Goal: Task Accomplishment & Management: Complete application form

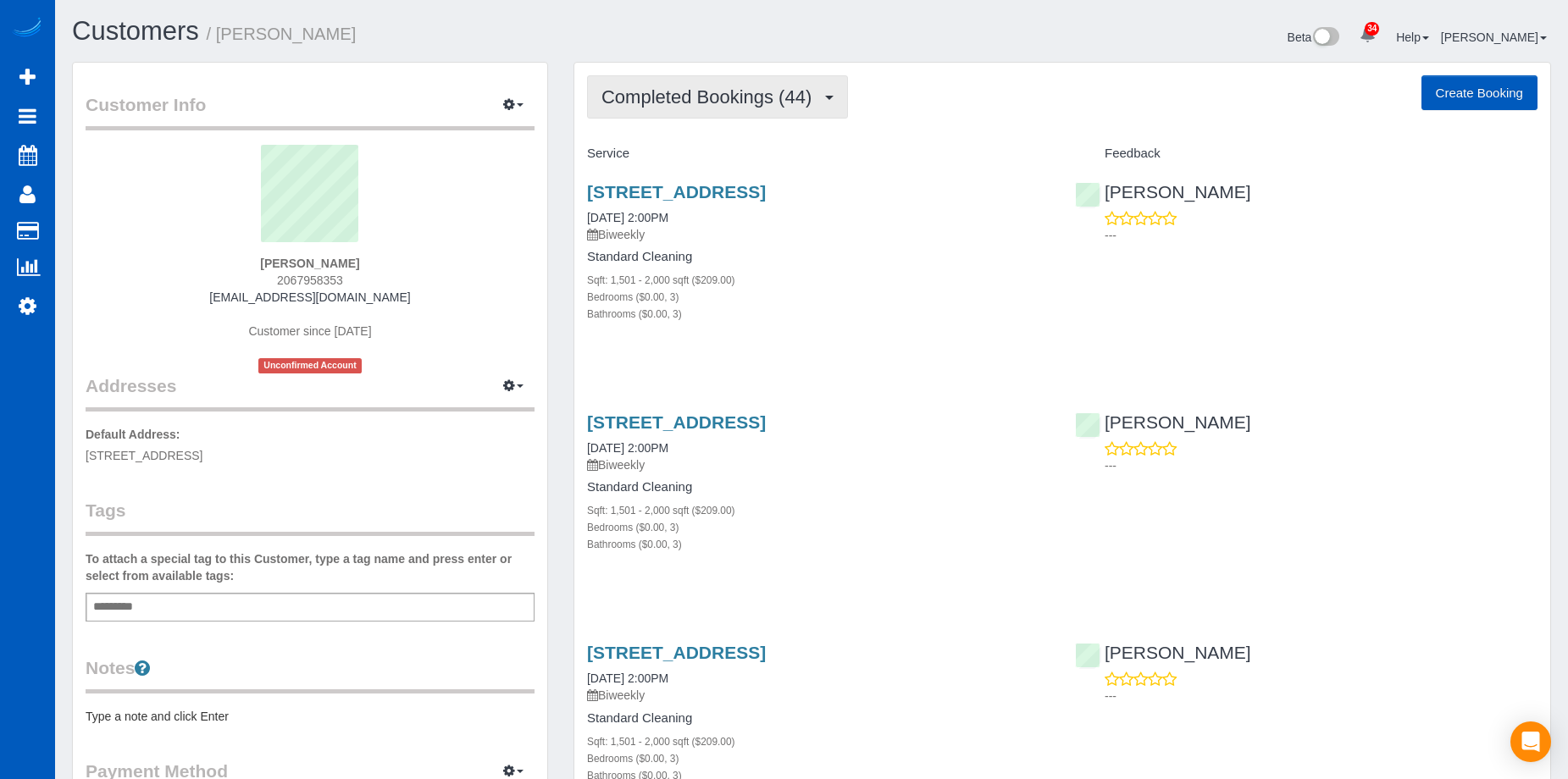
click at [798, 89] on span "Completed Bookings (44)" at bounding box center [711, 97] width 219 height 21
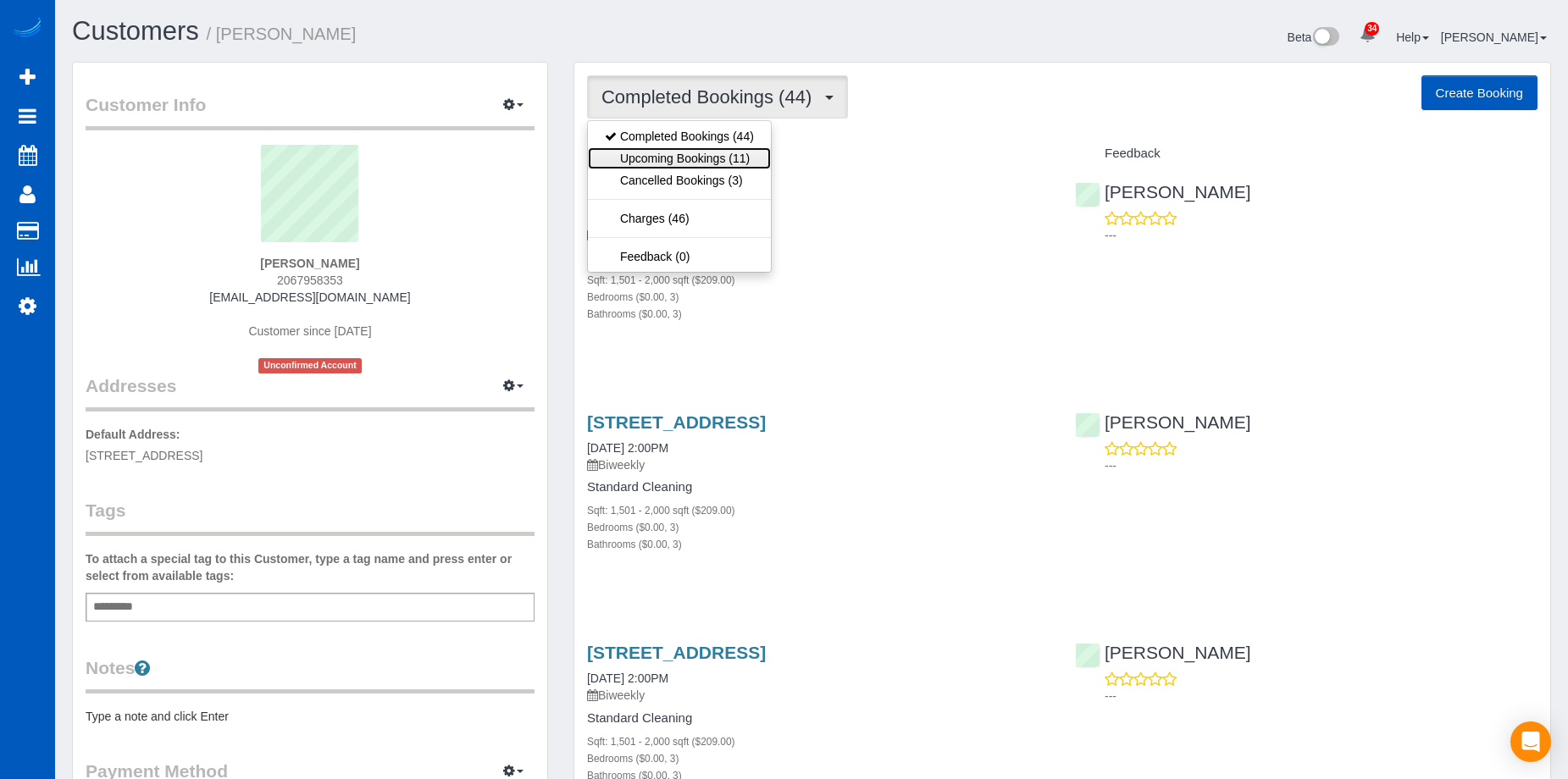
click at [740, 156] on link "Upcoming Bookings (11)" at bounding box center [679, 158] width 183 height 22
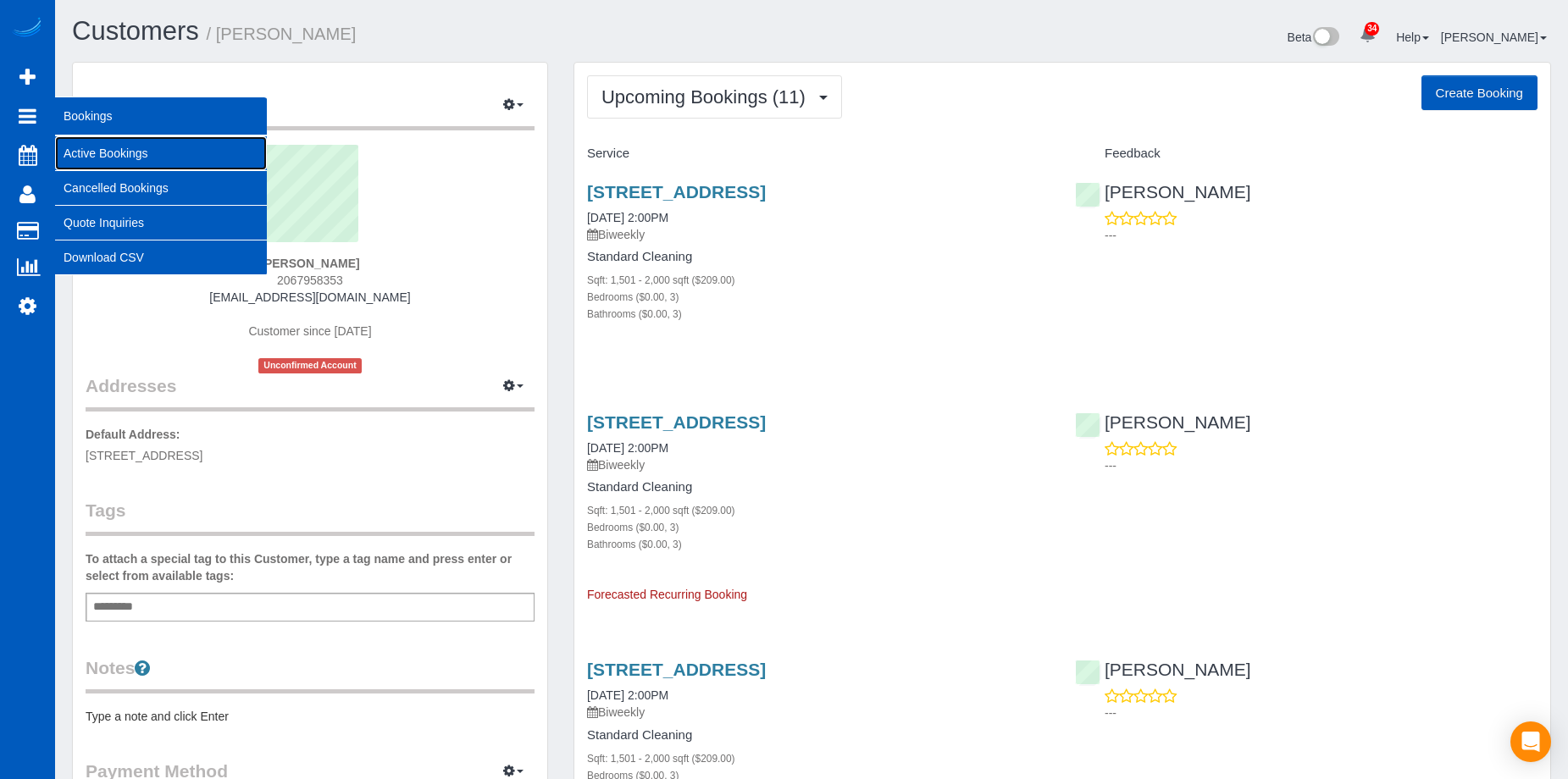
click at [103, 146] on link "Active Bookings" at bounding box center [160, 153] width 211 height 34
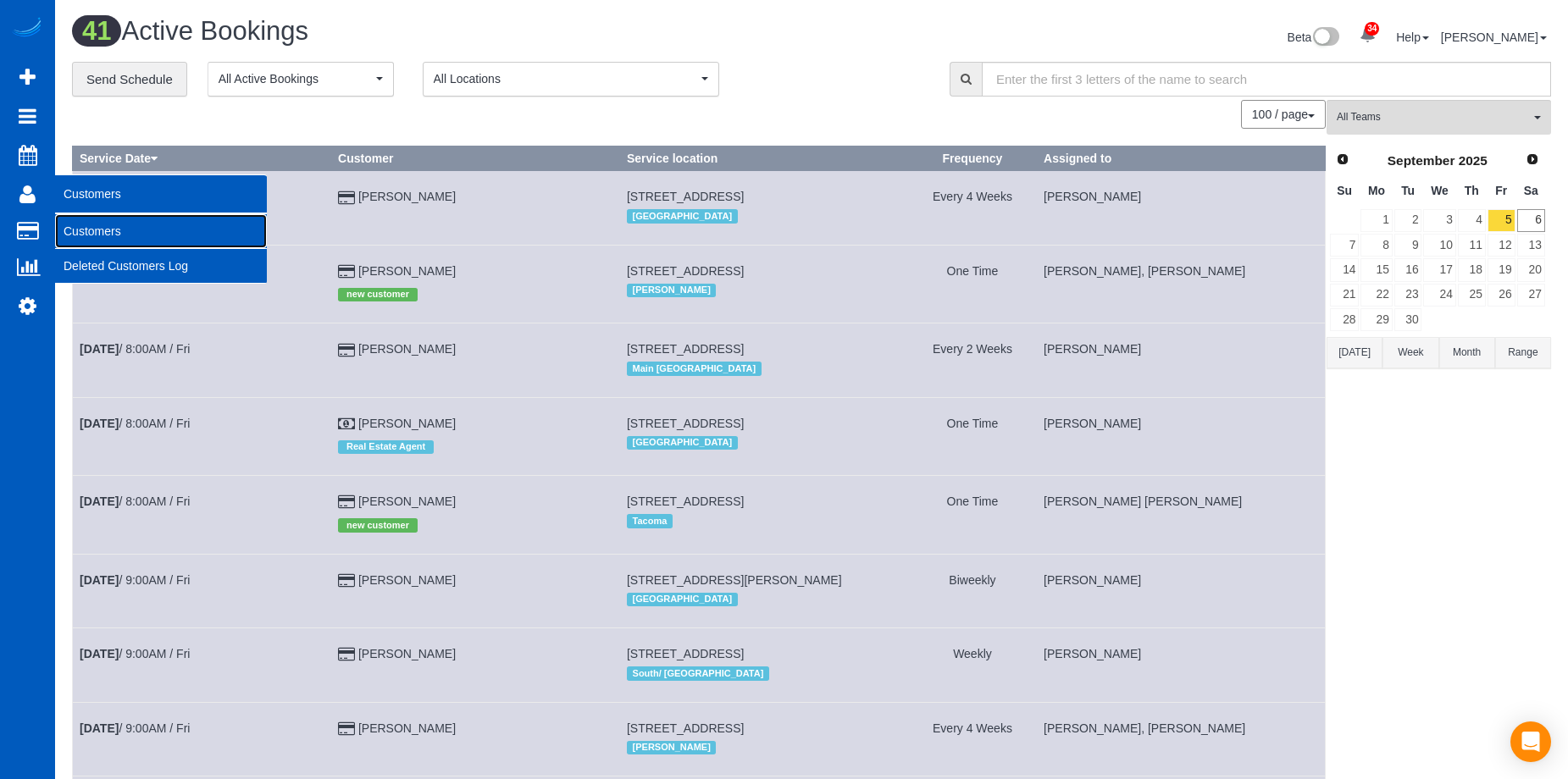
click at [71, 226] on link "Customers" at bounding box center [160, 231] width 211 height 34
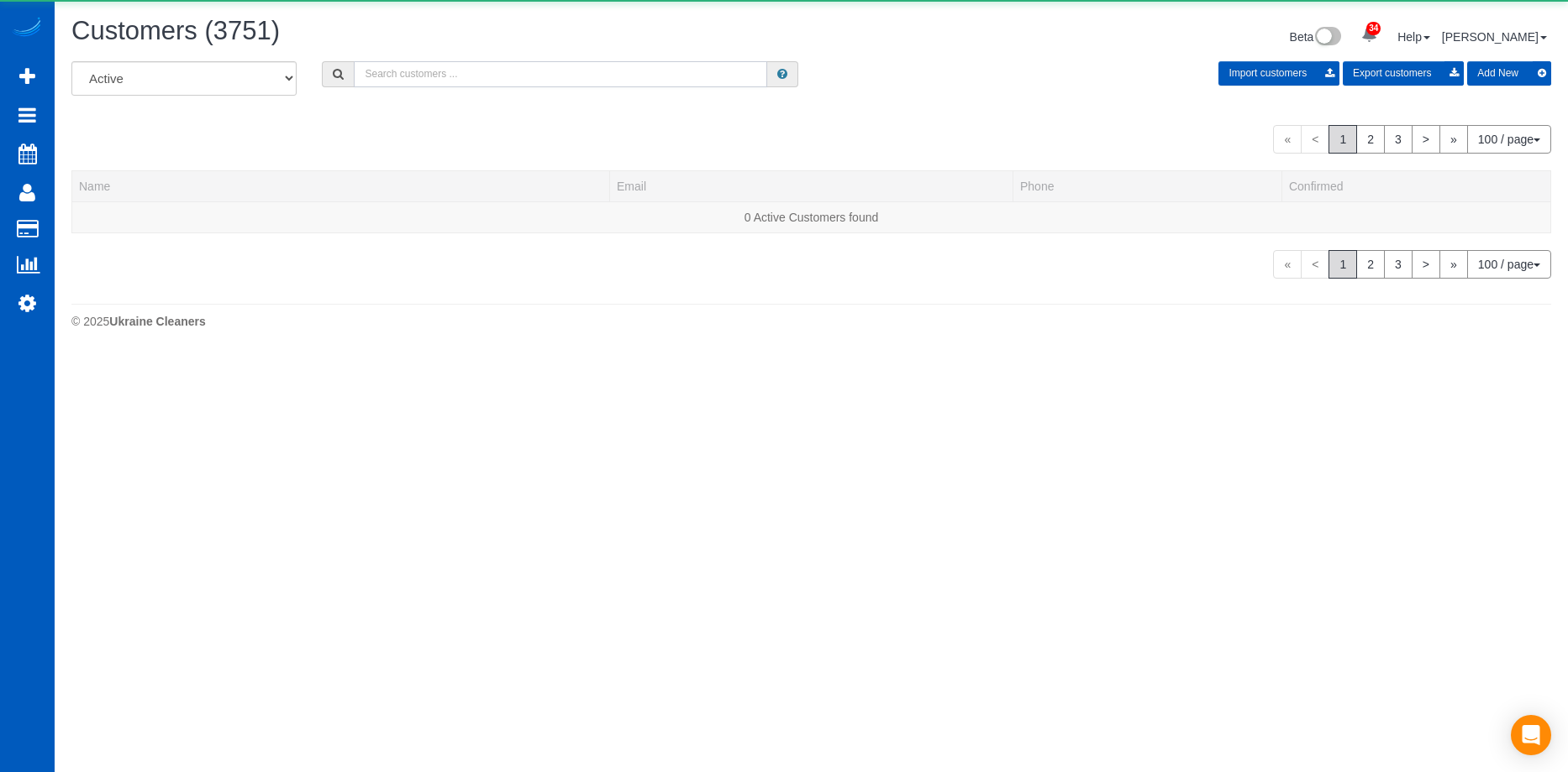
click at [494, 77] on input "text" at bounding box center [560, 74] width 413 height 26
paste input "jillrpac@comcast.net"
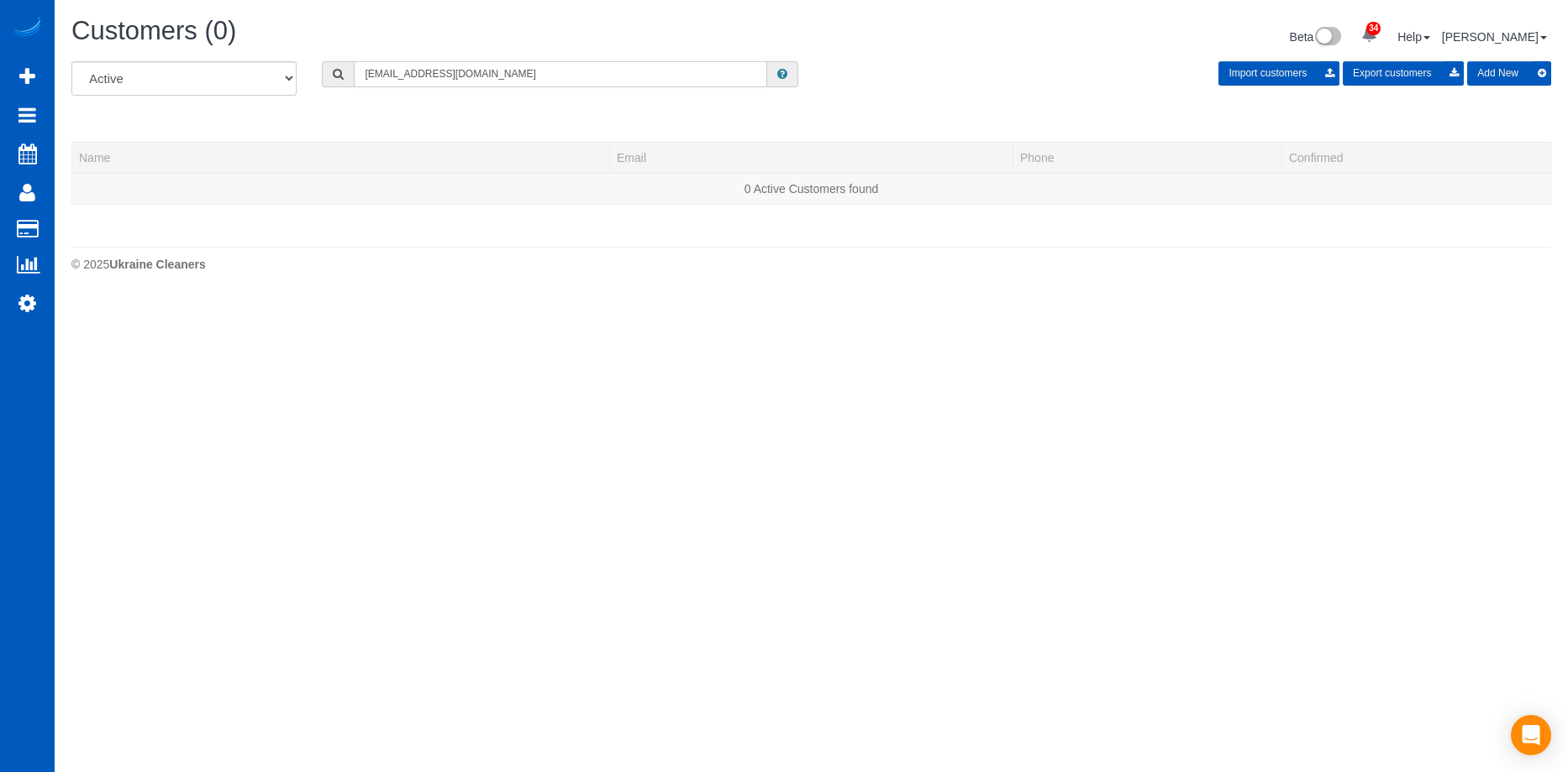
type input "jillrpac@comcast.net"
click at [1520, 77] on button "Add New" at bounding box center [1508, 73] width 84 height 24
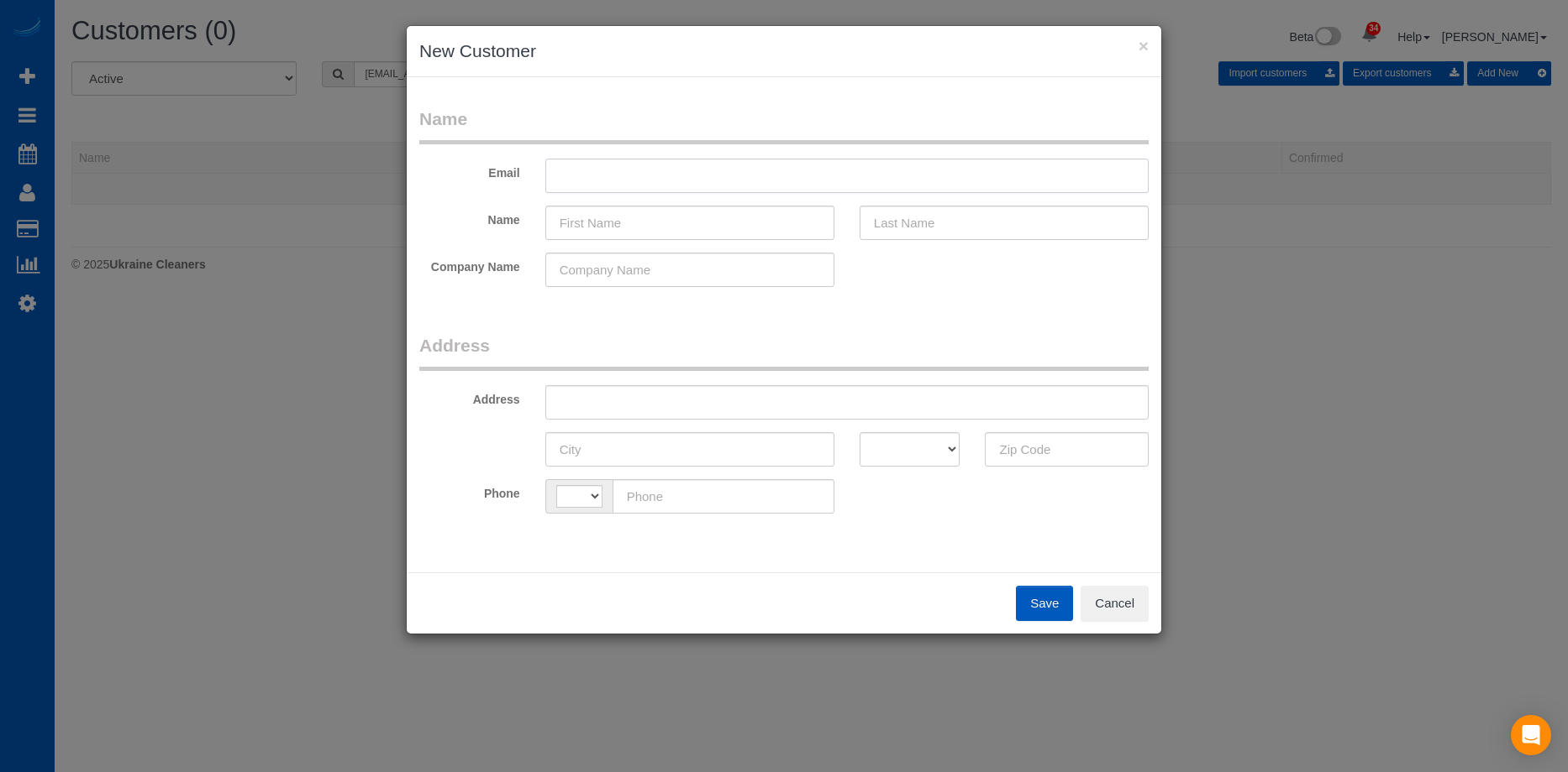
click at [735, 186] on input "text" at bounding box center [846, 175] width 603 height 34
paste input "jillrpac@comcast.net"
type input "jillrpac@comcast.net"
select select "string:US"
type input "jillrpac@comcast.net"
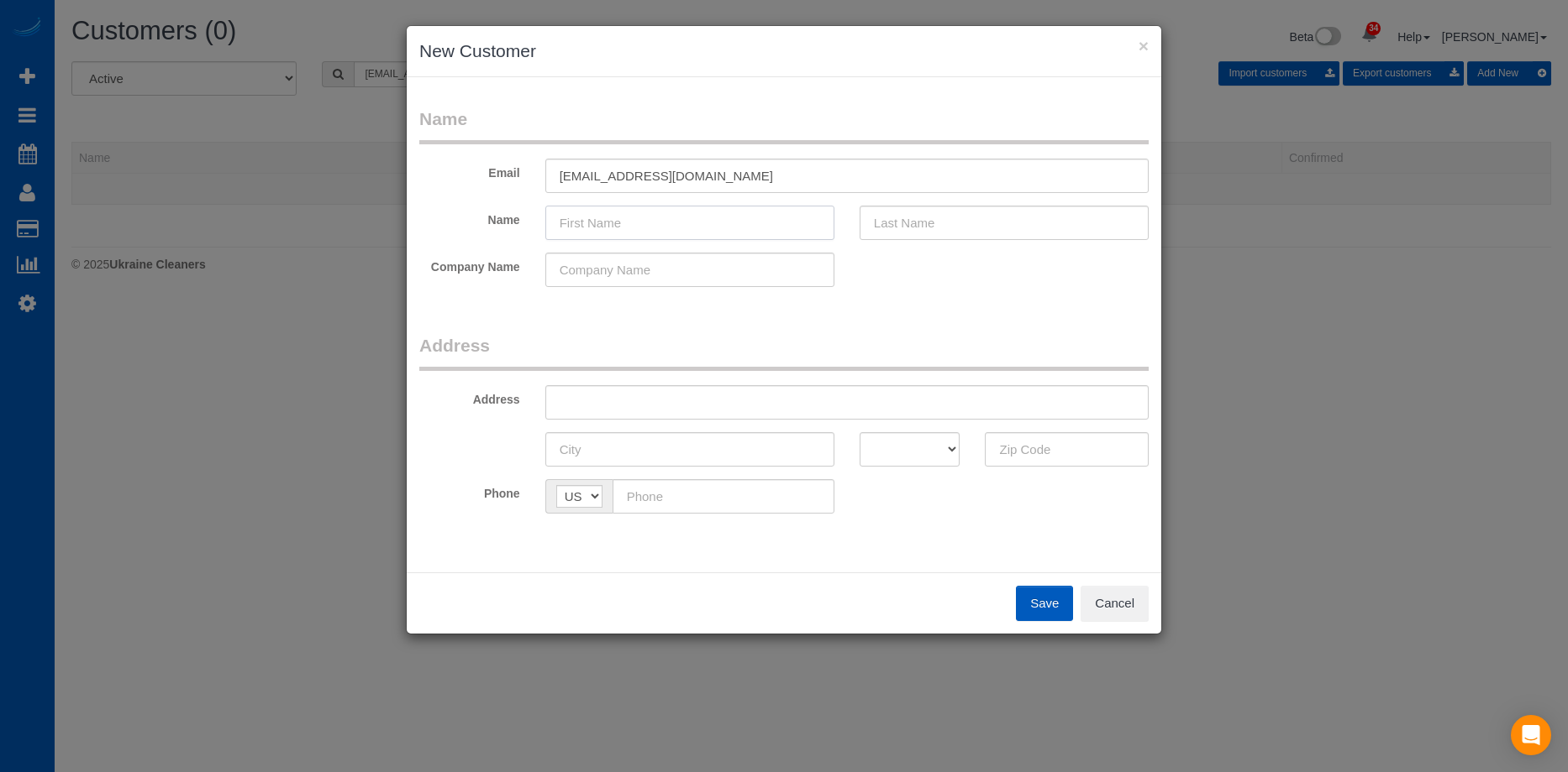
drag, startPoint x: 708, startPoint y: 225, endPoint x: 683, endPoint y: 227, distance: 25.1
click at [708, 225] on input "text" at bounding box center [689, 223] width 289 height 34
paste input "Jill Yoman"
drag, startPoint x: 578, startPoint y: 221, endPoint x: 860, endPoint y: 238, distance: 282.5
click at [860, 238] on div "Name Jill Yoman" at bounding box center [784, 223] width 754 height 34
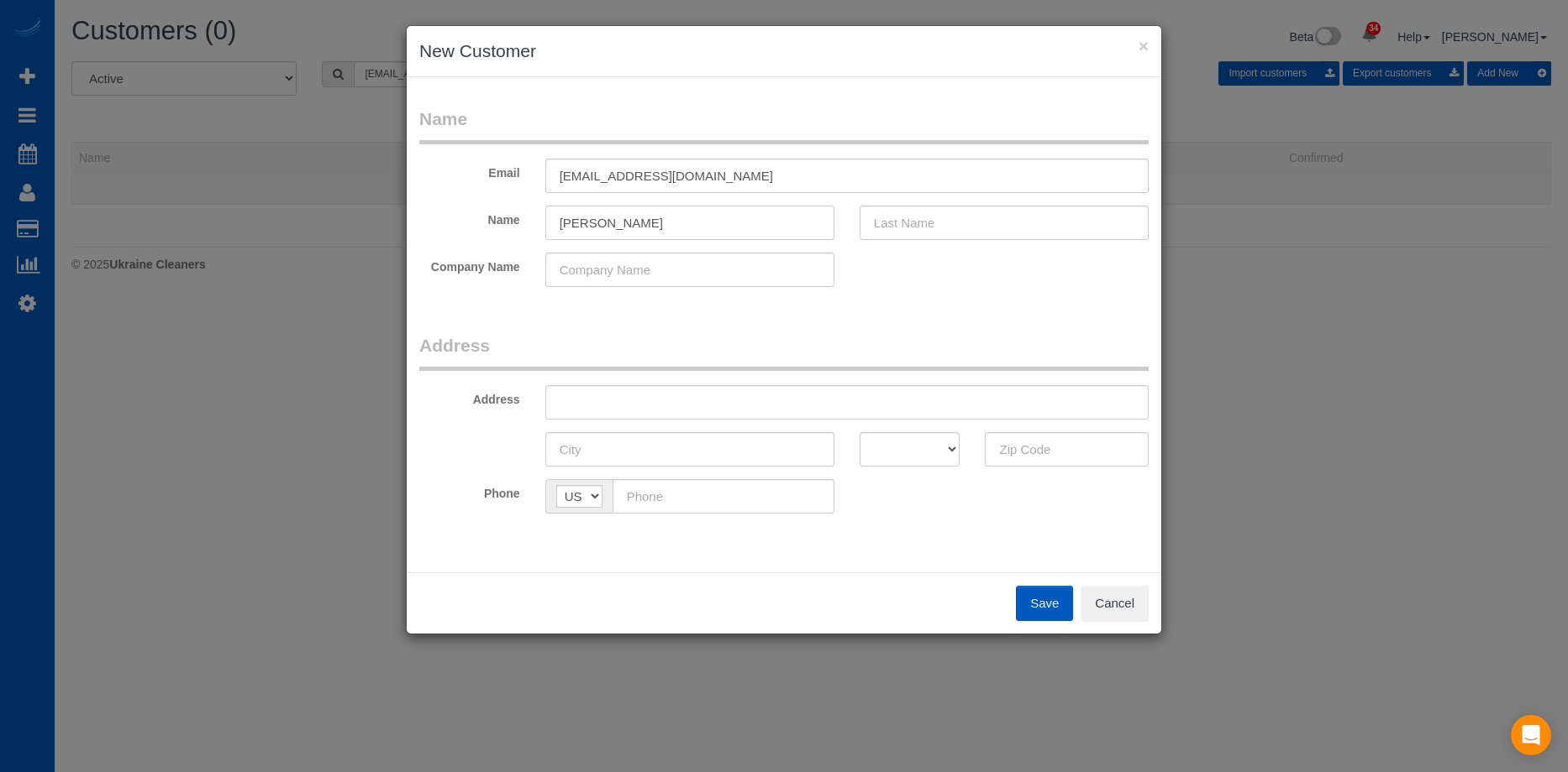
type input "Jill"
click at [927, 225] on input "text" at bounding box center [1003, 223] width 289 height 34
paste input "Yoman"
type input "Yoman"
click at [745, 223] on input "Jill" at bounding box center [689, 223] width 289 height 34
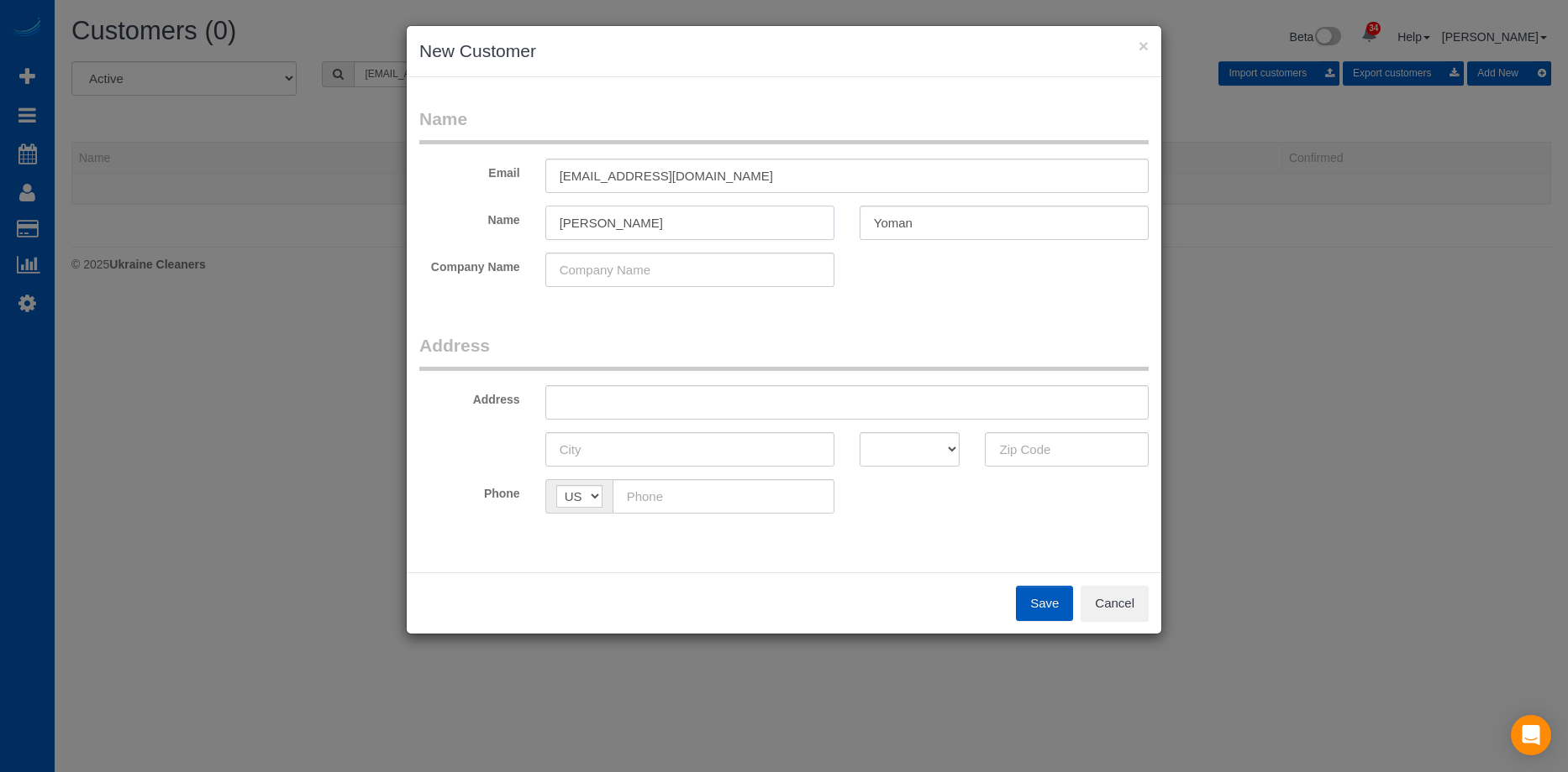
type input "Jill"
click at [671, 402] on input "text" at bounding box center [846, 402] width 603 height 34
paste input "158 SW Salix Ter, Beaverton, OR 97006"
drag, startPoint x: 749, startPoint y: 402, endPoint x: 1017, endPoint y: 412, distance: 268.2
click at [1017, 412] on input "158 SW Salix Ter, Beaverton, OR 97006" at bounding box center [846, 402] width 603 height 34
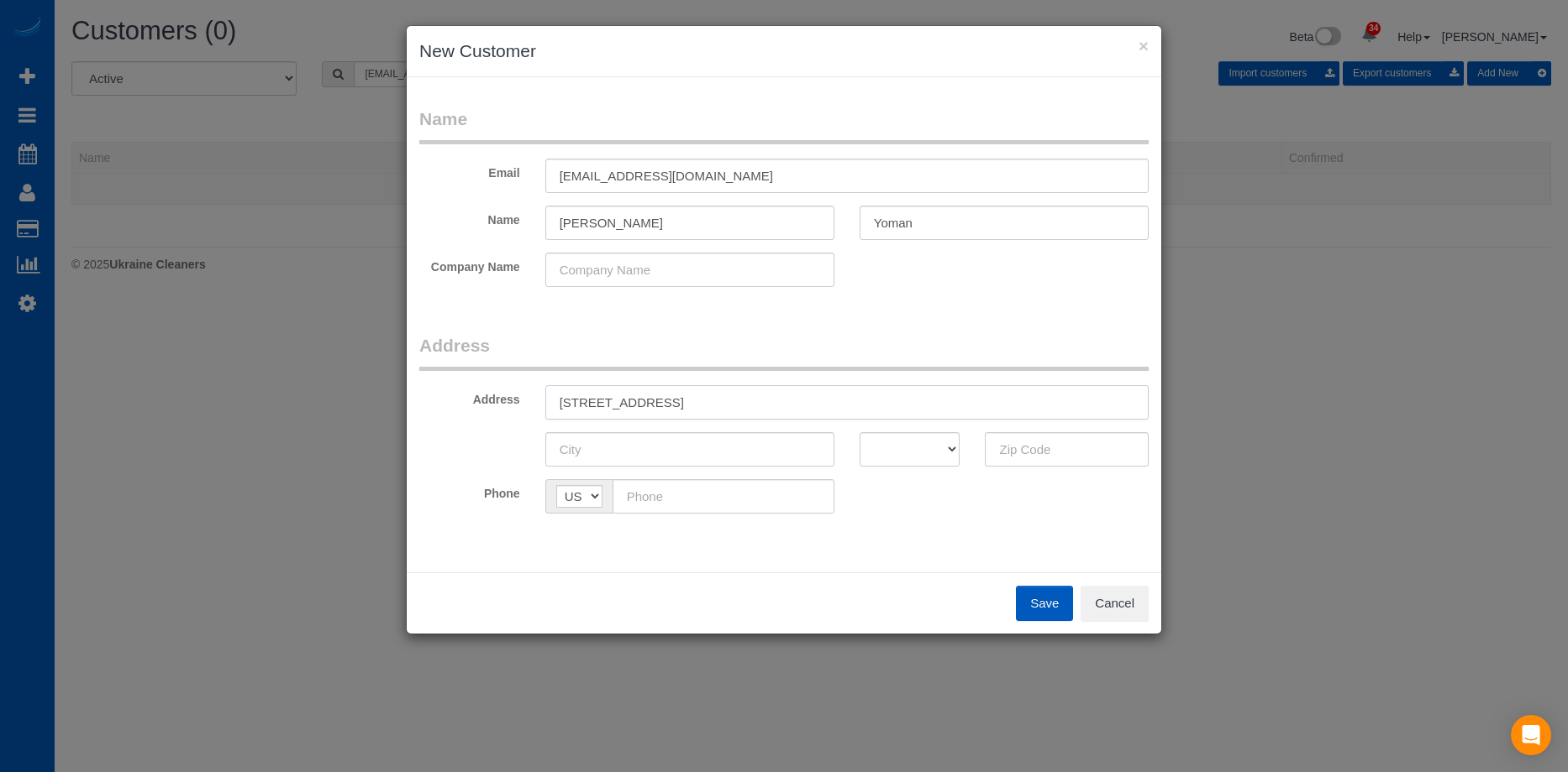
type input "158 SW Salix Ter, Beaverton, OR"
drag, startPoint x: 1041, startPoint y: 449, endPoint x: 1008, endPoint y: 452, distance: 33.1
click at [1041, 449] on input "text" at bounding box center [1066, 449] width 164 height 34
paste input "97006"
type input "97006"
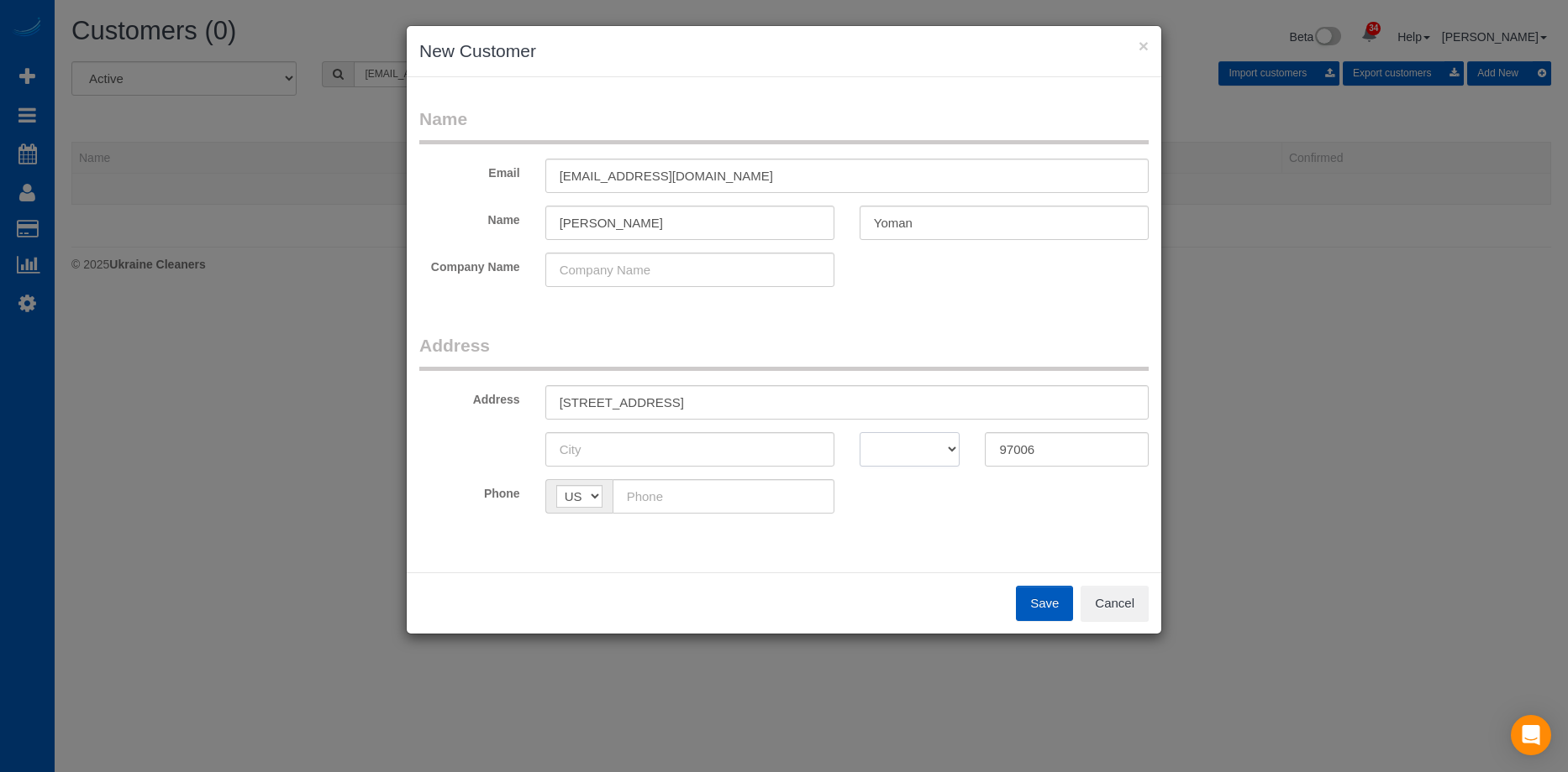
click at [887, 451] on select "AK AL AR AZ CA CO CT DC DE FL GA HI IA ID IL IN KS KY LA MA MD ME MI MN MO MS M…" at bounding box center [909, 449] width 101 height 34
select select "OR"
click at [859, 432] on select "AK AL AR AZ CA CO CT DC DE FL GA HI IA ID IL IN KS KY LA MA MD ME MI MN MO MS M…" at bounding box center [909, 449] width 101 height 34
drag, startPoint x: 662, startPoint y: 399, endPoint x: 717, endPoint y: 403, distance: 55.1
click at [717, 403] on input "158 SW Salix Ter, Beaverton, OR" at bounding box center [846, 402] width 603 height 34
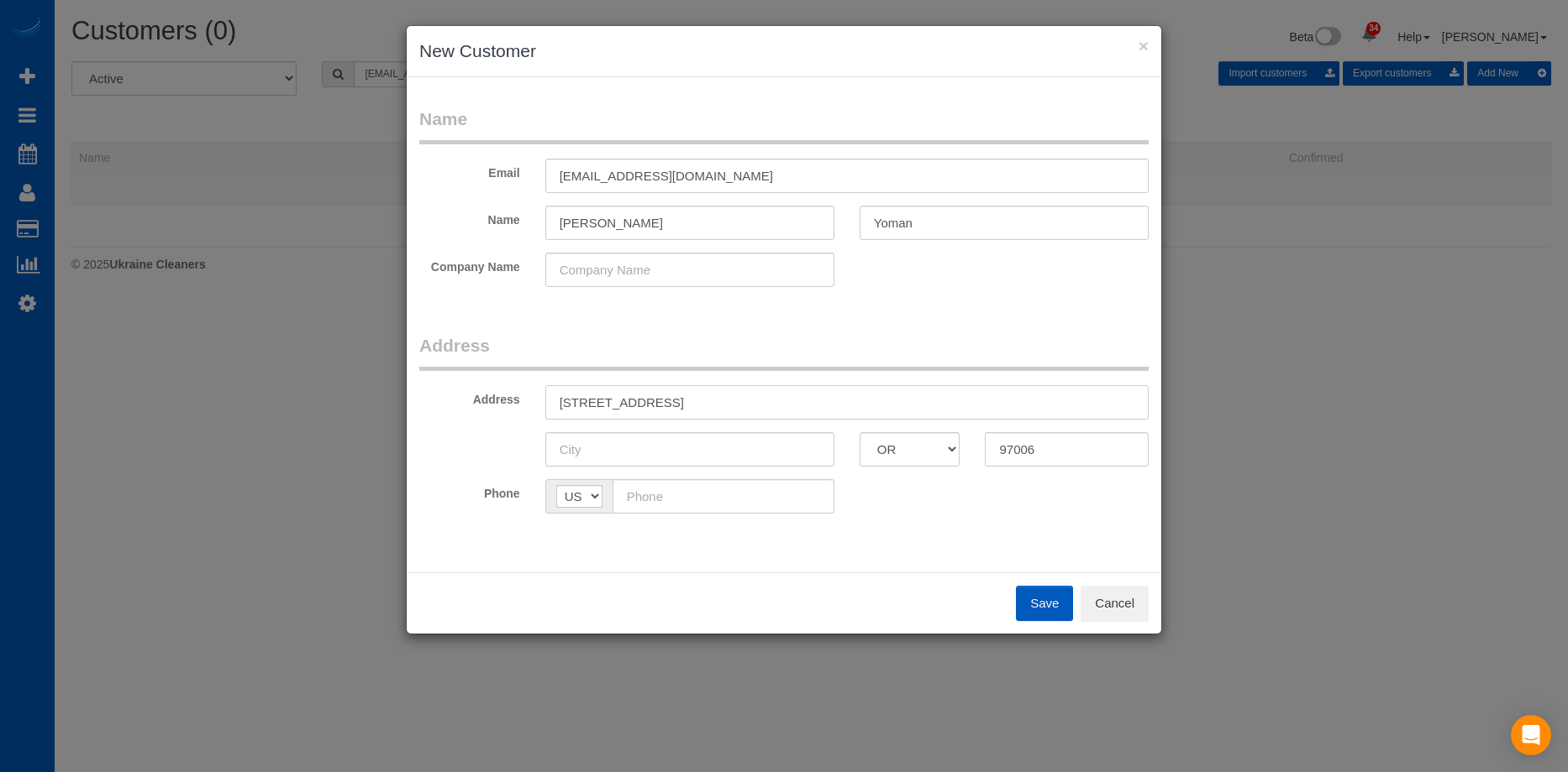
type input "158 SW Salix Ter, , OR"
click at [634, 442] on input "text" at bounding box center [689, 449] width 289 height 34
paste input "Beaverton"
type input "Beaverton"
drag, startPoint x: 653, startPoint y: 399, endPoint x: 762, endPoint y: 390, distance: 109.4
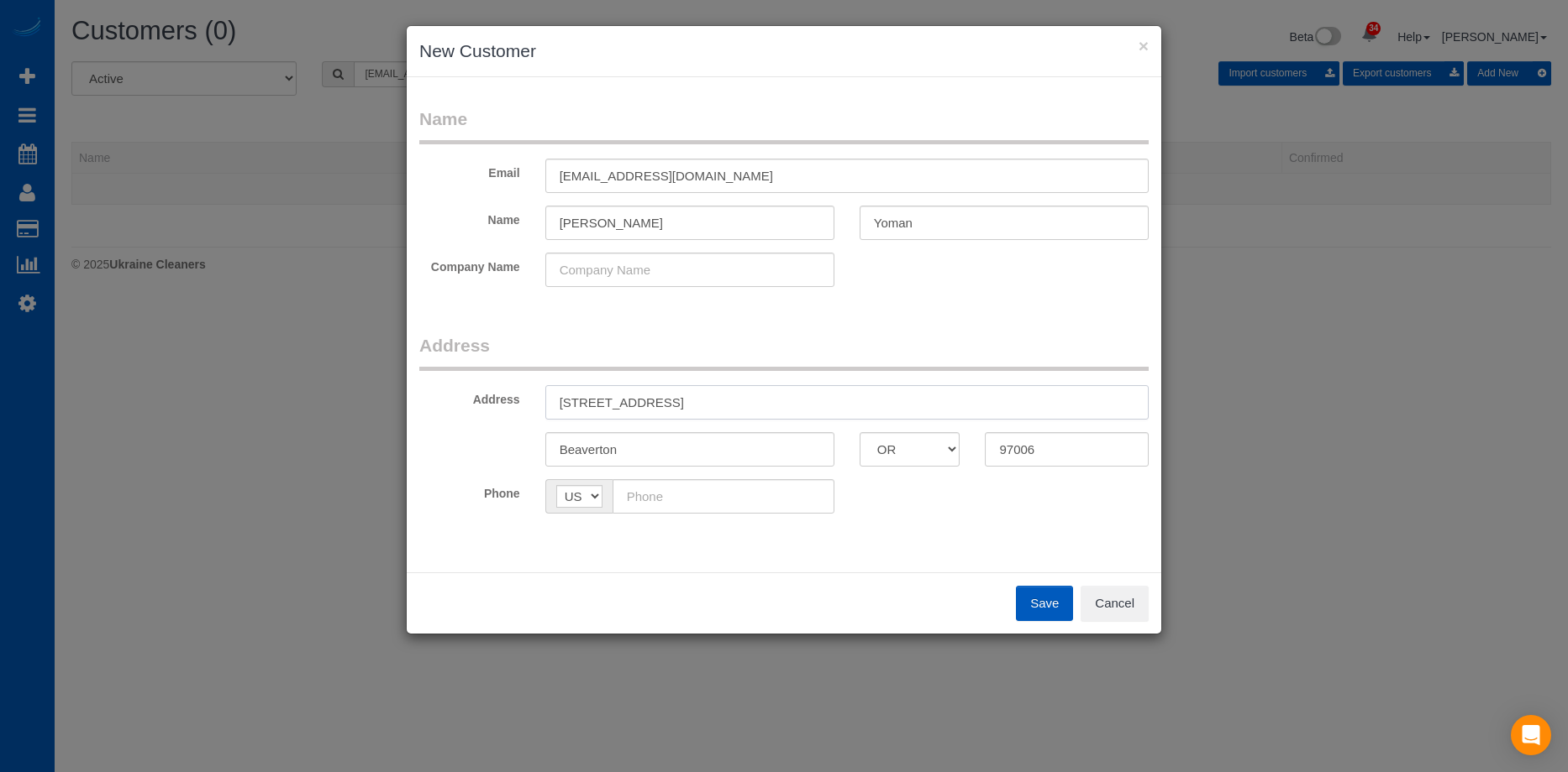
click at [762, 390] on input "158 SW Salix Ter, , OR" at bounding box center [846, 402] width 603 height 34
type input "158 SW Salix Terrace"
click at [695, 488] on input "text" at bounding box center [723, 496] width 222 height 34
paste input "(503) 830-1895"
type input "(503) 830-1895"
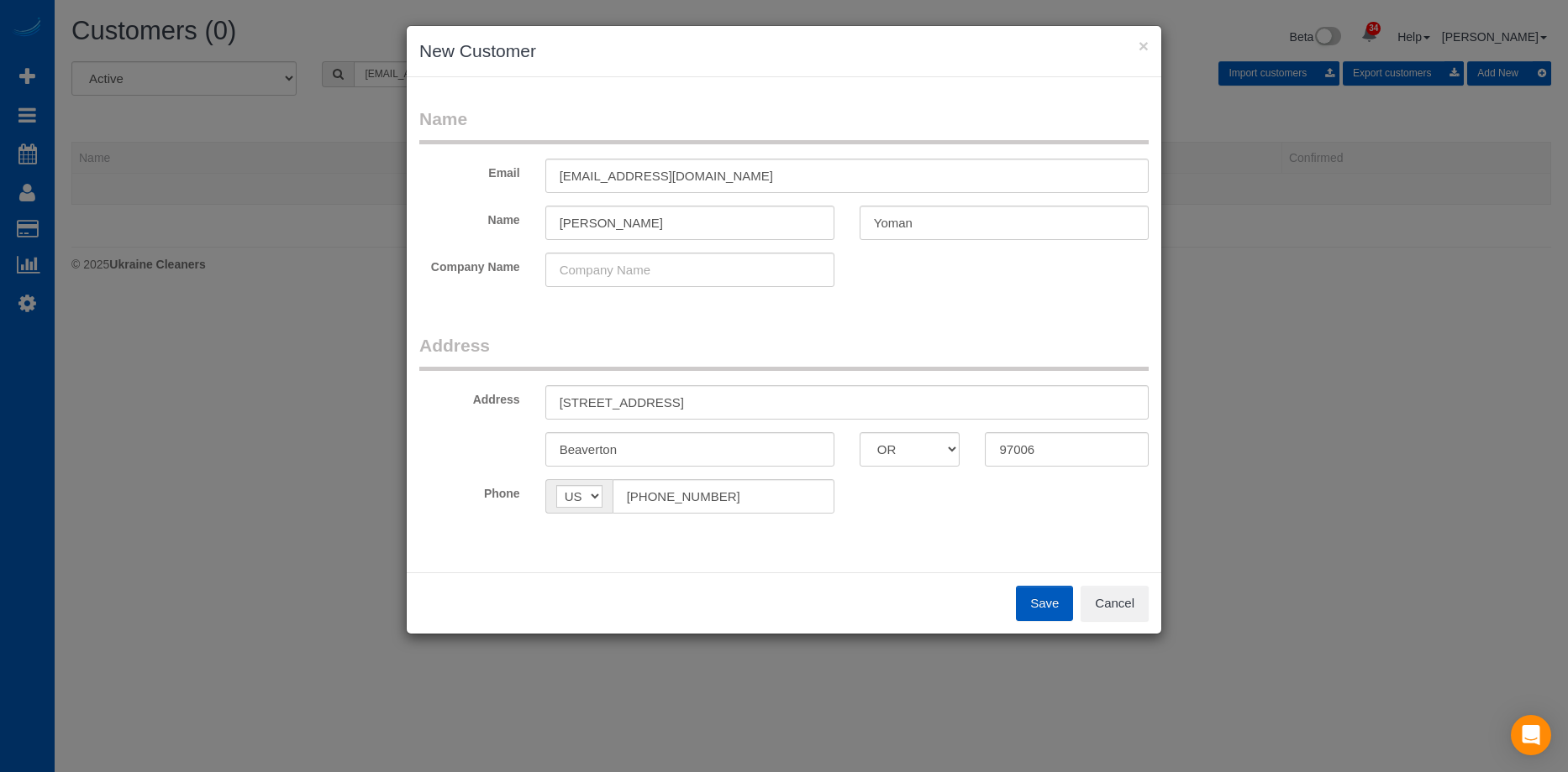
click at [1027, 589] on button "Save" at bounding box center [1044, 604] width 57 height 35
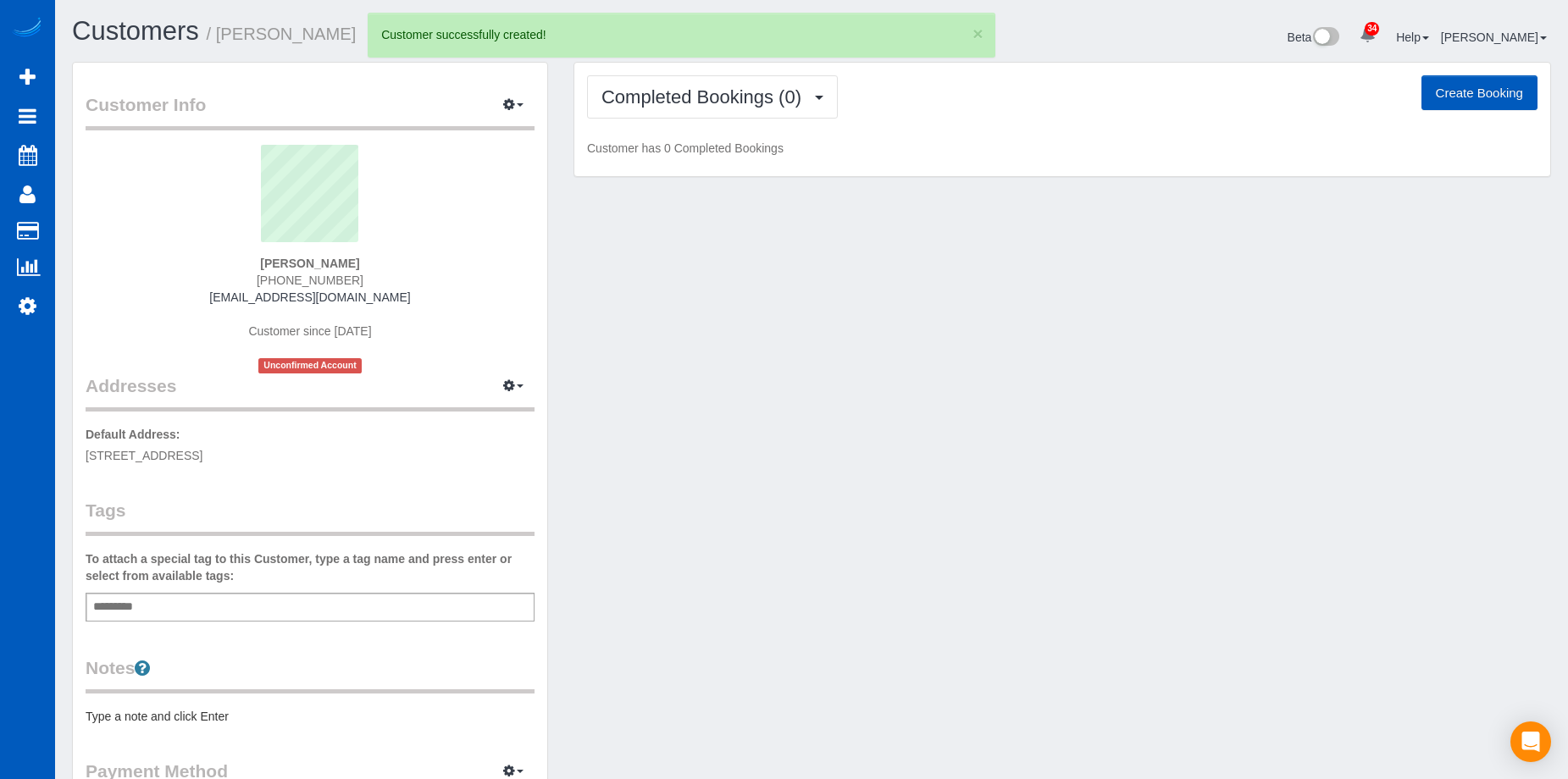
click at [1483, 79] on button "Create Booking" at bounding box center [1479, 93] width 116 height 35
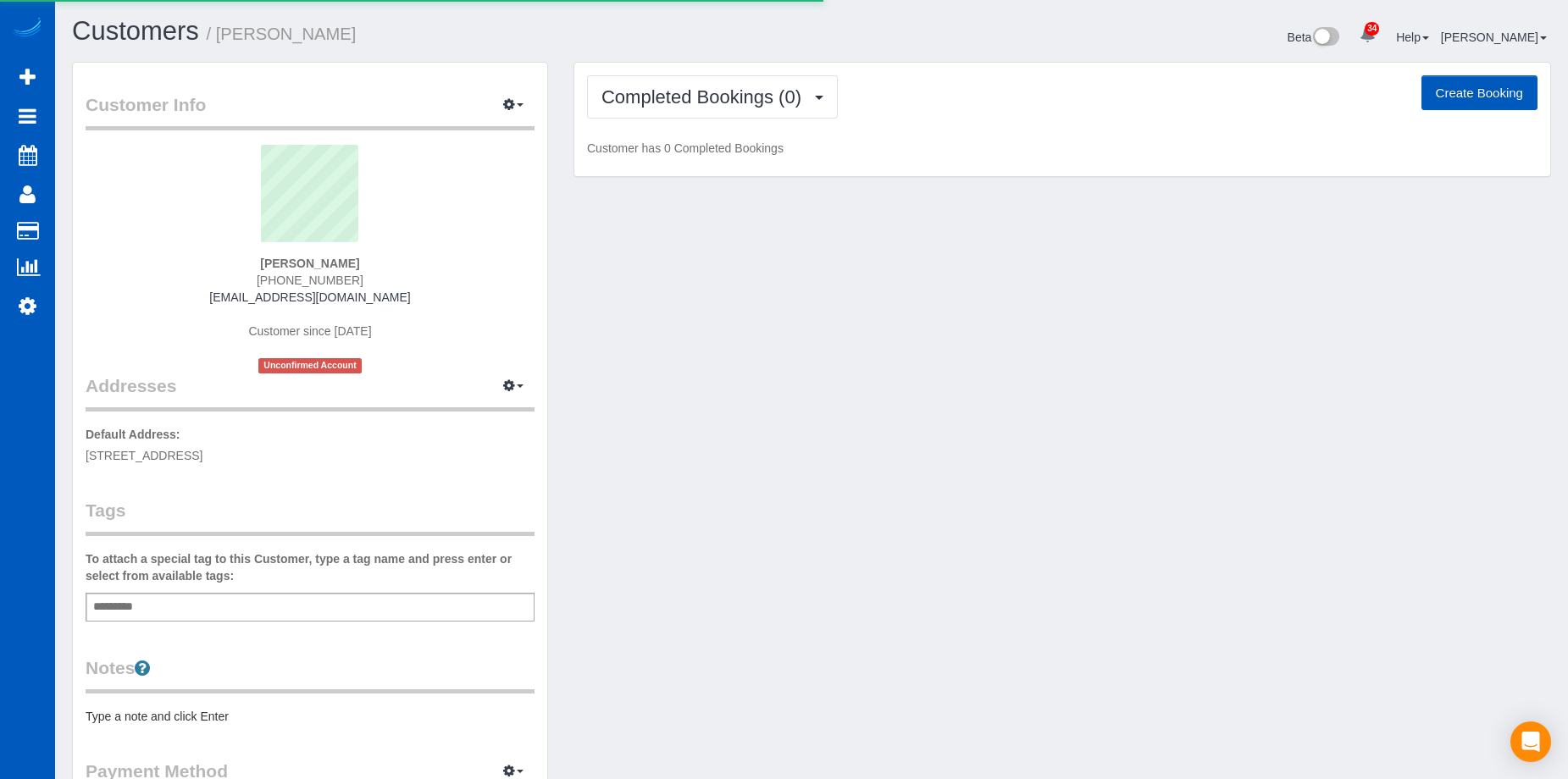
select select "OR"
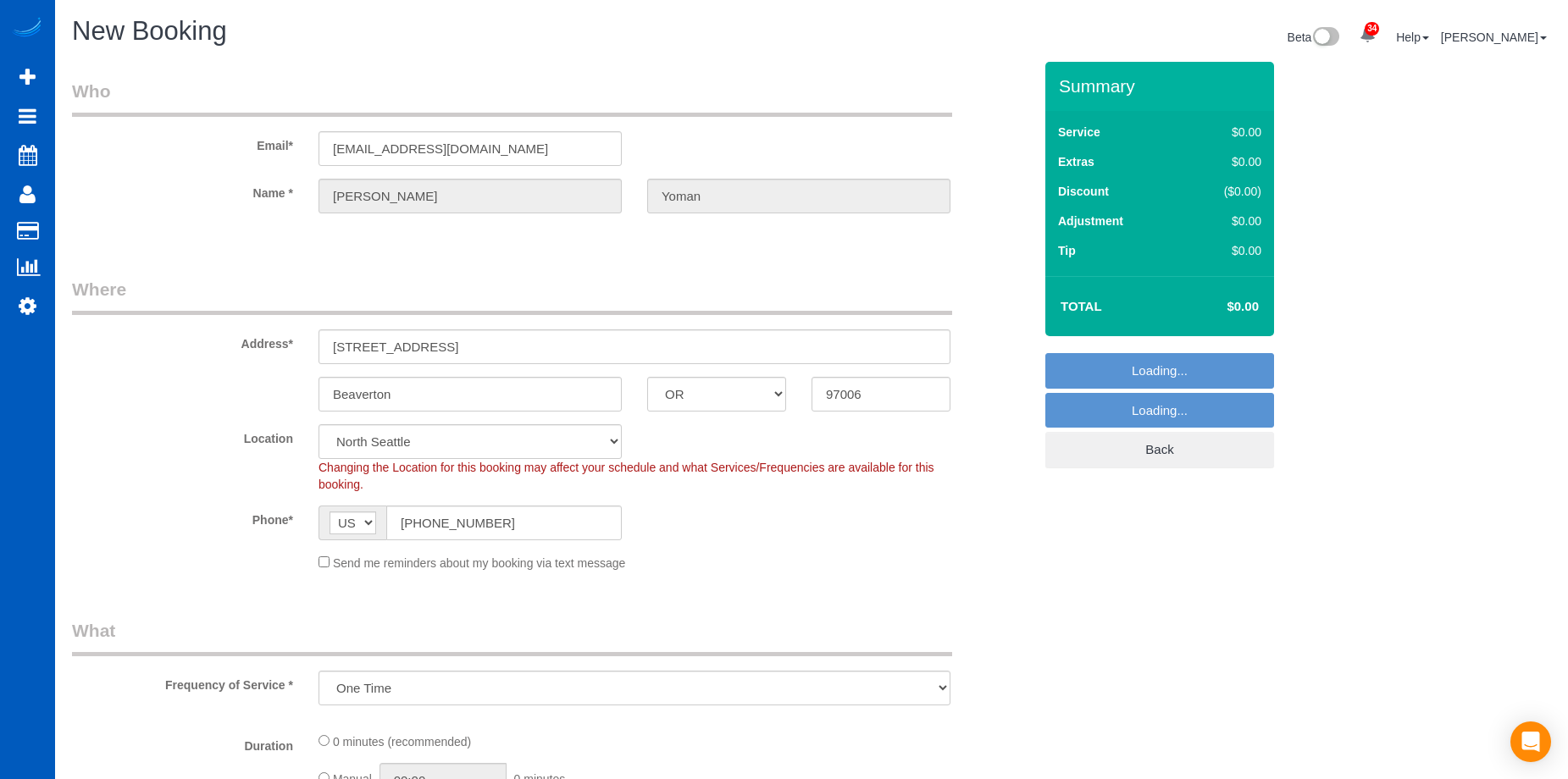
select select "object:7807"
select select "199"
select select "34"
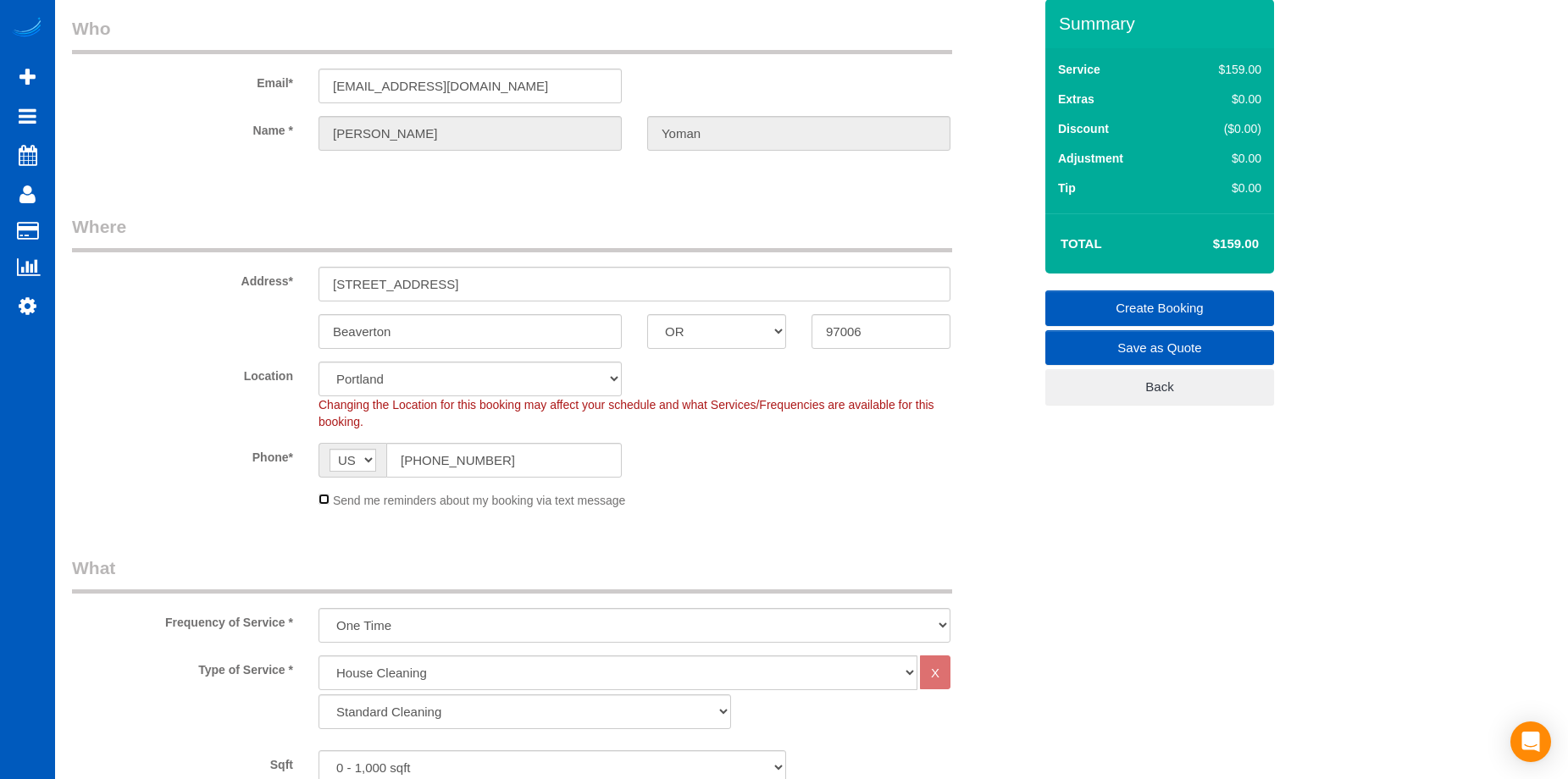
scroll to position [170, 0]
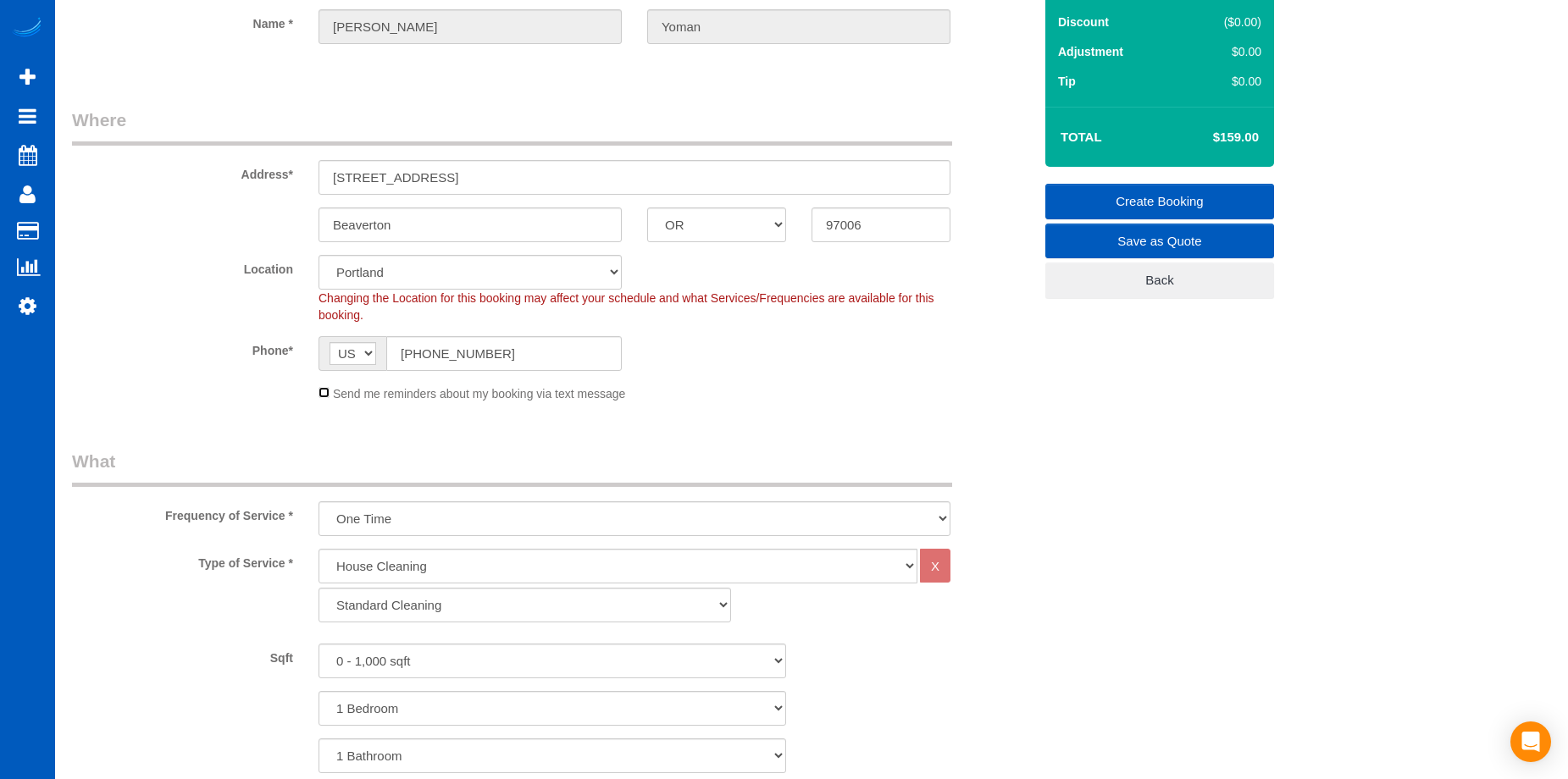
select select "object:8036"
click at [444, 612] on select "Standard Cleaning Deep Cleaning Move In/ Out Cleaning" at bounding box center [525, 605] width 413 height 34
select select "367"
click at [319, 588] on select "Standard Cleaning Deep Cleaning Move In/ Out Cleaning" at bounding box center [525, 605] width 413 height 34
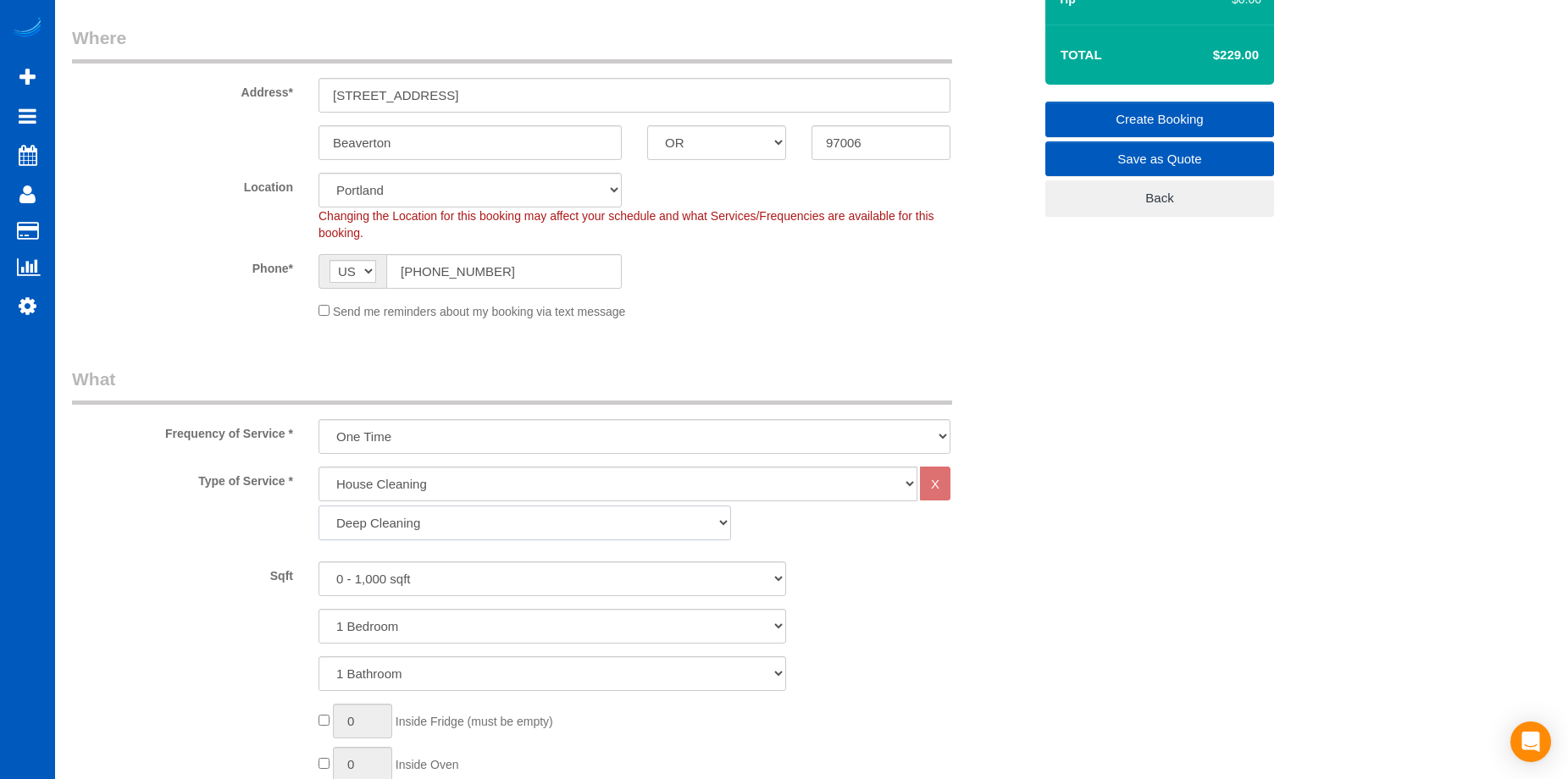
scroll to position [424, 0]
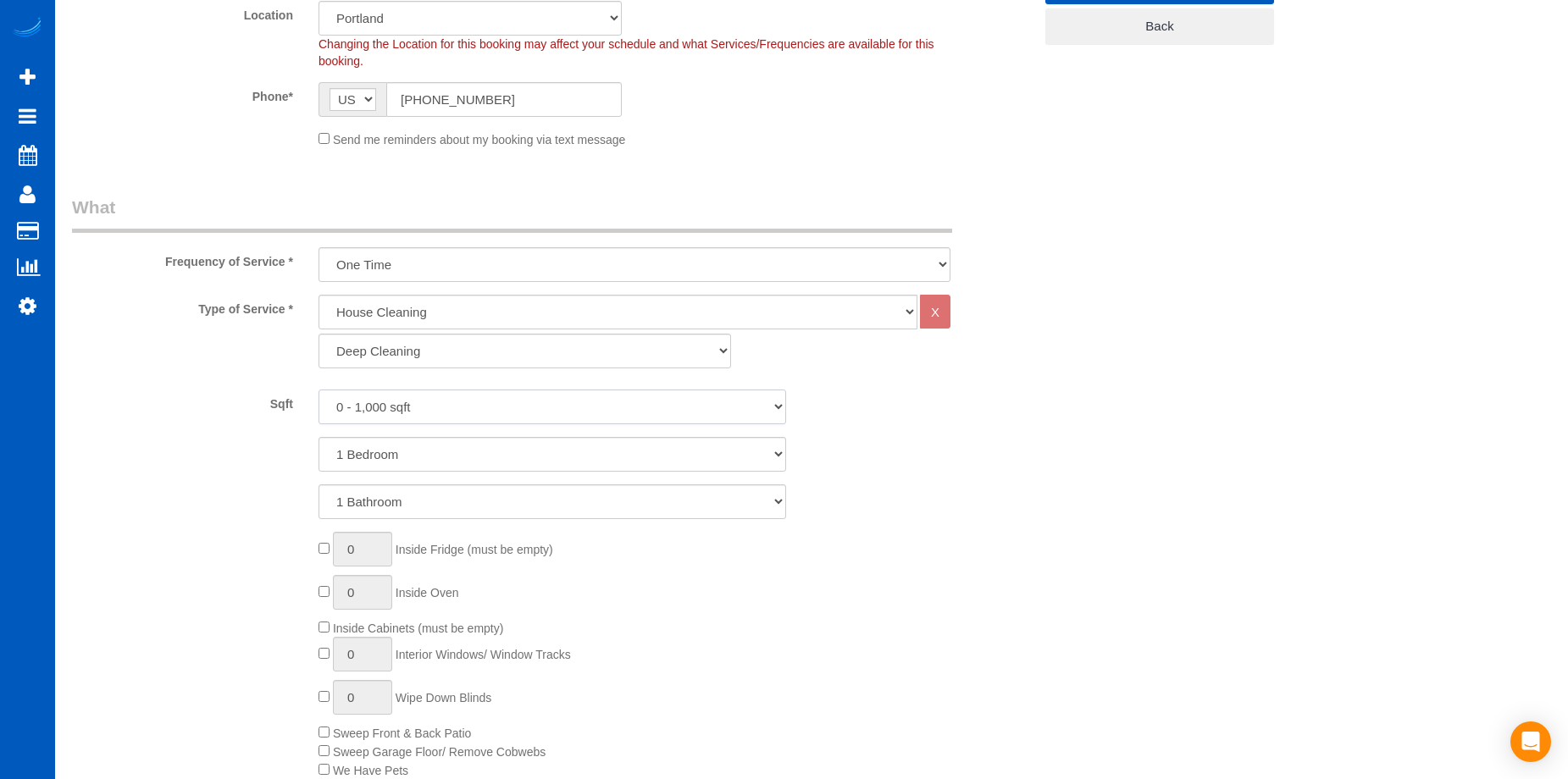
click at [542, 411] on select "0 - 1,000 sqft 1,001 - 1,500 sqft 1,501 - 2,000 sqft 2,001 - 2,500 sqft 2,501 -…" at bounding box center [552, 406] width 468 height 34
select select "1501"
click at [319, 390] on select "0 - 1,000 sqft 1,001 - 1,500 sqft 1,501 - 2,000 sqft 2,001 - 2,500 sqft 2,501 -…" at bounding box center [552, 406] width 468 height 34
click at [498, 446] on select "1 Bedroom 2 Bedrooms 3 Bedrooms 4 Bedrooms 5 Bedrooms 6 Bedrooms 7 Bedrooms" at bounding box center [552, 454] width 468 height 34
select select "3"
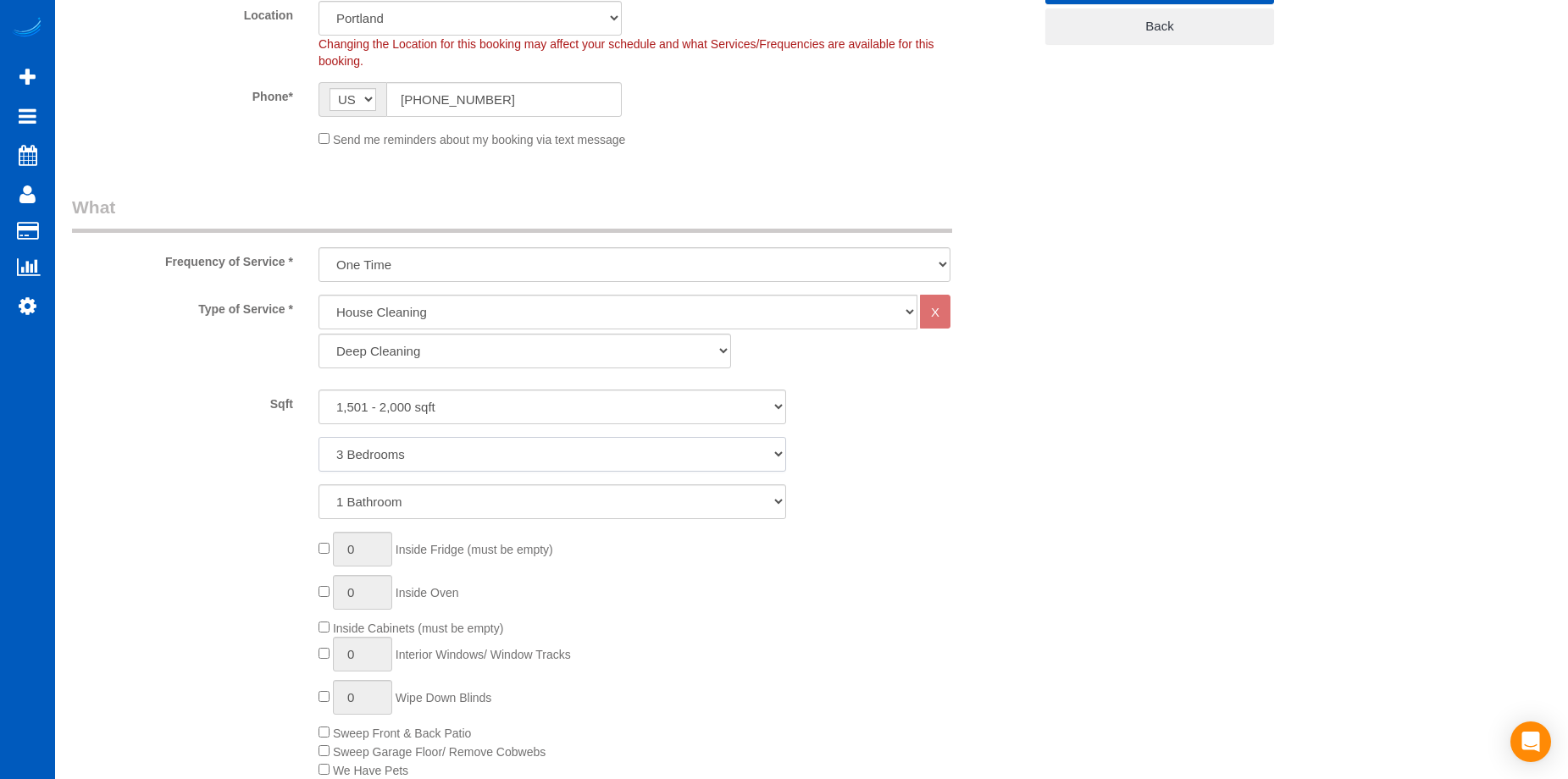
click at [319, 437] on select "1 Bedroom 2 Bedrooms 3 Bedrooms 4 Bedrooms 5 Bedrooms 6 Bedrooms 7 Bedrooms" at bounding box center [552, 454] width 468 height 34
click at [478, 499] on select "1 Bathroom 2 Bathrooms 3 Bathrooms 4 Bathrooms 5 Bathrooms 6 Bathrooms 7 Bathro…" at bounding box center [552, 501] width 468 height 34
select select "2"
click at [319, 485] on select "1 Bathroom 2 Bathrooms 3 Bathrooms 4 Bathrooms 5 Bathrooms 6 Bathrooms 7 Bathro…" at bounding box center [552, 501] width 468 height 34
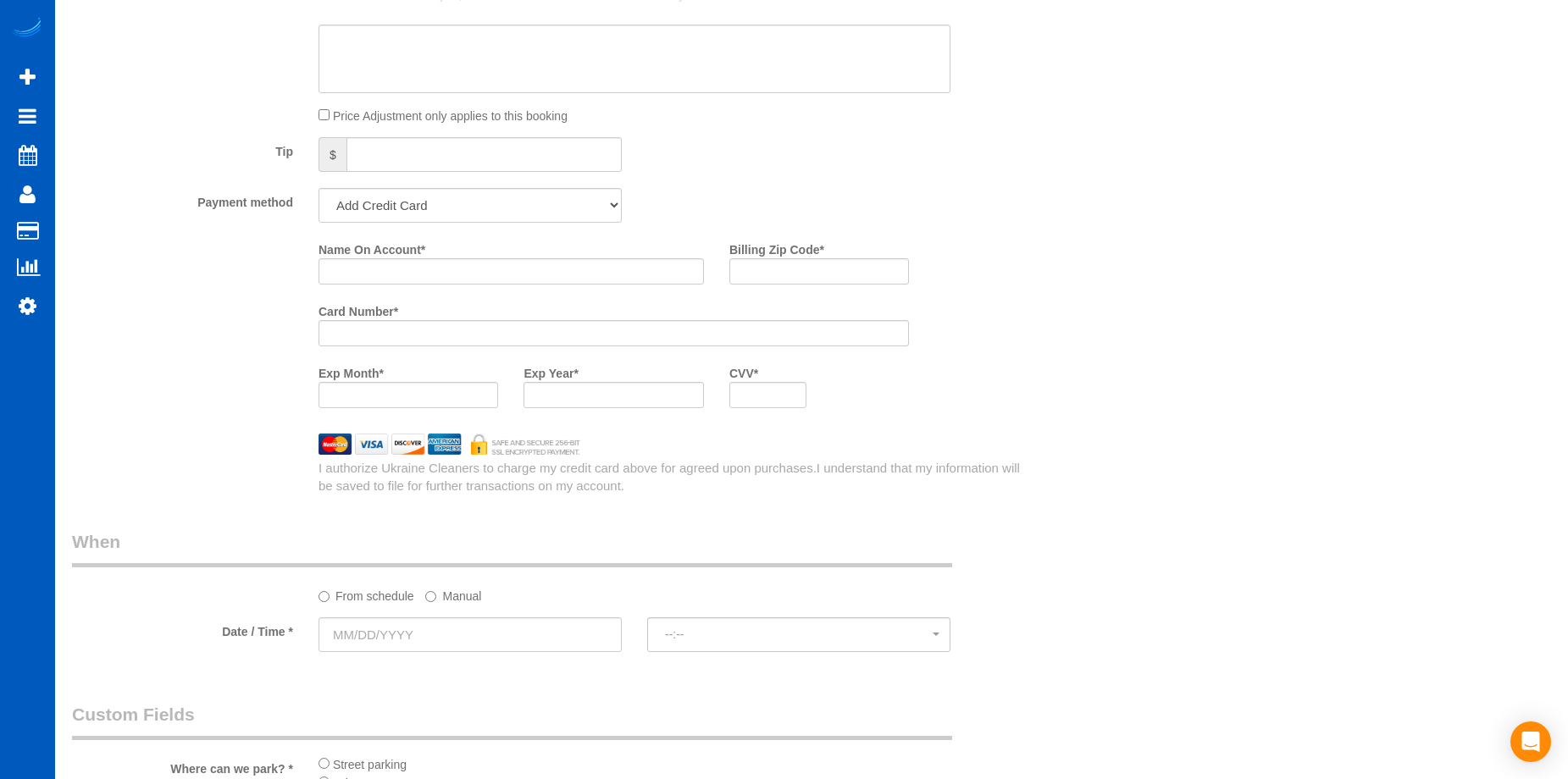
scroll to position [1609, 0]
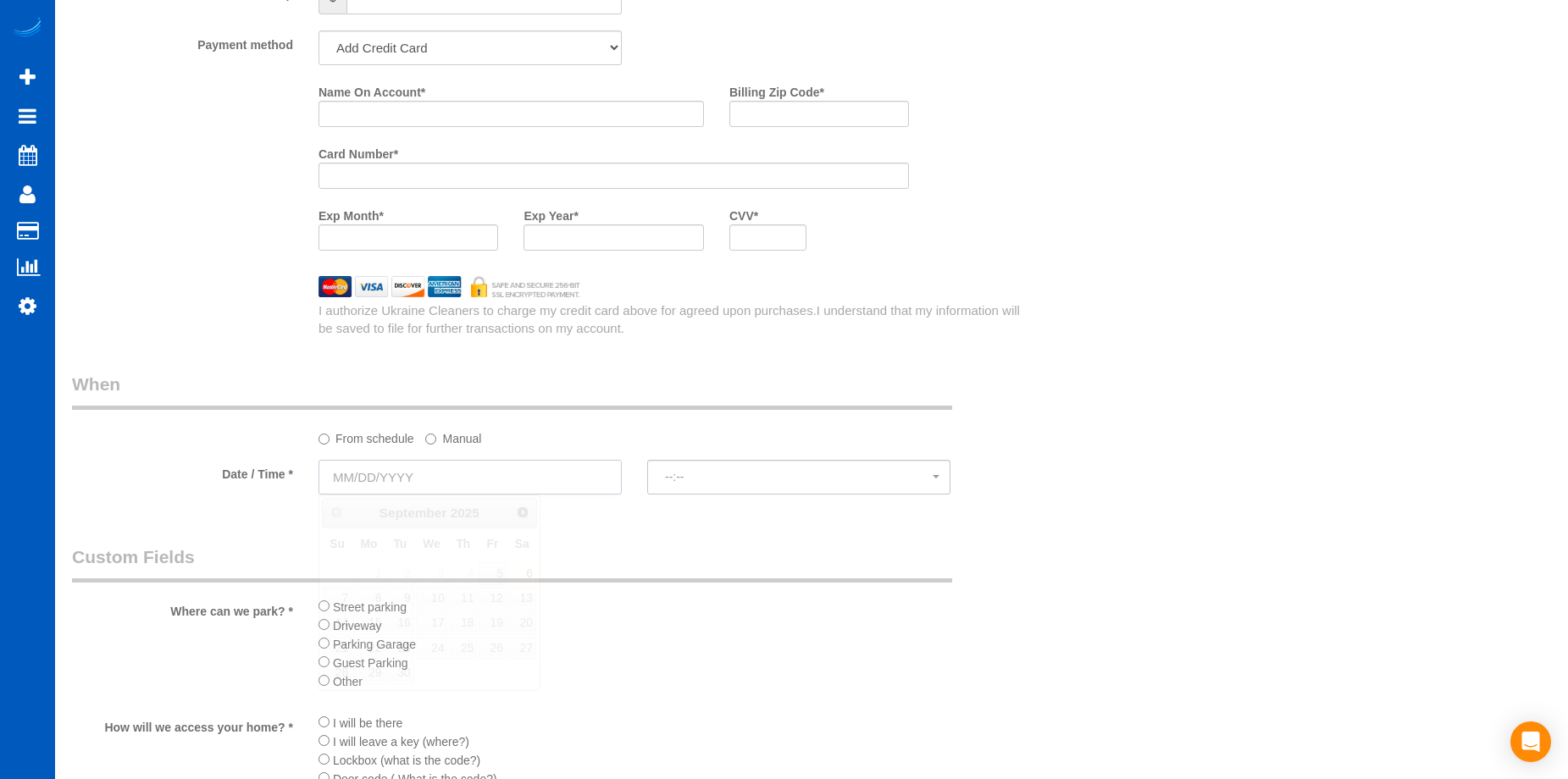
click at [494, 471] on input "text" at bounding box center [470, 477] width 303 height 34
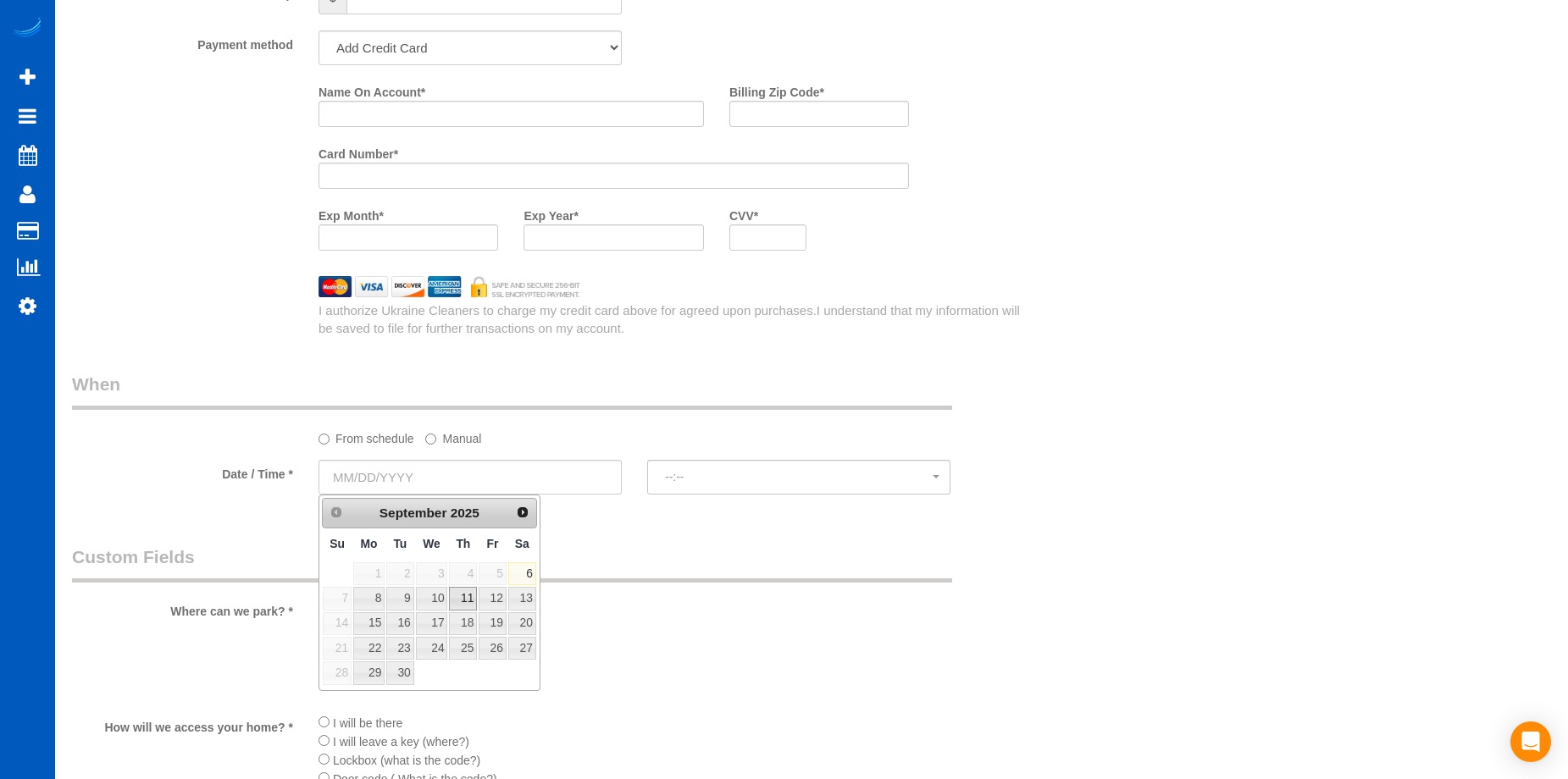
click at [466, 600] on link "11" at bounding box center [463, 598] width 28 height 23
type input "09/11/2025"
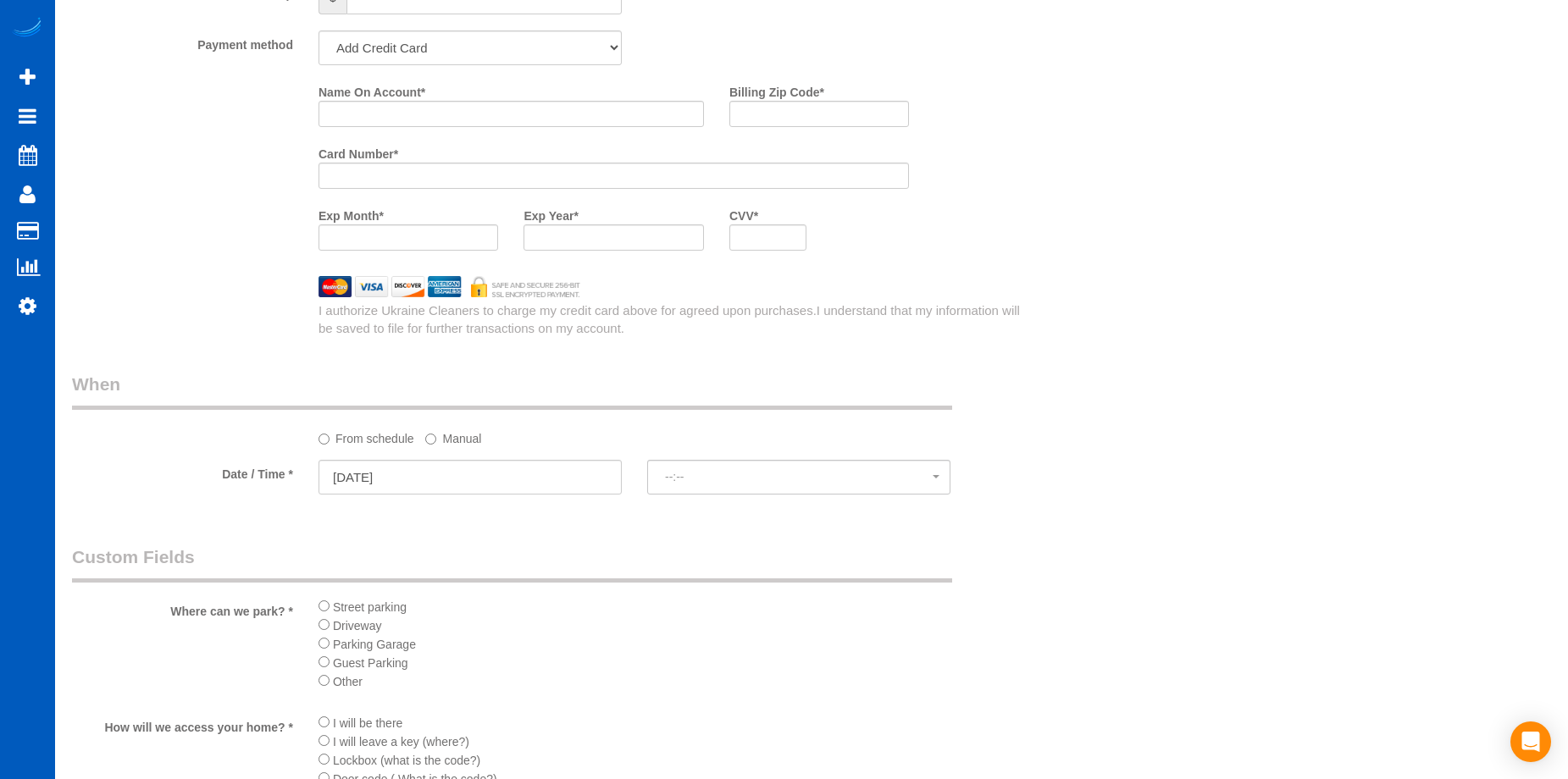
select select "spot1"
click at [464, 444] on label "Manual" at bounding box center [453, 436] width 56 height 23
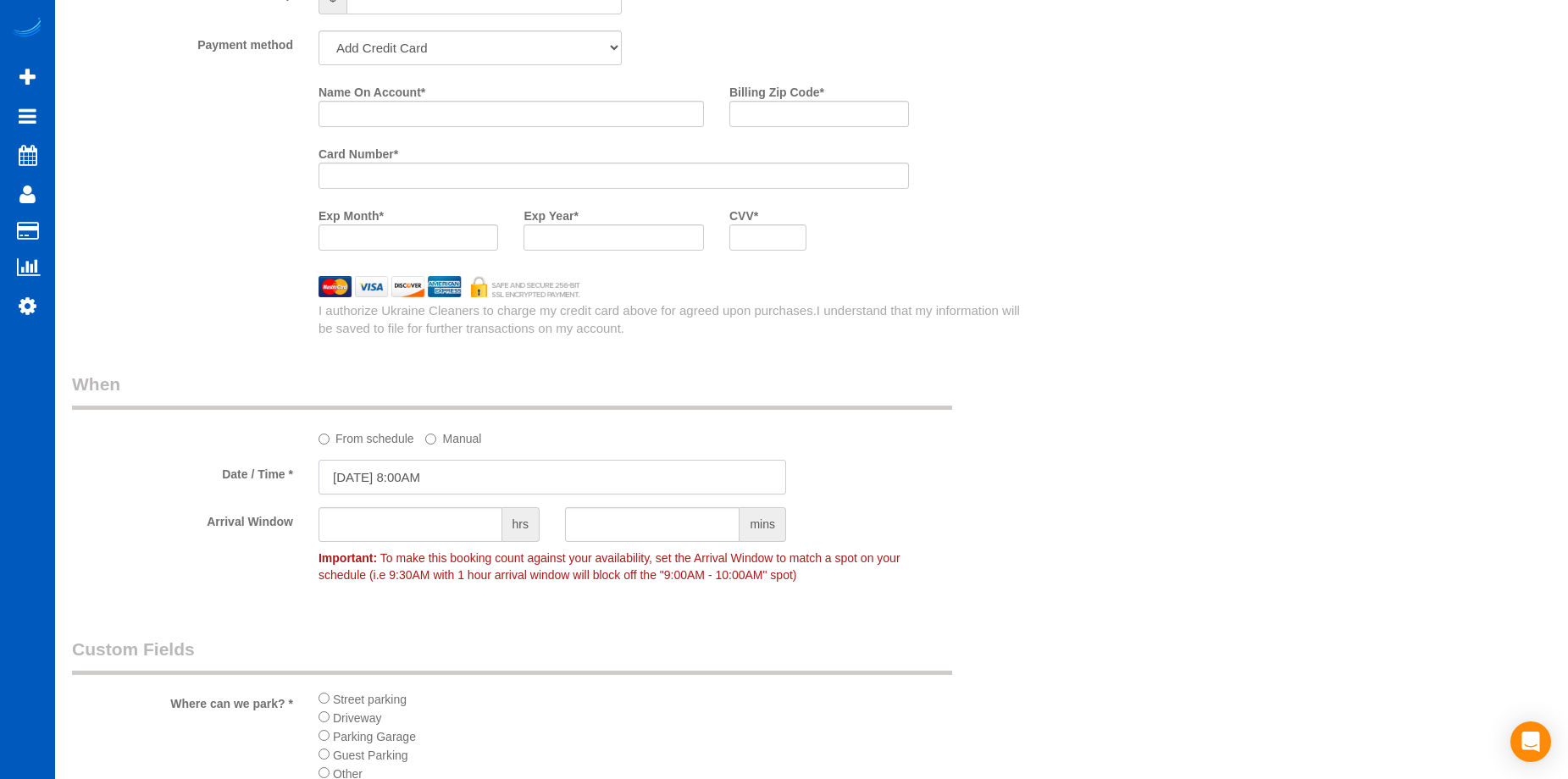
click at [454, 484] on input "09/11/2025 8:00AM" at bounding box center [552, 477] width 468 height 34
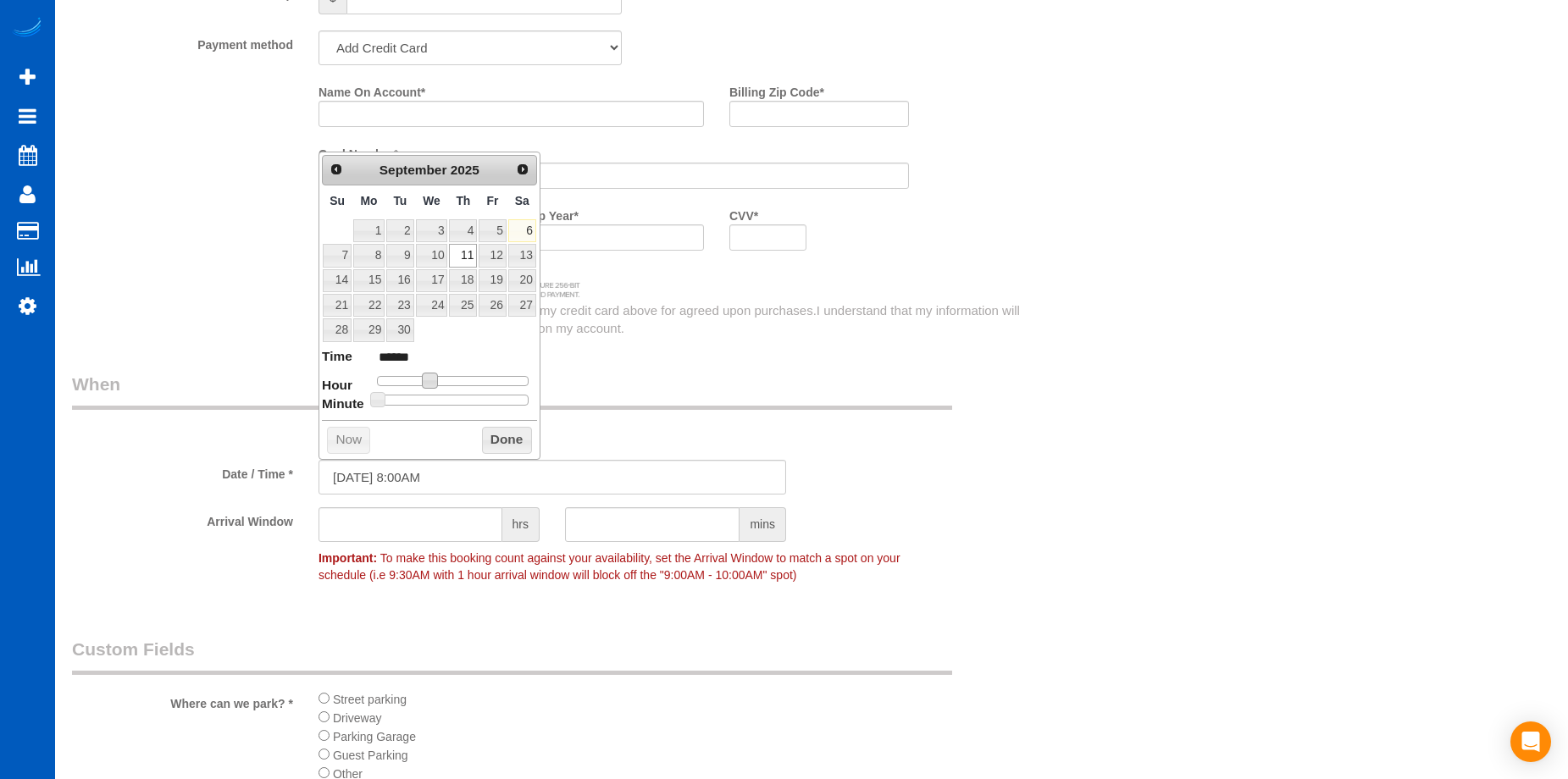
type input "09/11/2025 9:00AM"
type input "******"
type input "09/11/2025 10:00AM"
type input "*******"
drag, startPoint x: 432, startPoint y: 378, endPoint x: 448, endPoint y: 385, distance: 17.5
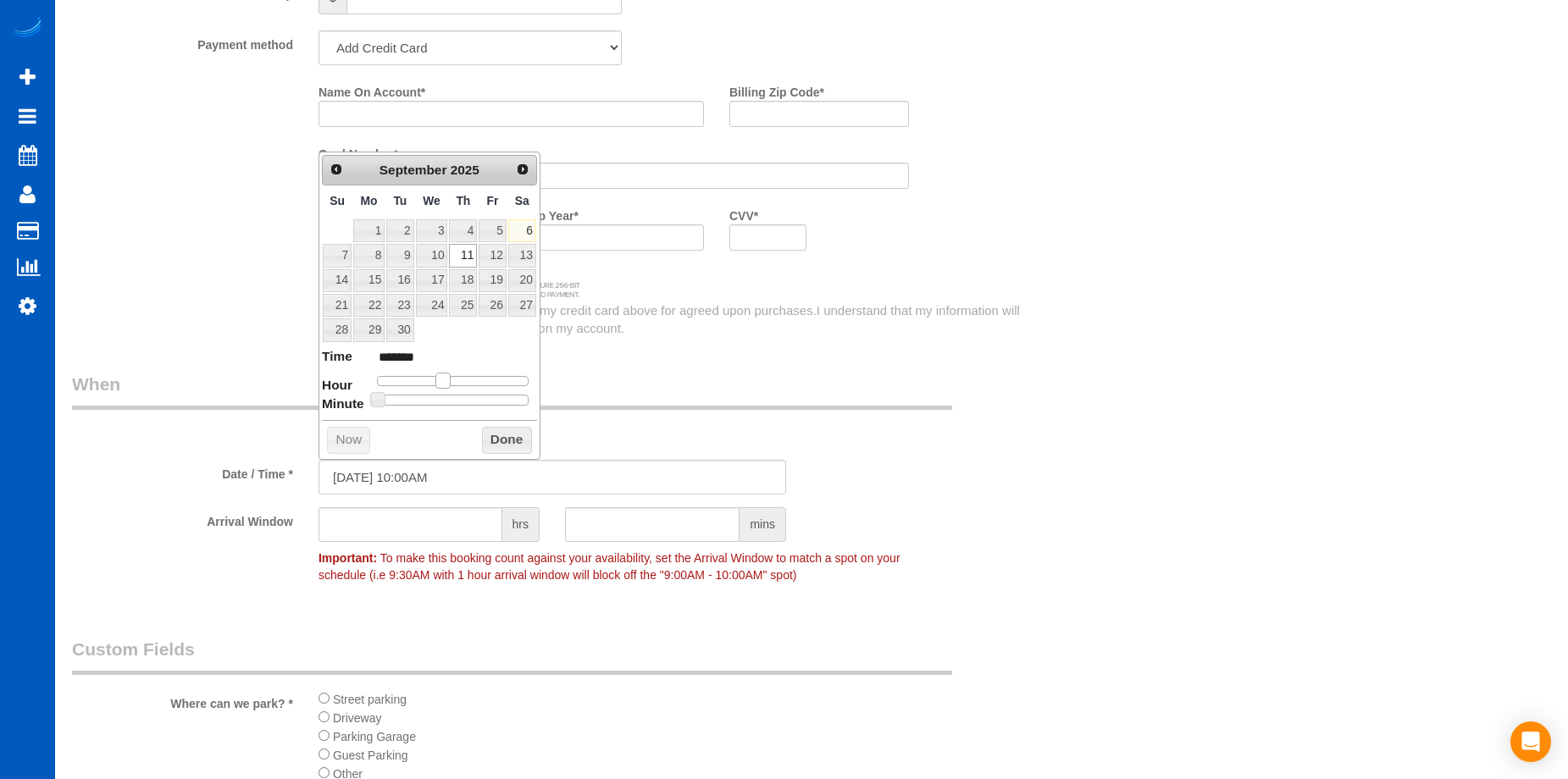
click at [448, 385] on span at bounding box center [443, 380] width 15 height 15
click at [498, 431] on button "Done" at bounding box center [507, 440] width 50 height 27
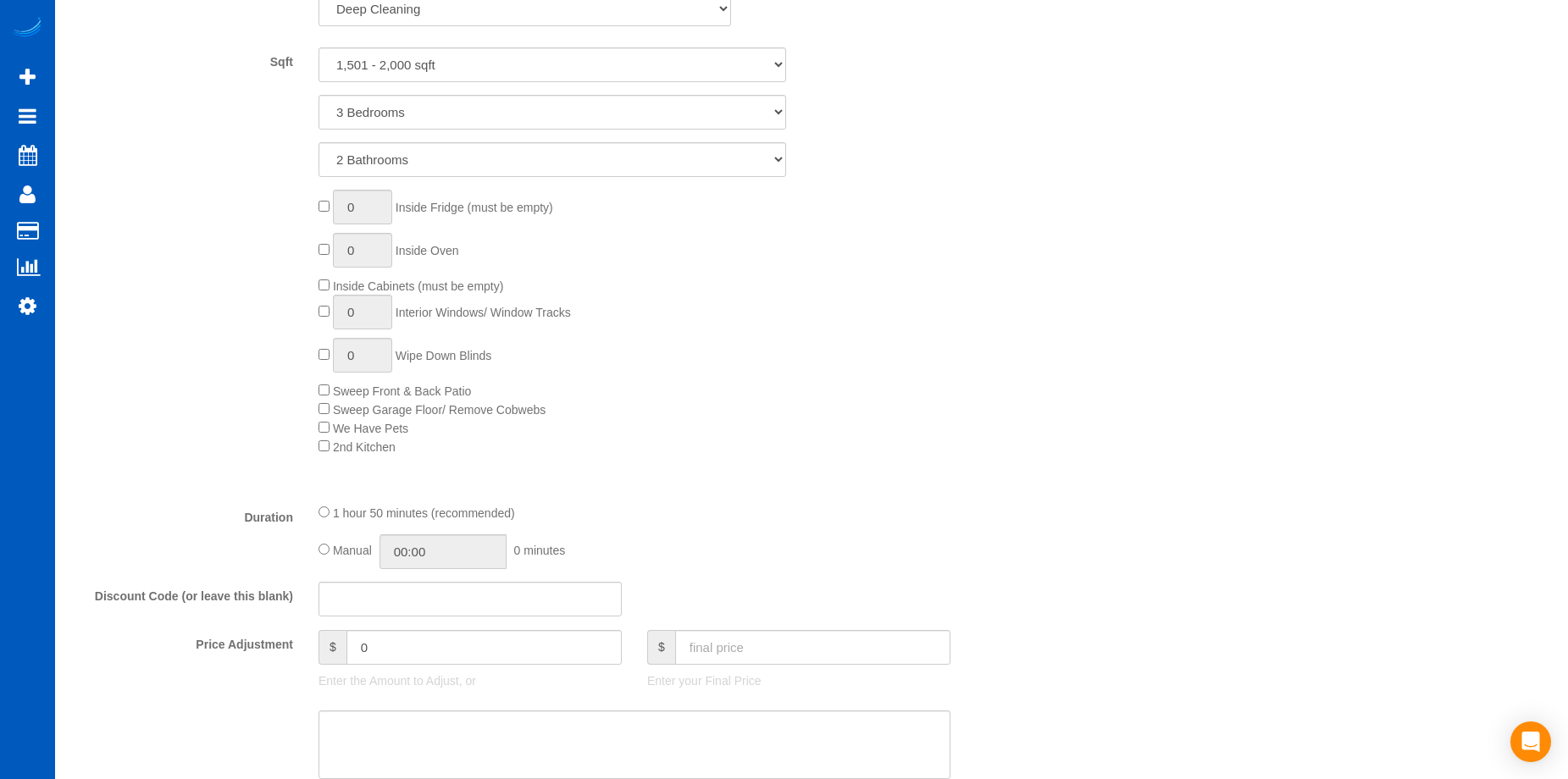
scroll to position [593, 0]
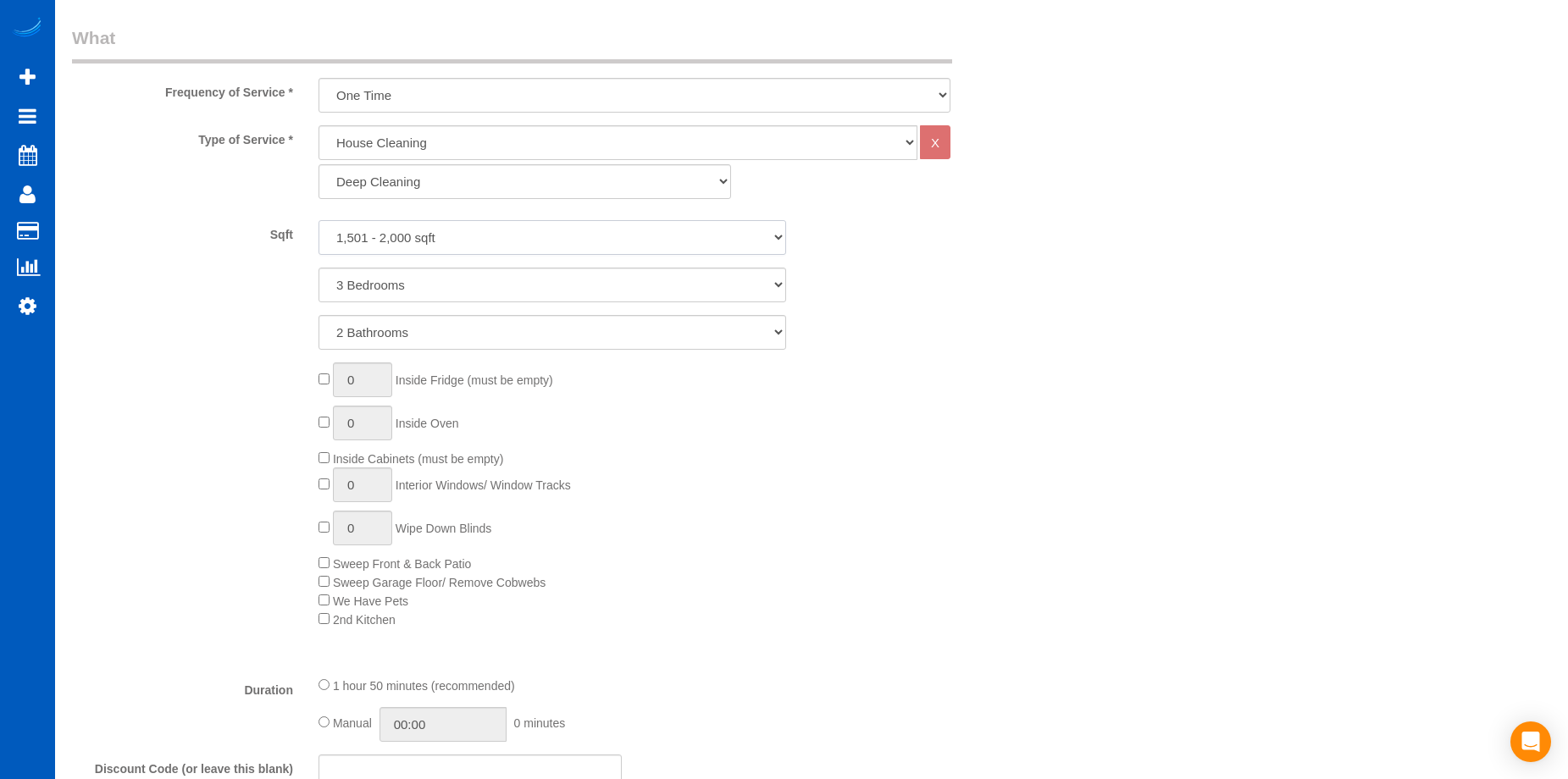
click at [612, 244] on select "0 - 1,000 sqft 1,001 - 1,500 sqft 1,501 - 2,000 sqft 2,001 - 2,500 sqft 2,501 -…" at bounding box center [552, 237] width 468 height 34
click at [319, 220] on select "0 - 1,000 sqft 1,001 - 1,500 sqft 1,501 - 2,000 sqft 2,001 - 2,500 sqft 2,501 -…" at bounding box center [552, 237] width 468 height 34
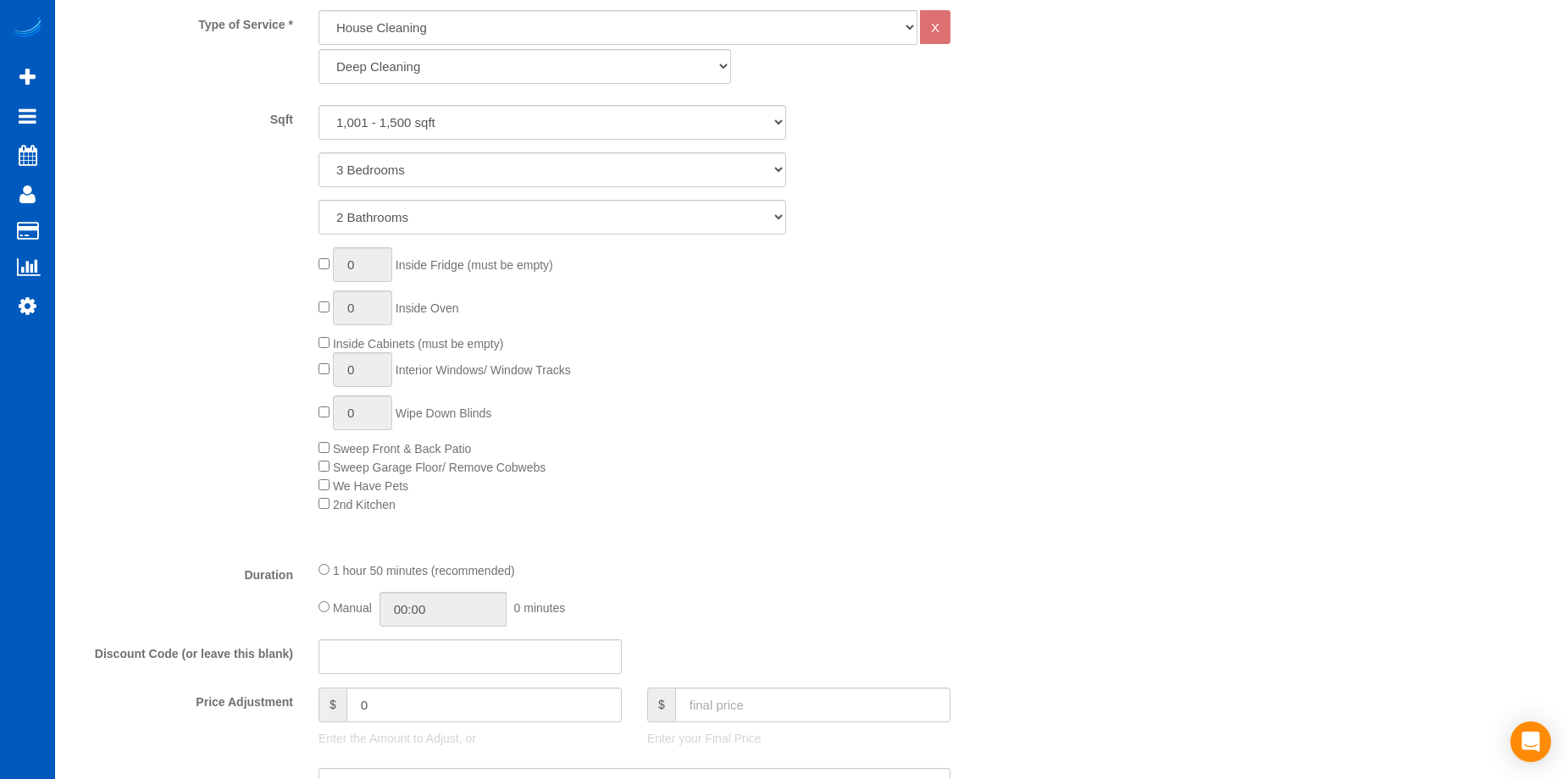
scroll to position [677, 0]
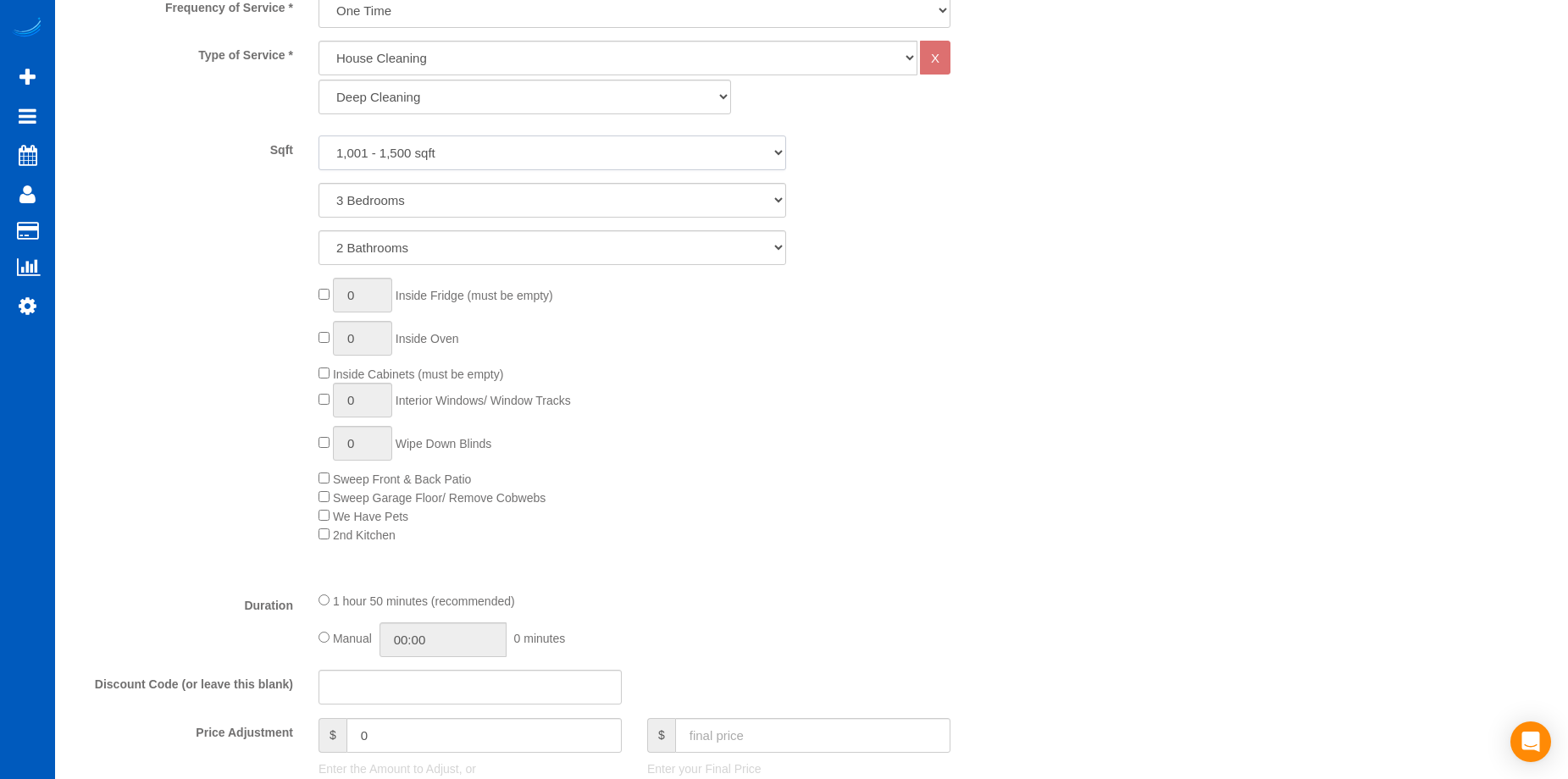
click at [558, 152] on select "0 - 1,000 sqft 1,001 - 1,500 sqft 1,501 - 2,000 sqft 2,001 - 2,500 sqft 2,501 -…" at bounding box center [552, 152] width 468 height 34
click at [319, 135] on select "0 - 1,000 sqft 1,001 - 1,500 sqft 1,501 - 2,000 sqft 2,001 - 2,500 sqft 2,501 -…" at bounding box center [552, 152] width 468 height 34
click at [594, 148] on select "0 - 1,000 sqft 1,001 - 1,500 sqft 1,501 - 2,000 sqft 2,001 - 2,500 sqft 2,501 -…" at bounding box center [552, 152] width 468 height 34
select select "1001"
click at [319, 135] on select "0 - 1,000 sqft 1,001 - 1,500 sqft 1,501 - 2,000 sqft 2,001 - 2,500 sqft 2,501 -…" at bounding box center [552, 152] width 468 height 34
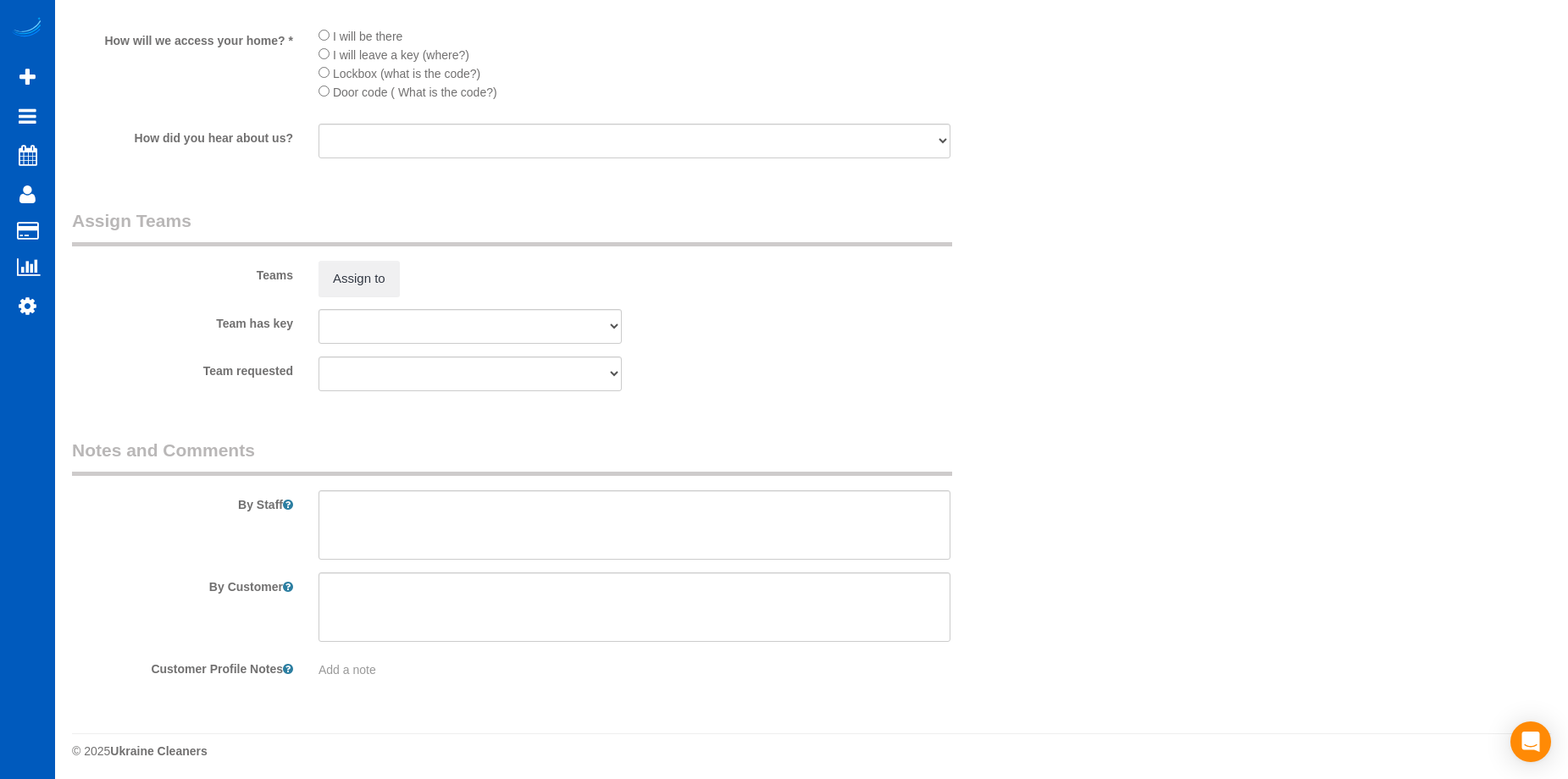
scroll to position [2395, 0]
click at [457, 526] on textarea at bounding box center [634, 520] width 632 height 70
click at [675, 515] on textarea at bounding box center [634, 520] width 632 height 70
paste textarea "Products: Unscented and eco-friendly. Water only on the hard wood. There is no …"
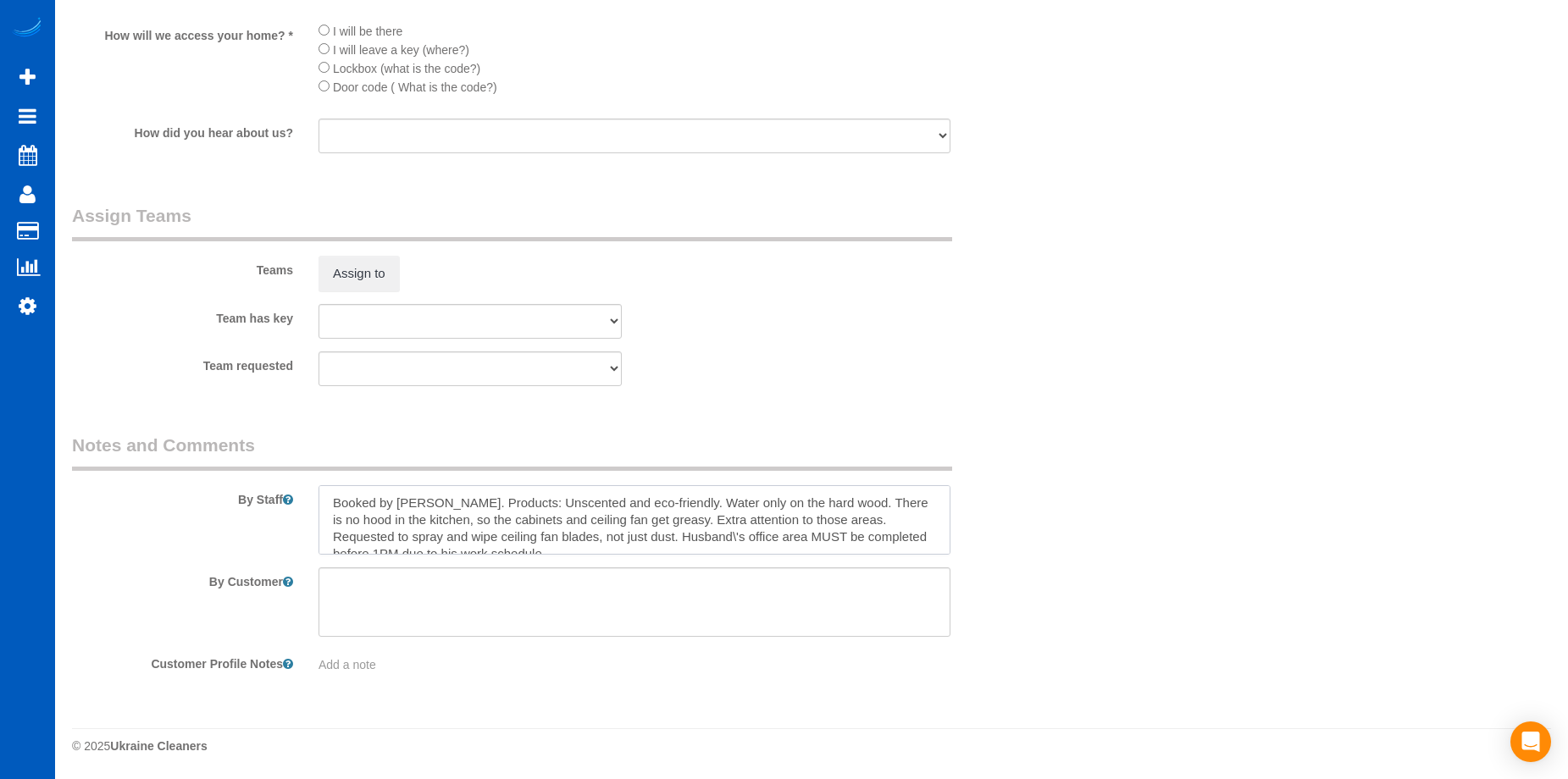
scroll to position [7, 0]
click at [658, 535] on textarea at bounding box center [634, 520] width 632 height 70
type textarea "Booked by Jade. Products: Unscented and eco-friendly. Water only on the hard wo…"
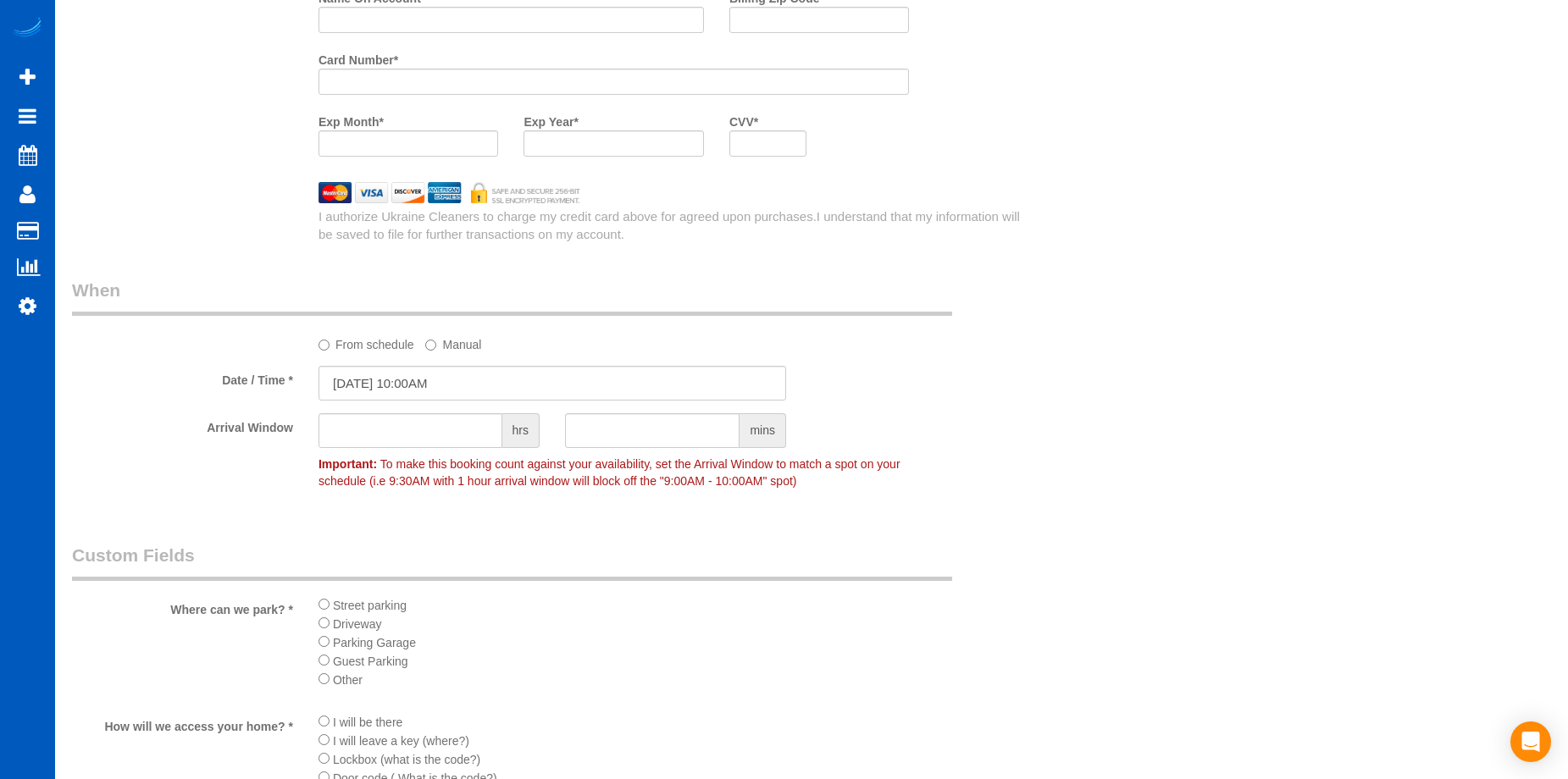
scroll to position [1548, 0]
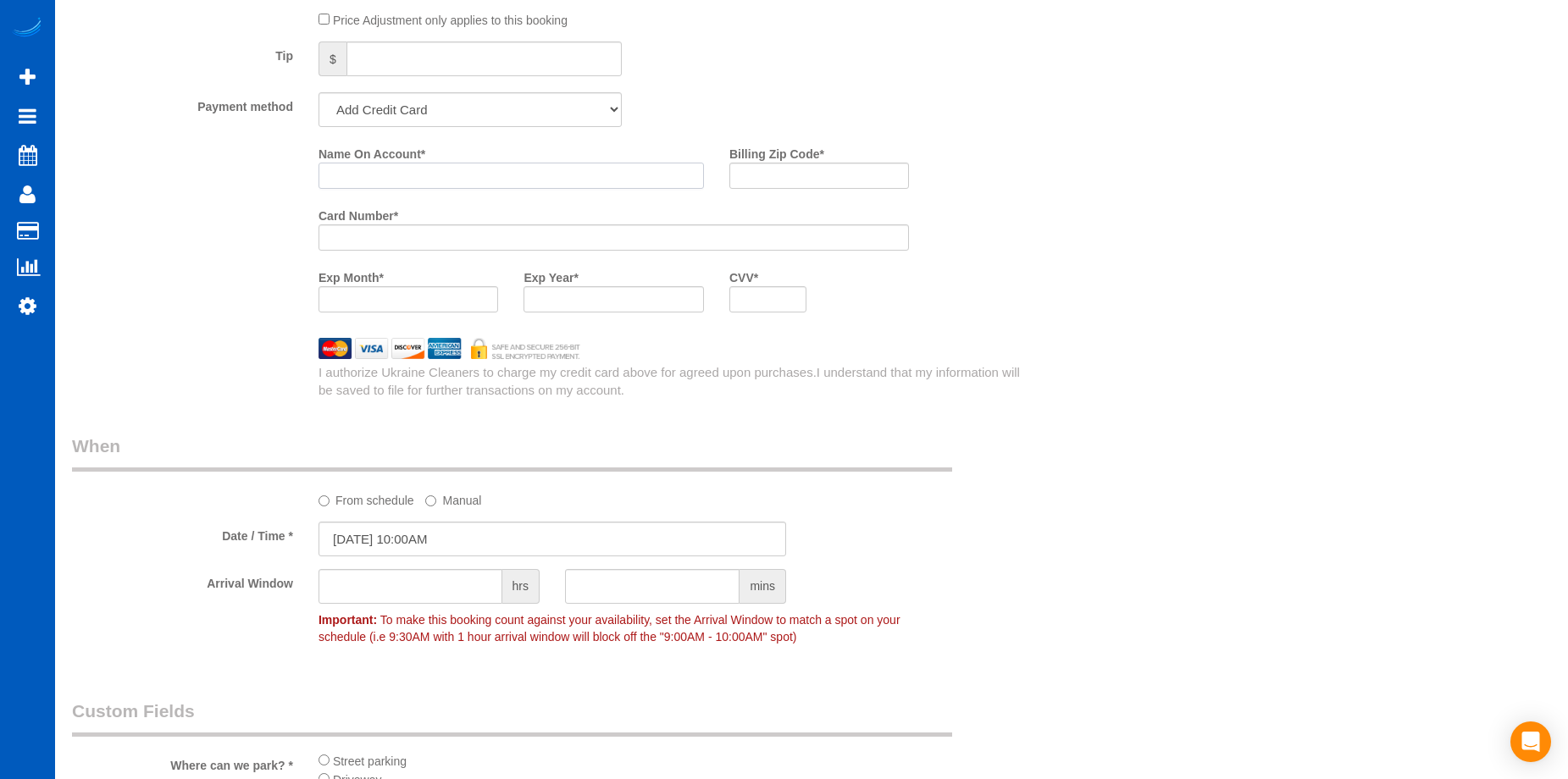
click at [419, 178] on input "Name On Account *" at bounding box center [511, 176] width 386 height 26
paste input "Jill Yoman"
type input "Jill Yoman"
click at [855, 179] on input "Billing Zip Code *" at bounding box center [819, 176] width 180 height 26
paste input "97006"
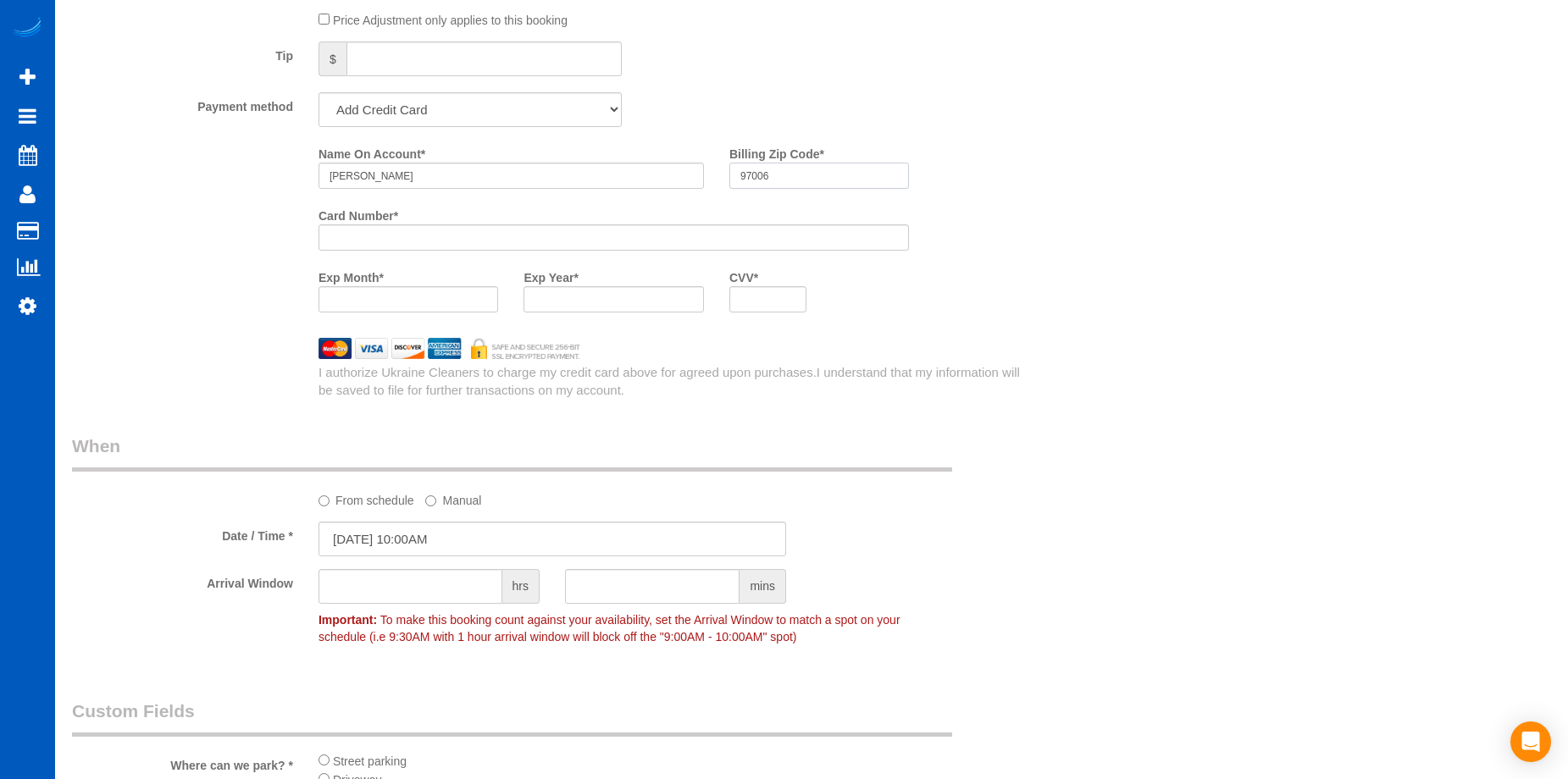
type input "97006"
click at [1190, 382] on div "Who Email* jillrpac@comcast.net Name * Jill Yoman Where Address* 158 SW Salix T…" at bounding box center [811, 40] width 1479 height 3054
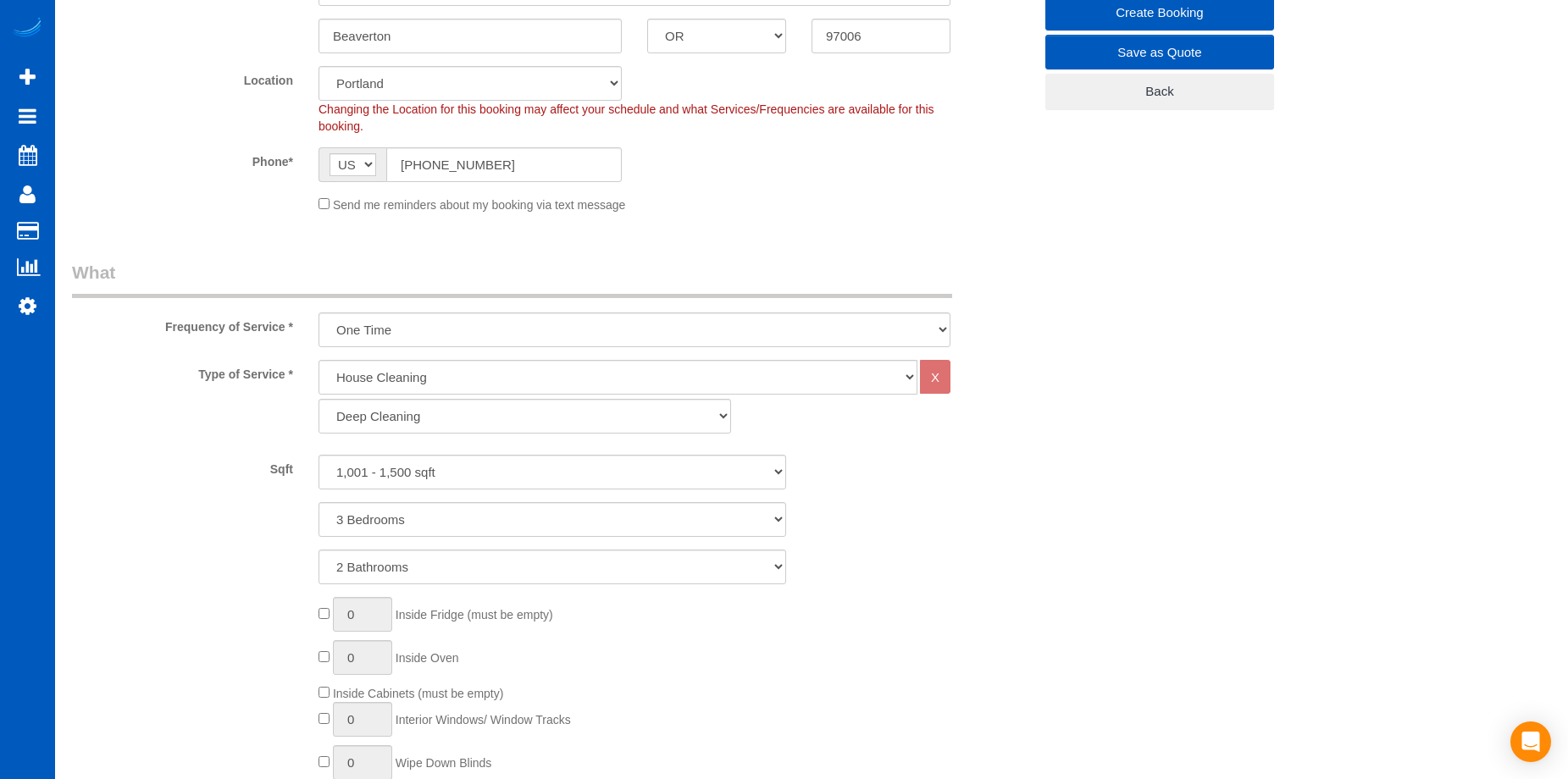
scroll to position [107, 0]
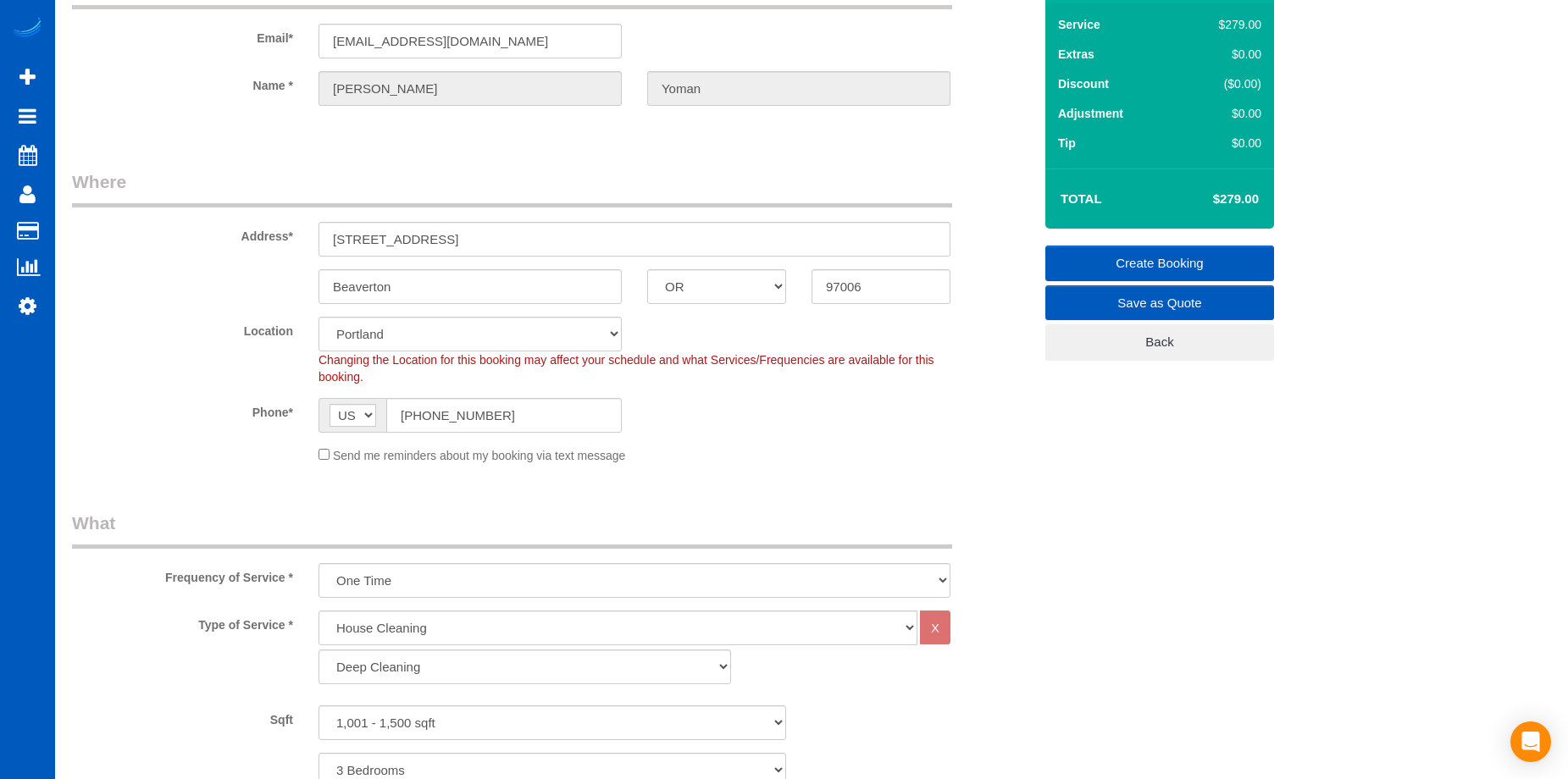
click at [1093, 257] on link "Create Booking" at bounding box center [1159, 264] width 228 height 35
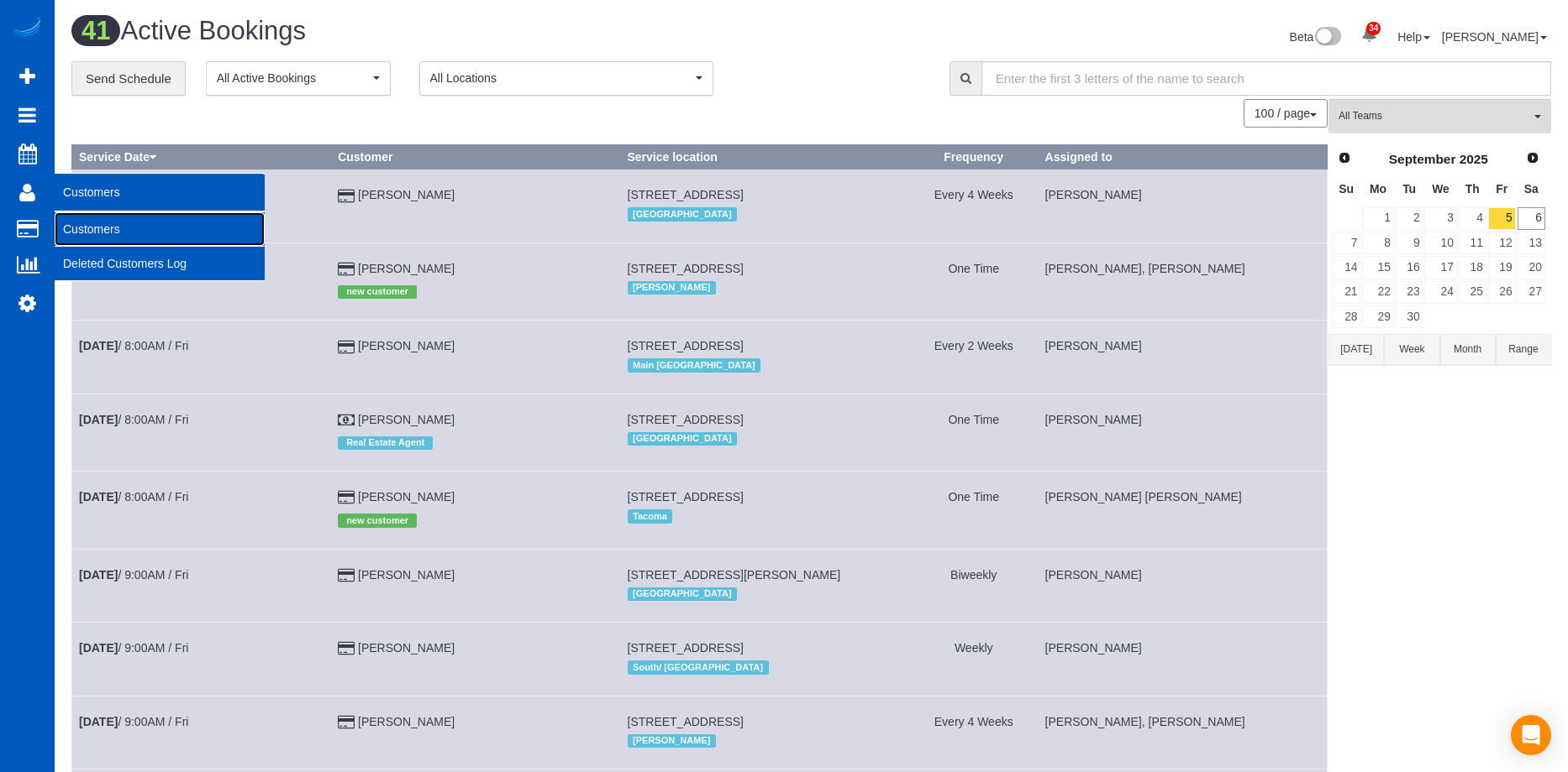
click at [93, 232] on link "Customers" at bounding box center [159, 229] width 210 height 33
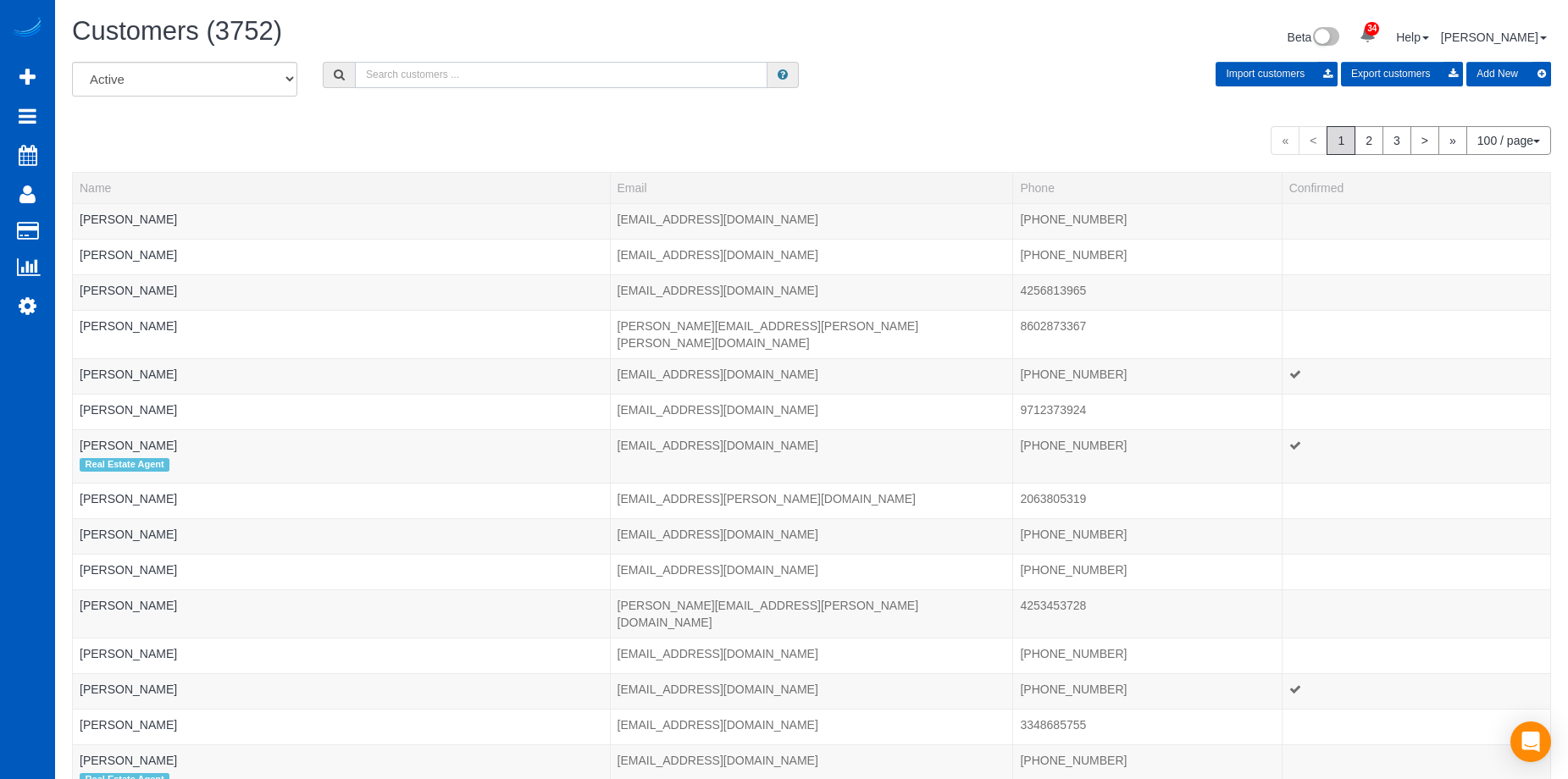
click at [427, 84] on input "text" at bounding box center [561, 75] width 413 height 26
paste input "Jill Yoman"
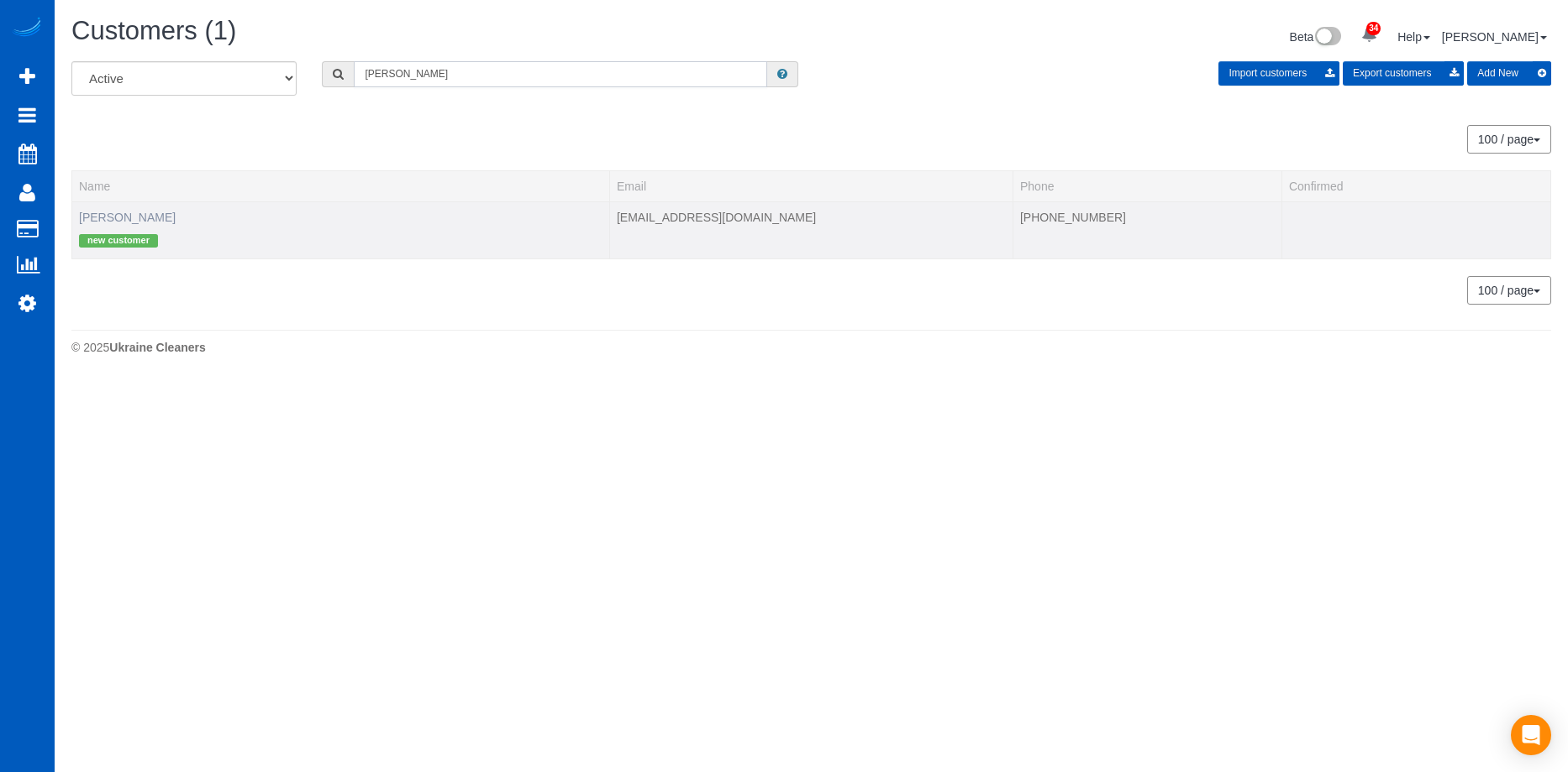
type input "Jill Yoman"
click at [116, 212] on link "Jill Yoman" at bounding box center [127, 217] width 97 height 14
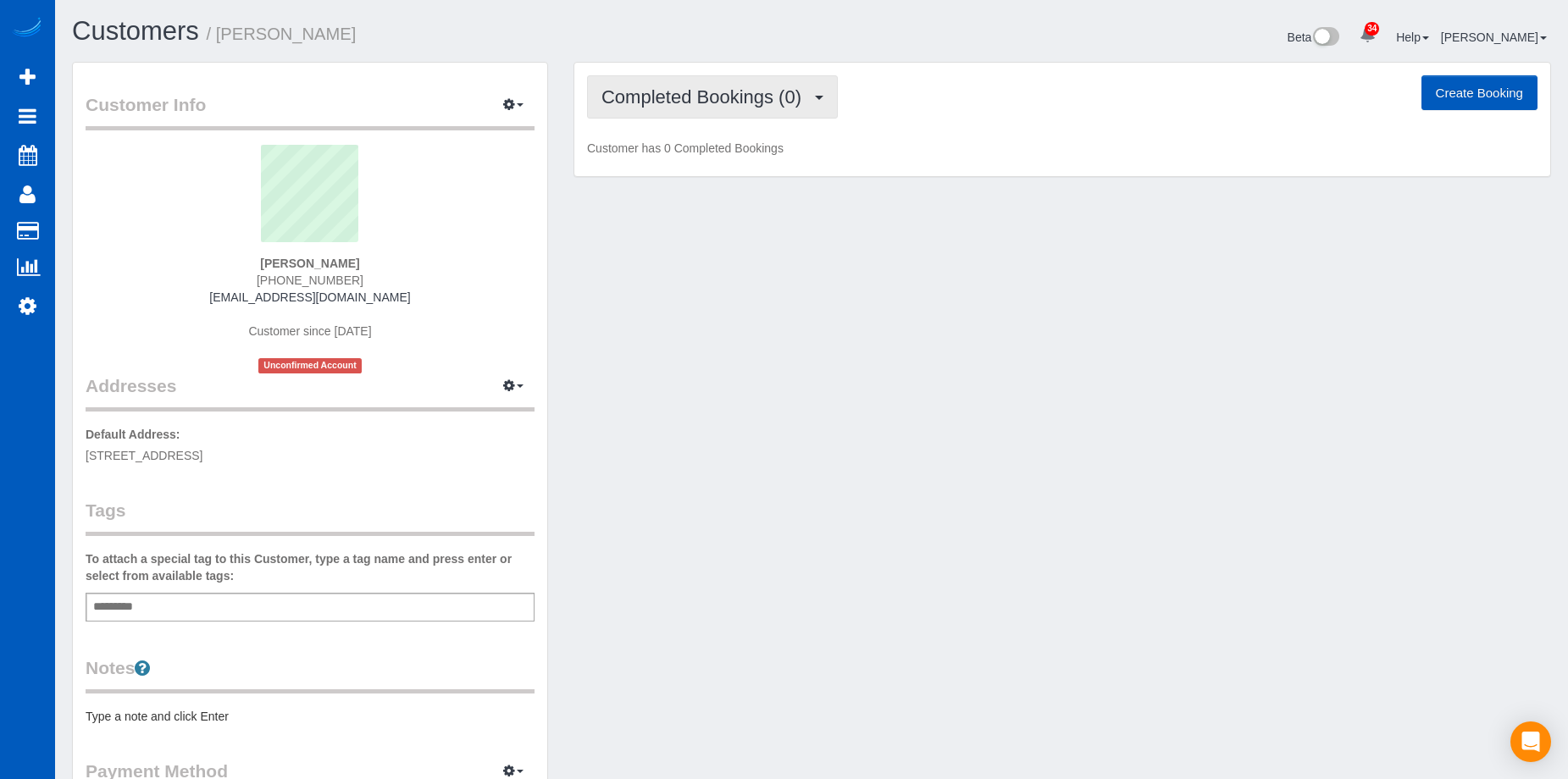
click at [689, 97] on span "Completed Bookings (0)" at bounding box center [706, 97] width 209 height 21
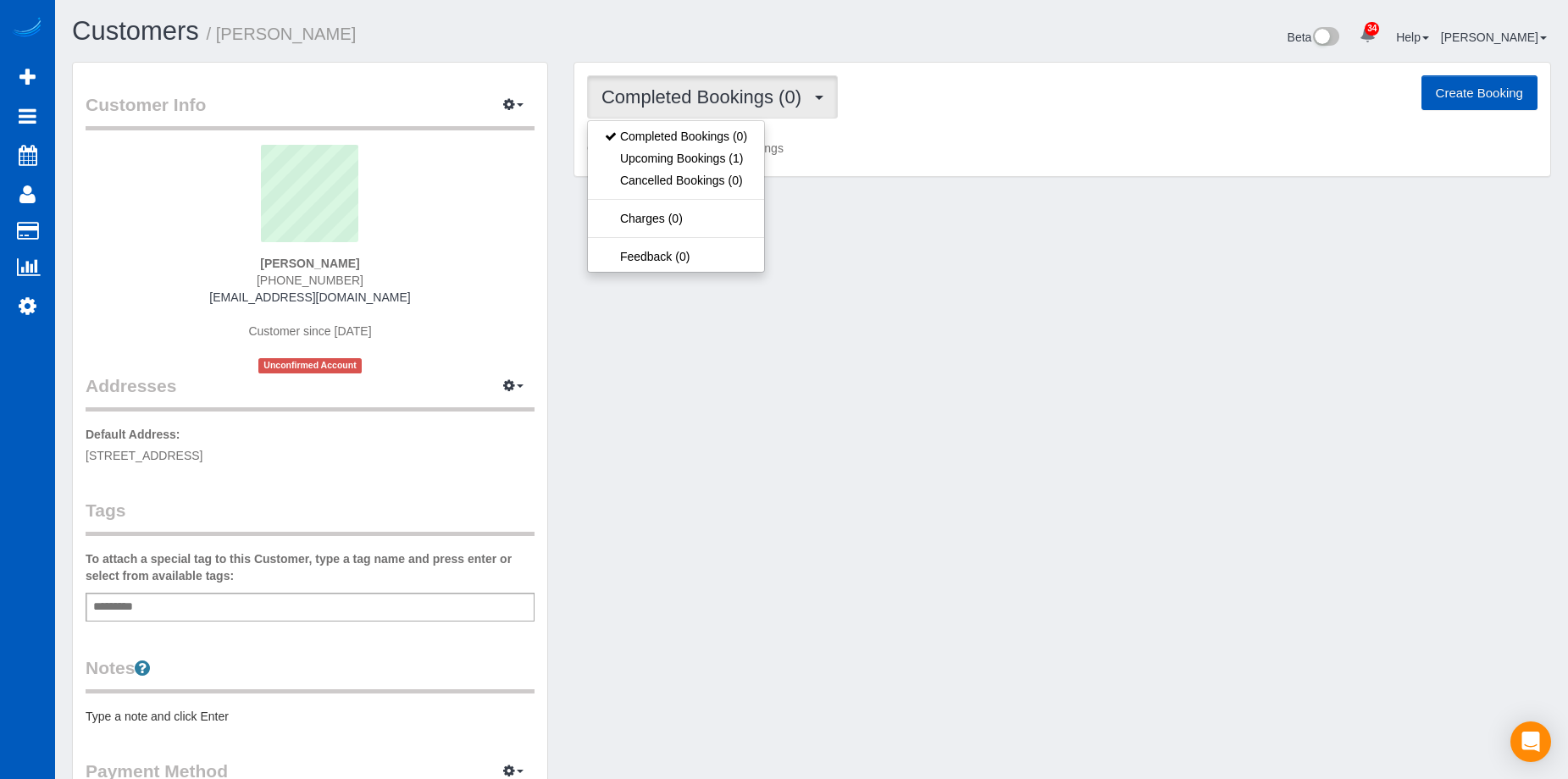
click at [707, 107] on button "Completed Bookings (0)" at bounding box center [712, 97] width 251 height 43
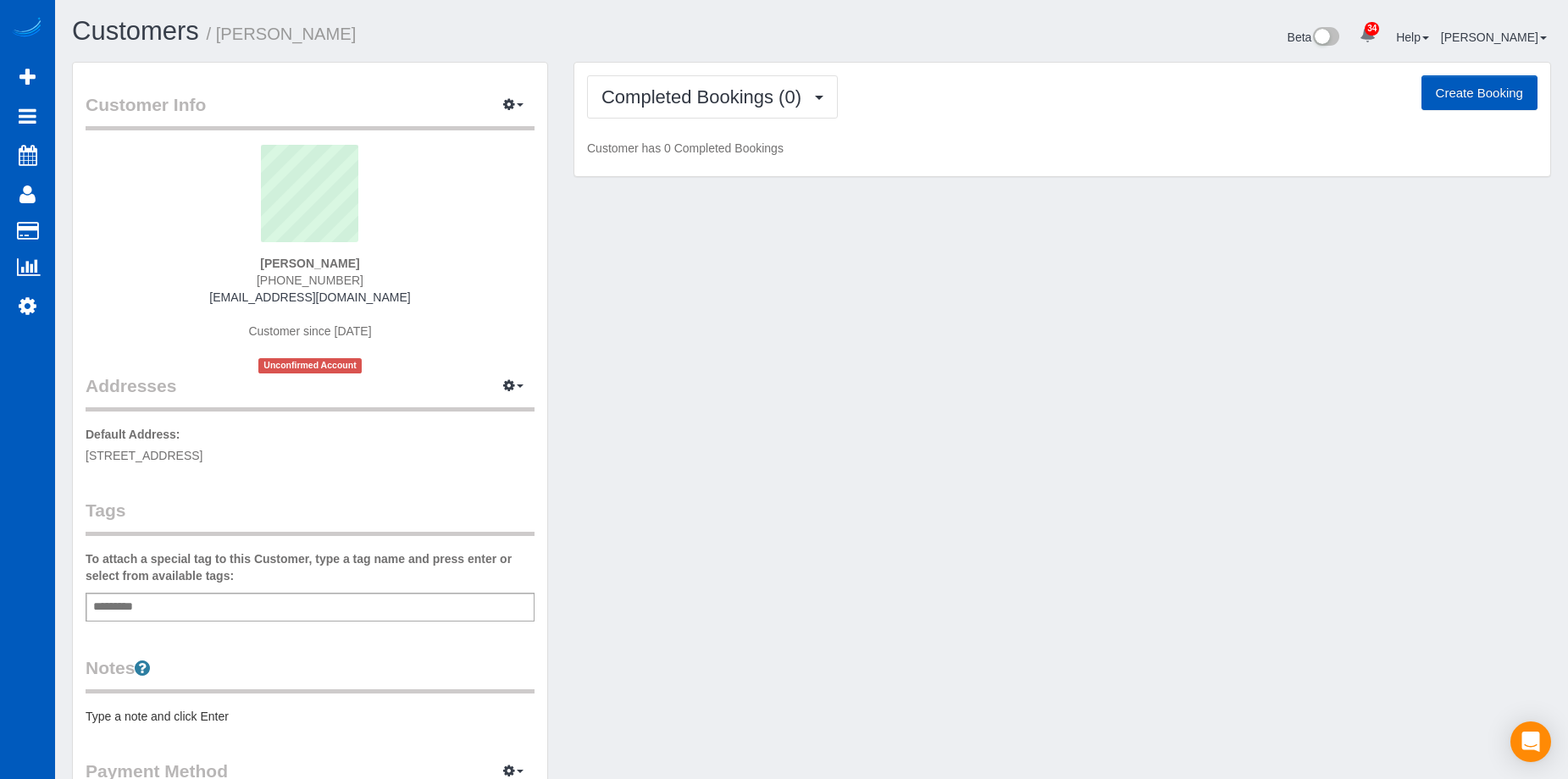
click at [1450, 95] on button "Create Booking" at bounding box center [1479, 93] width 116 height 35
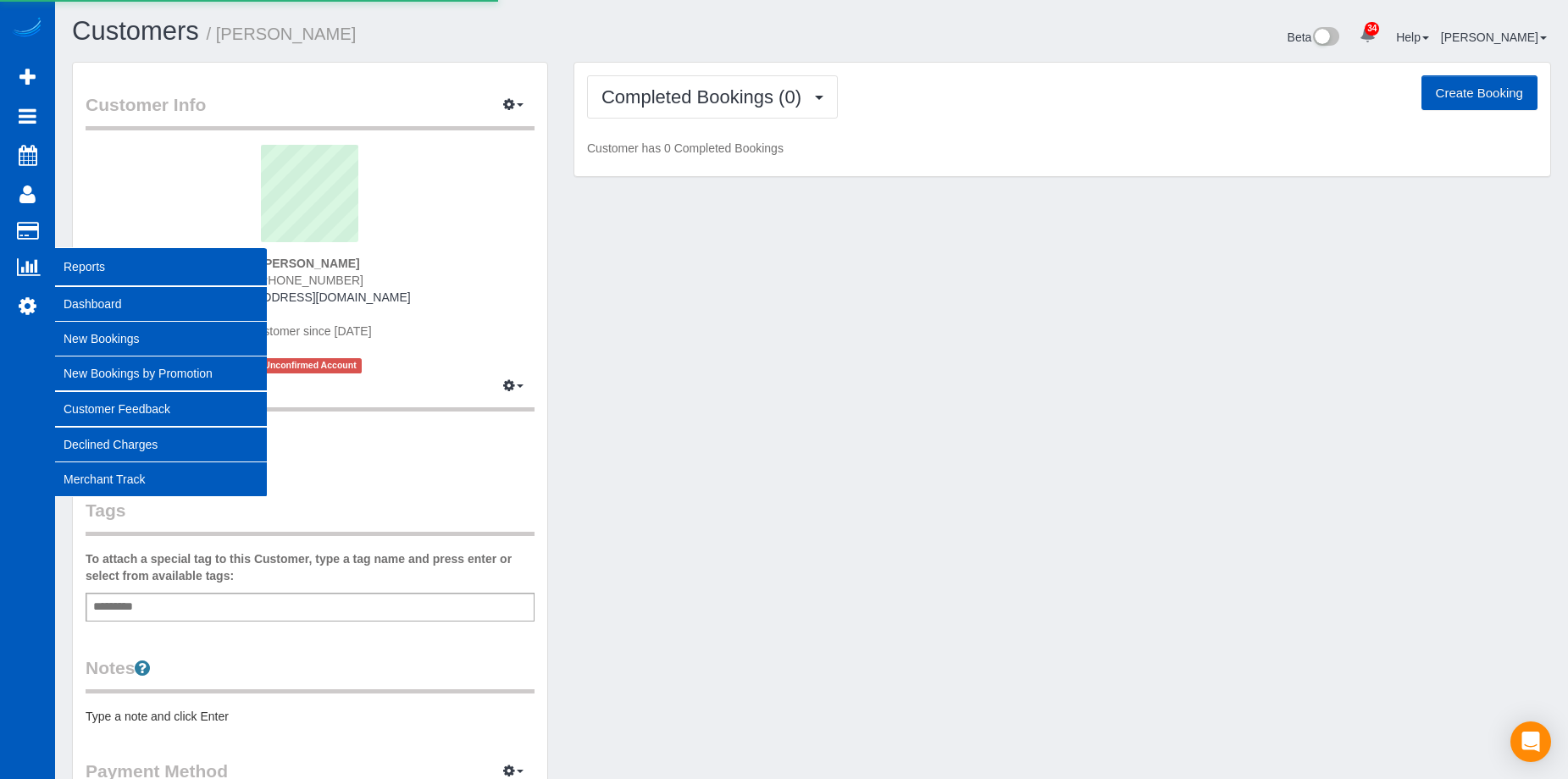
select select "OR"
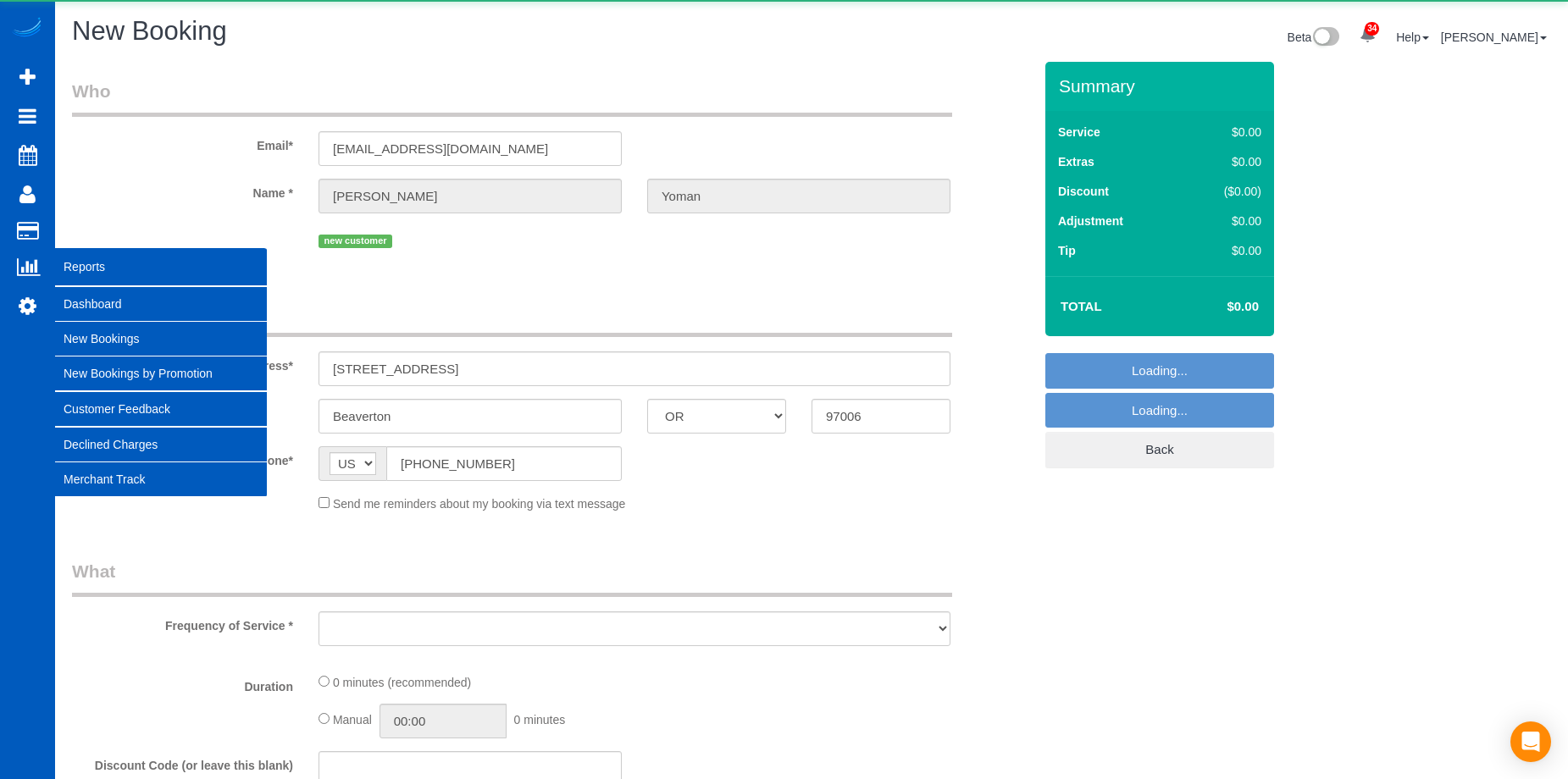
select select "object:10259"
select select "string:fspay-e0c91036-3e6f-418d-a812-6764dc9a8032"
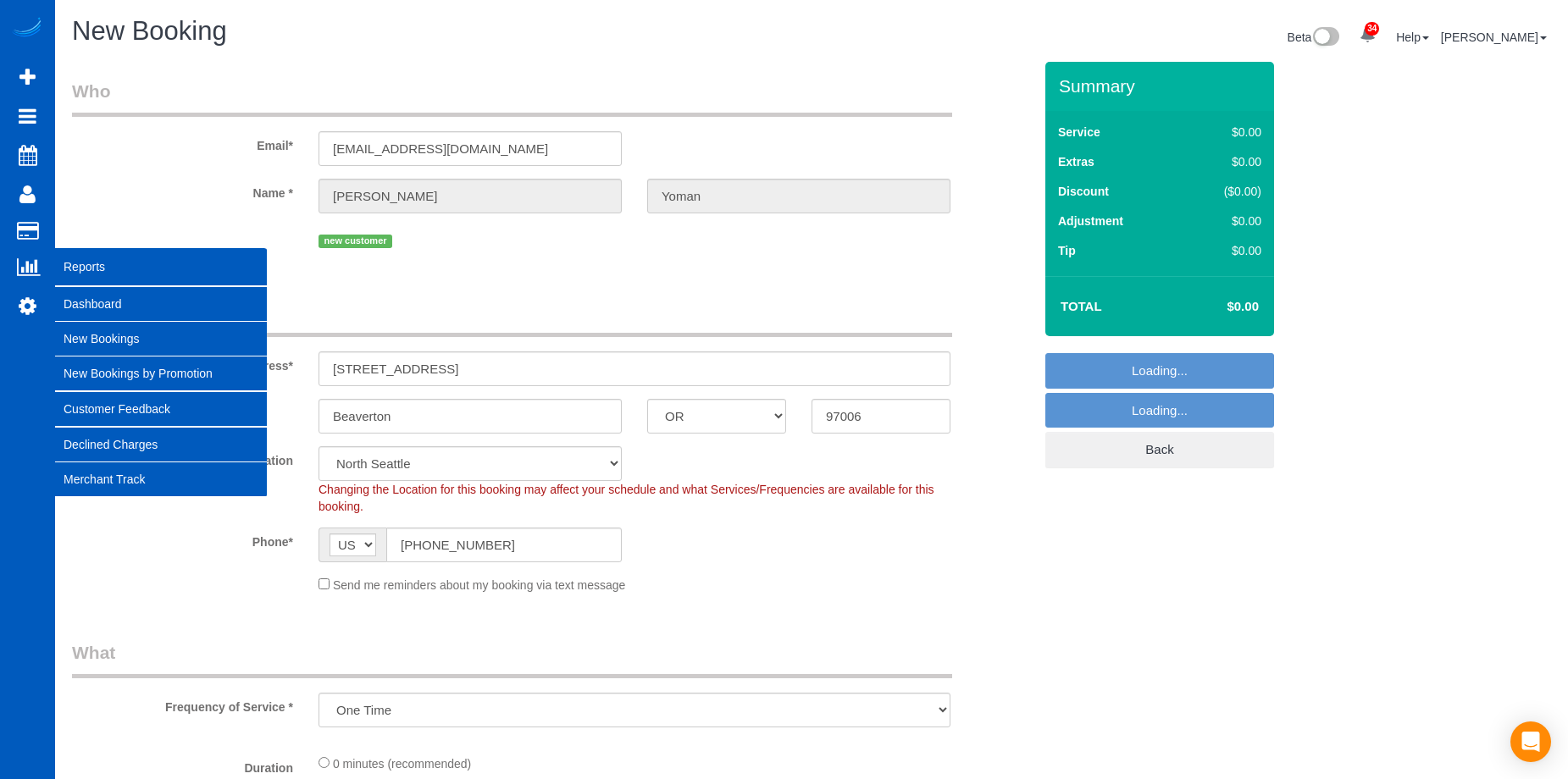
select select "object:10519"
select select "199"
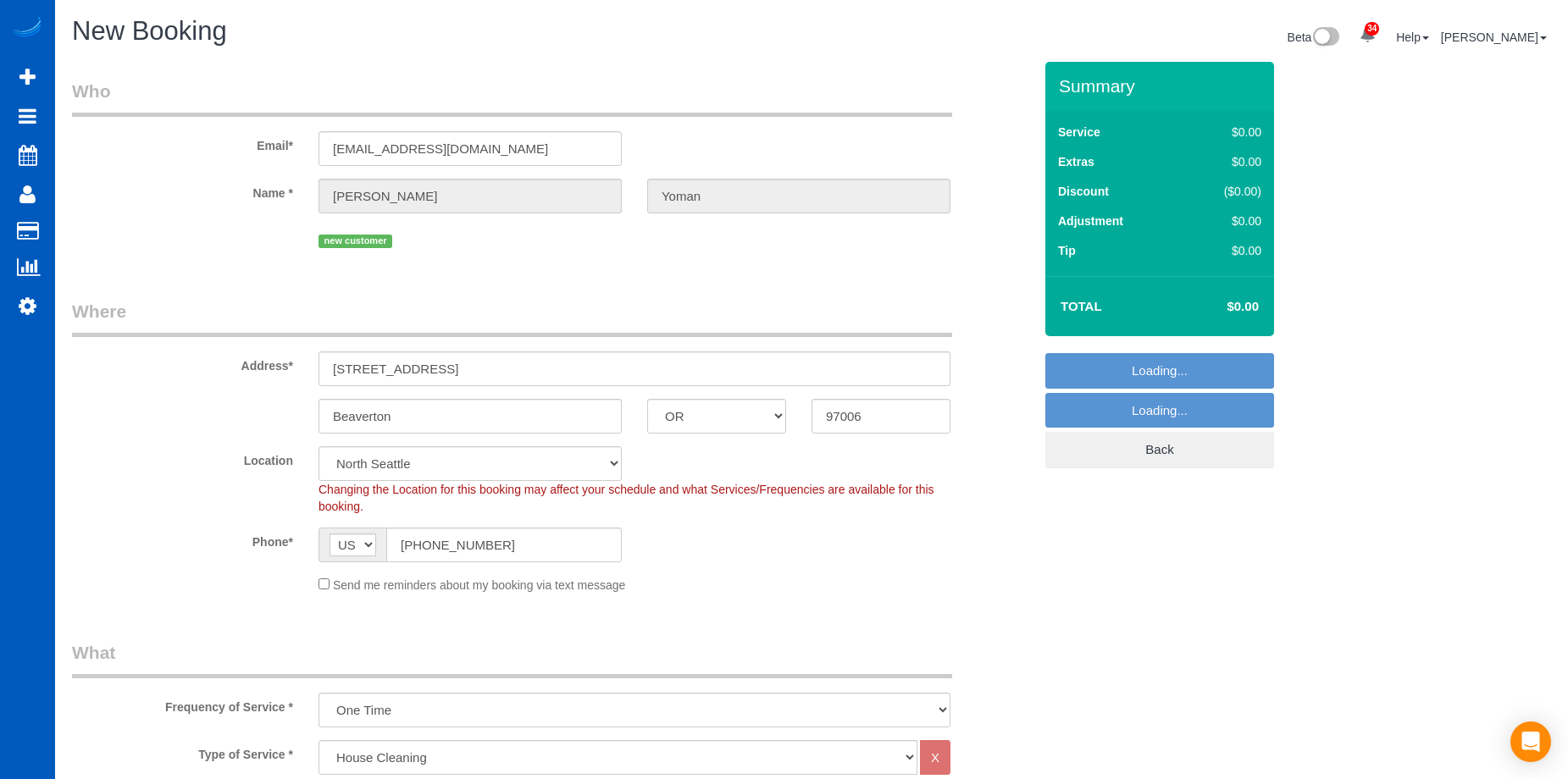
select select "34"
click at [331, 581] on div "Send me reminders about my booking via text message" at bounding box center [634, 584] width 658 height 19
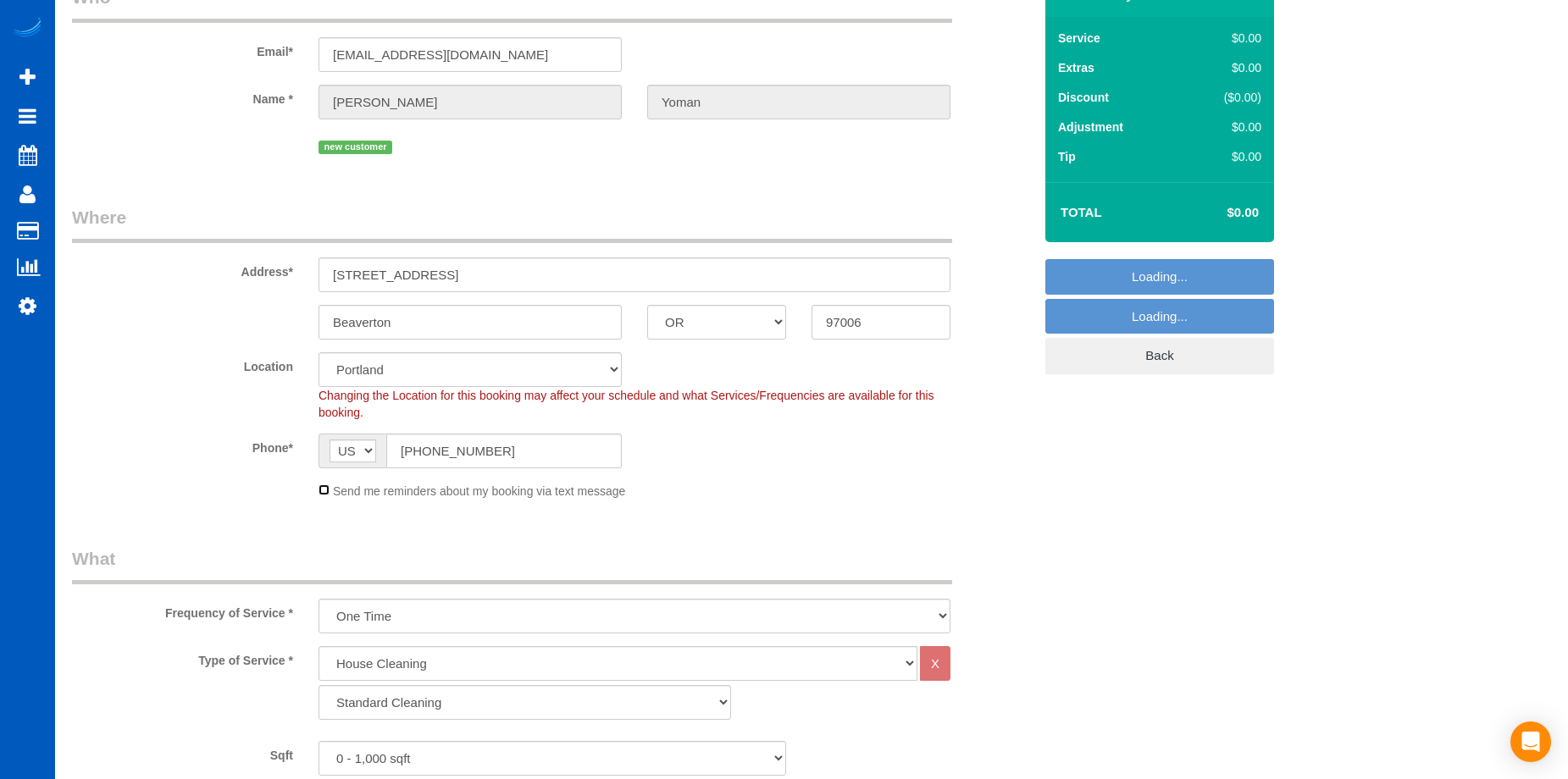
scroll to position [254, 0]
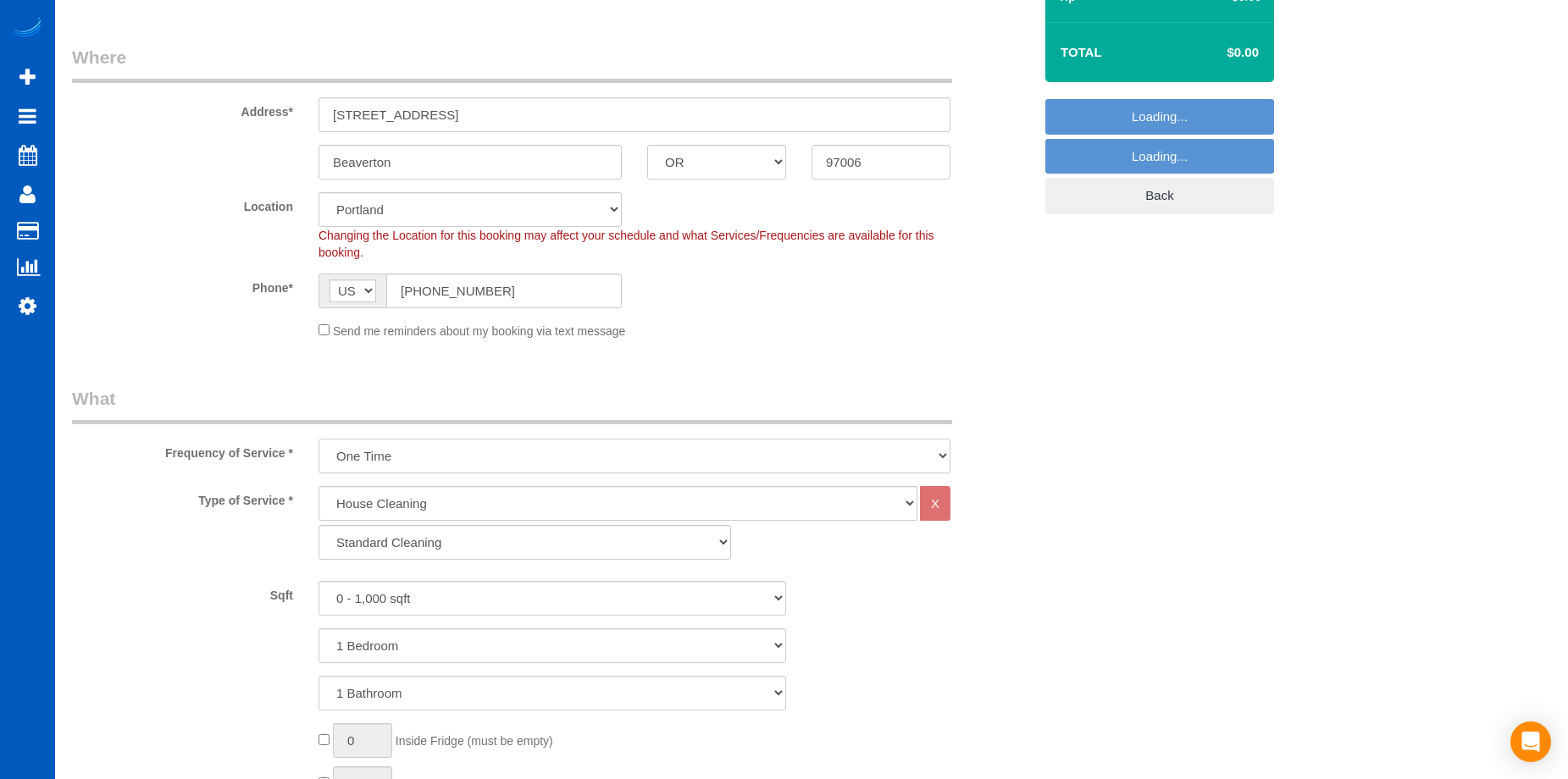
click at [469, 452] on select "One Time Weekly - 15.00% Every 2 Weeks - 10.00% Every 4 Weeks - 5.00% Every 2 M…" at bounding box center [634, 456] width 632 height 34
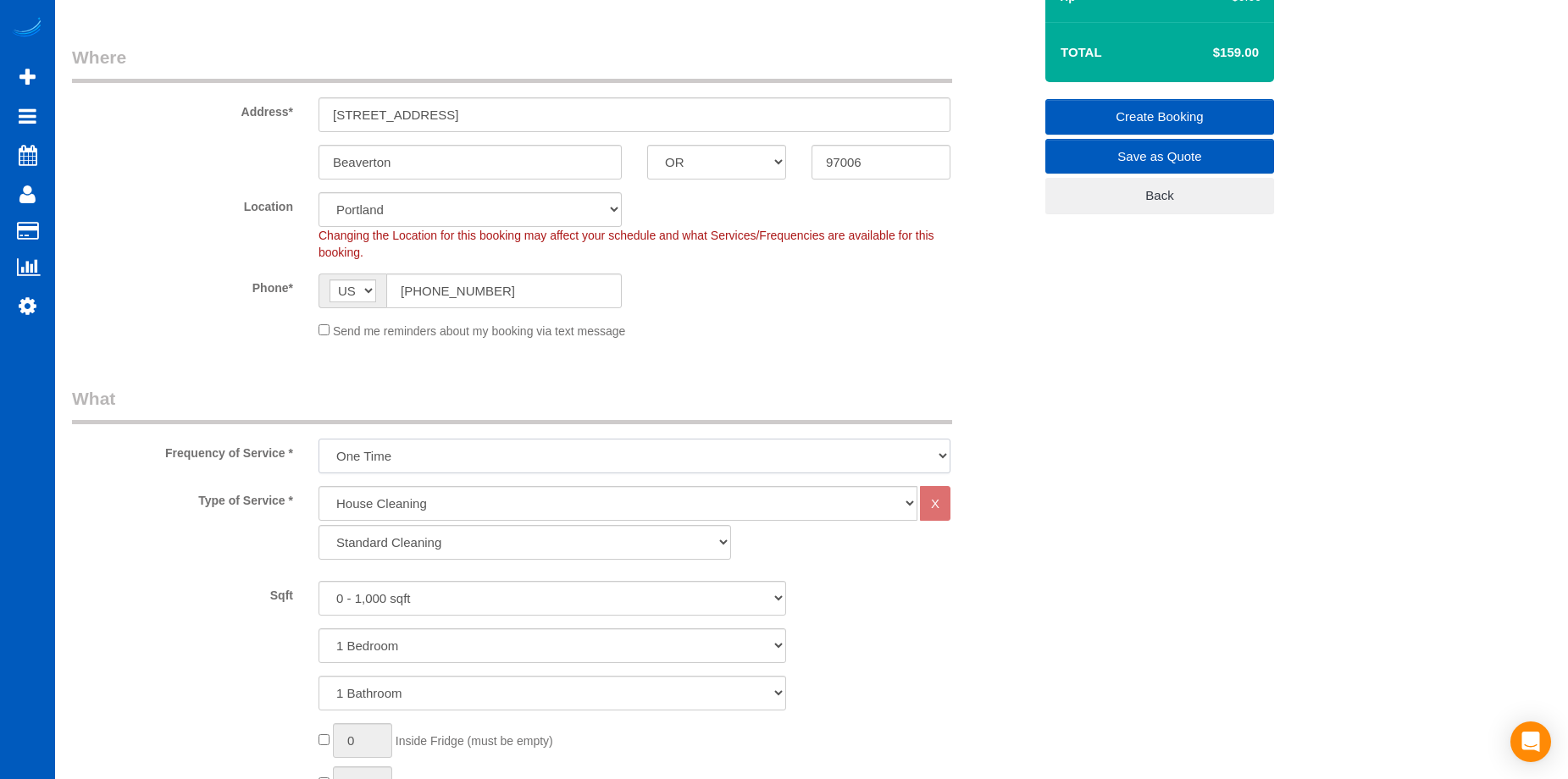
select select "object:10610"
click at [319, 439] on select "One Time Weekly - 15.00% Every 2 Weeks - 10.00% Every 4 Weeks - 5.00% Every 2 M…" at bounding box center [634, 456] width 632 height 34
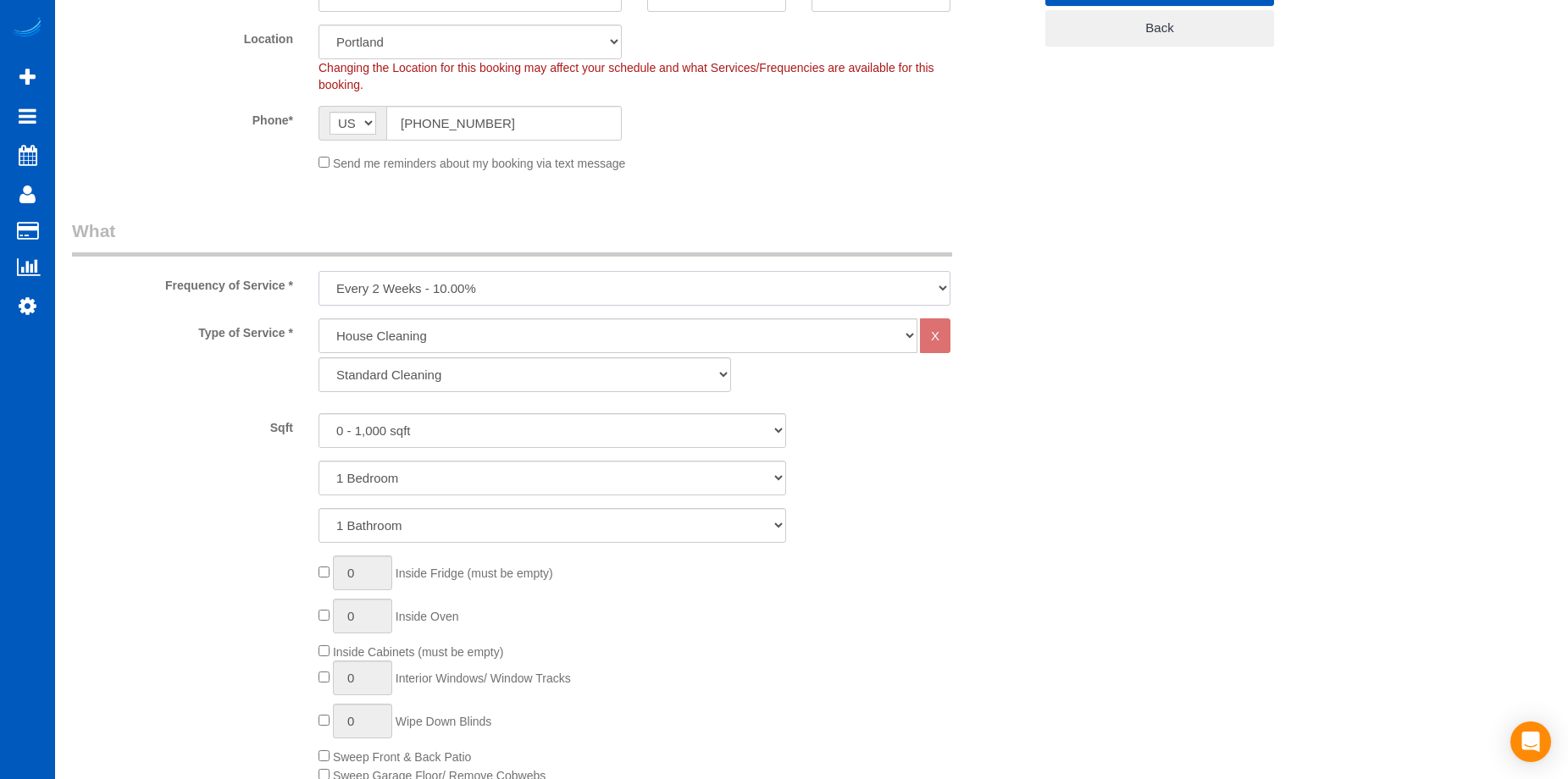
scroll to position [424, 0]
click at [511, 435] on select "0 - 1,000 sqft 1,001 - 1,500 sqft 1,501 - 2,000 sqft 2,001 - 2,500 sqft 2,501 -…" at bounding box center [552, 429] width 468 height 34
select select "1001"
click at [319, 412] on select "0 - 1,000 sqft 1,001 - 1,500 sqft 1,501 - 2,000 sqft 2,001 - 2,500 sqft 2,501 -…" at bounding box center [552, 429] width 468 height 34
drag, startPoint x: 519, startPoint y: 483, endPoint x: 518, endPoint y: 493, distance: 10.0
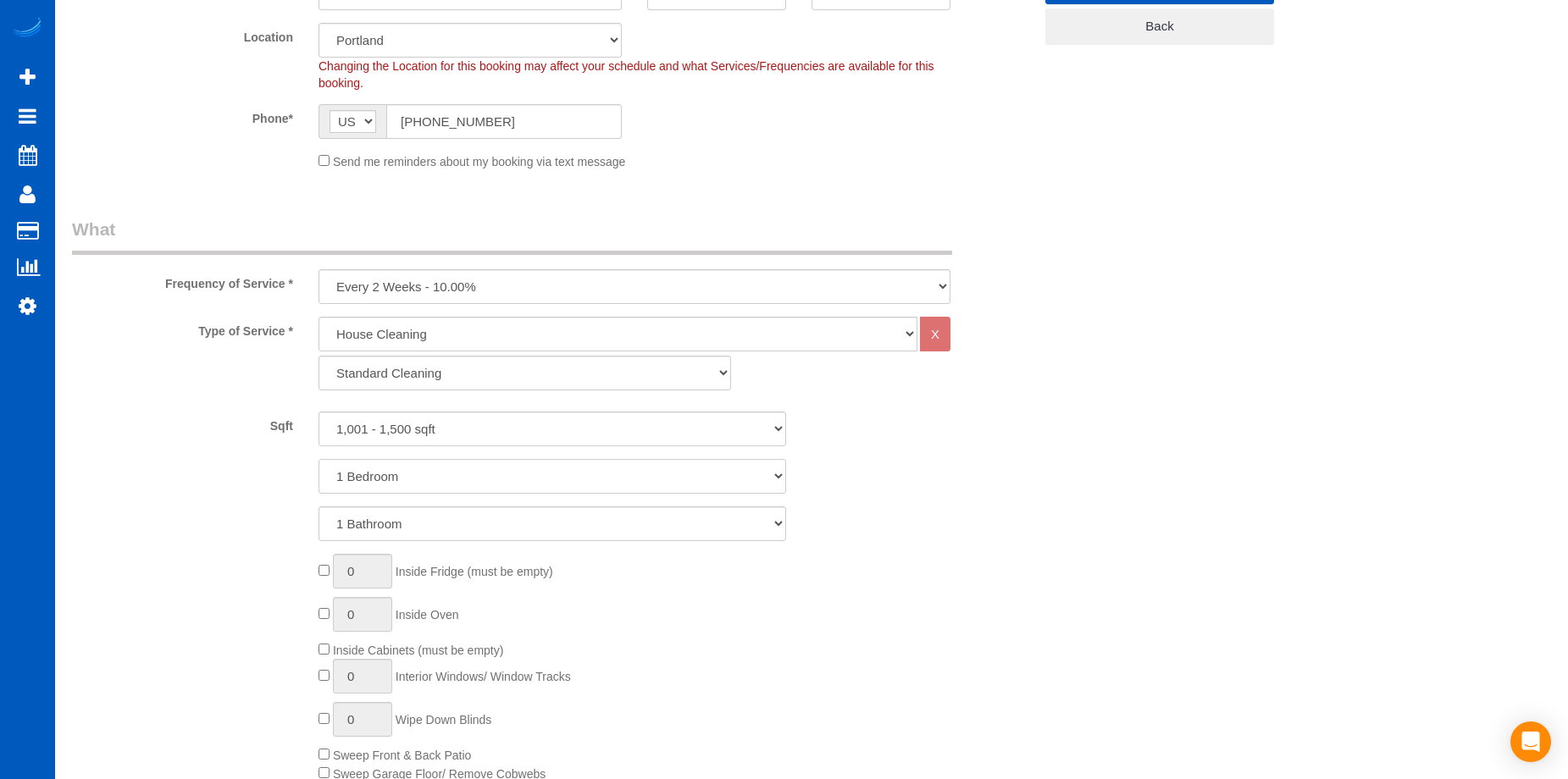
click at [519, 483] on select "1 Bedroom 2 Bedrooms 3 Bedrooms 4 Bedrooms 5 Bedrooms 6 Bedrooms 7 Bedrooms" at bounding box center [552, 476] width 468 height 34
select select "3"
click at [319, 459] on select "1 Bedroom 2 Bedrooms 3 Bedrooms 4 Bedrooms 5 Bedrooms 6 Bedrooms 7 Bedrooms" at bounding box center [552, 476] width 468 height 34
click at [516, 513] on select "1 Bathroom 2 Bathrooms 3 Bathrooms 4 Bathrooms 5 Bathrooms 6 Bathrooms 7 Bathro…" at bounding box center [552, 524] width 468 height 34
select select "2"
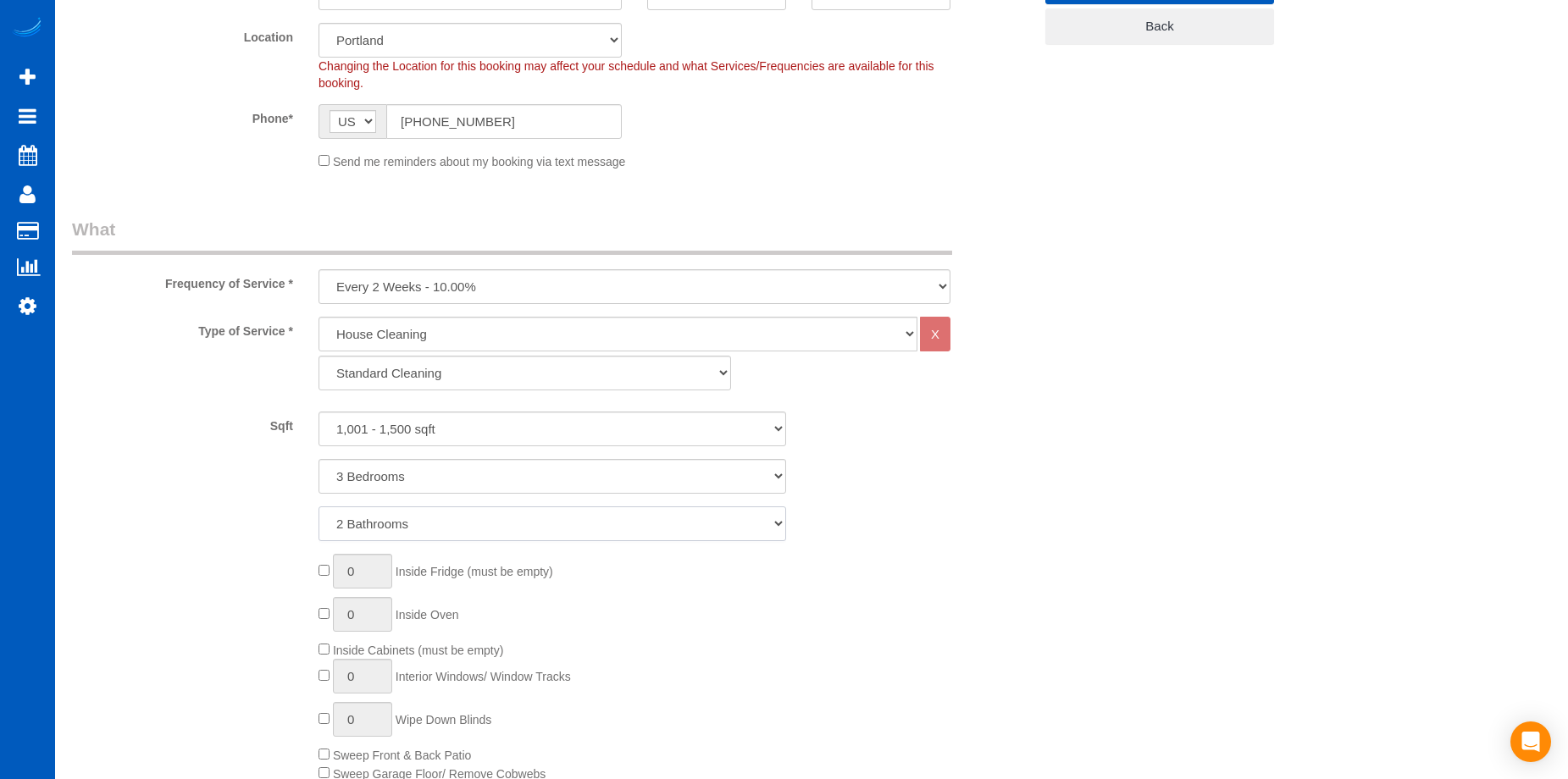
click at [319, 507] on select "1 Bathroom 2 Bathrooms 3 Bathrooms 4 Bathrooms 5 Bathrooms 6 Bathrooms 7 Bathro…" at bounding box center [552, 524] width 468 height 34
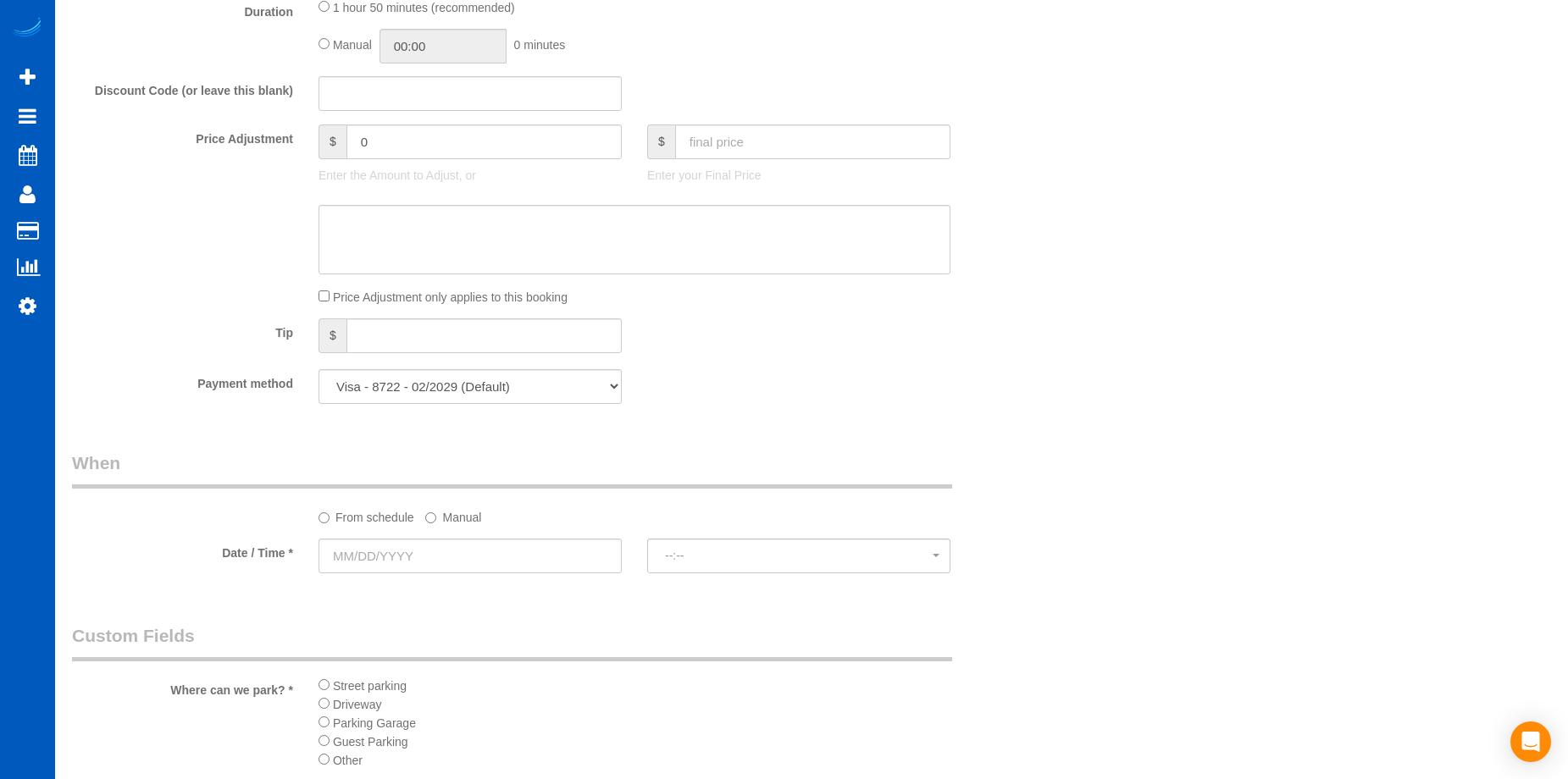
scroll to position [1525, 0]
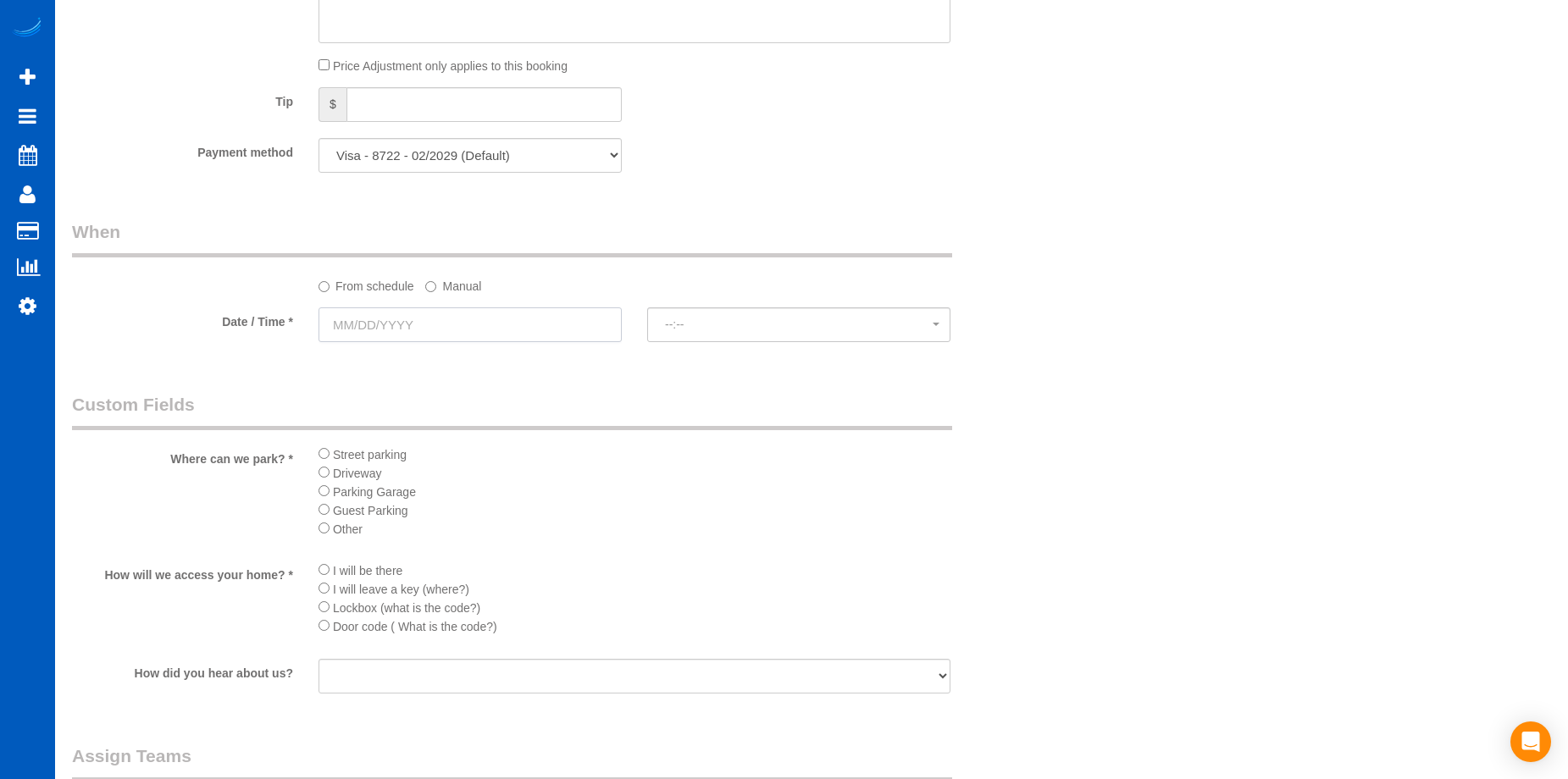
click at [525, 321] on input "text" at bounding box center [470, 324] width 303 height 34
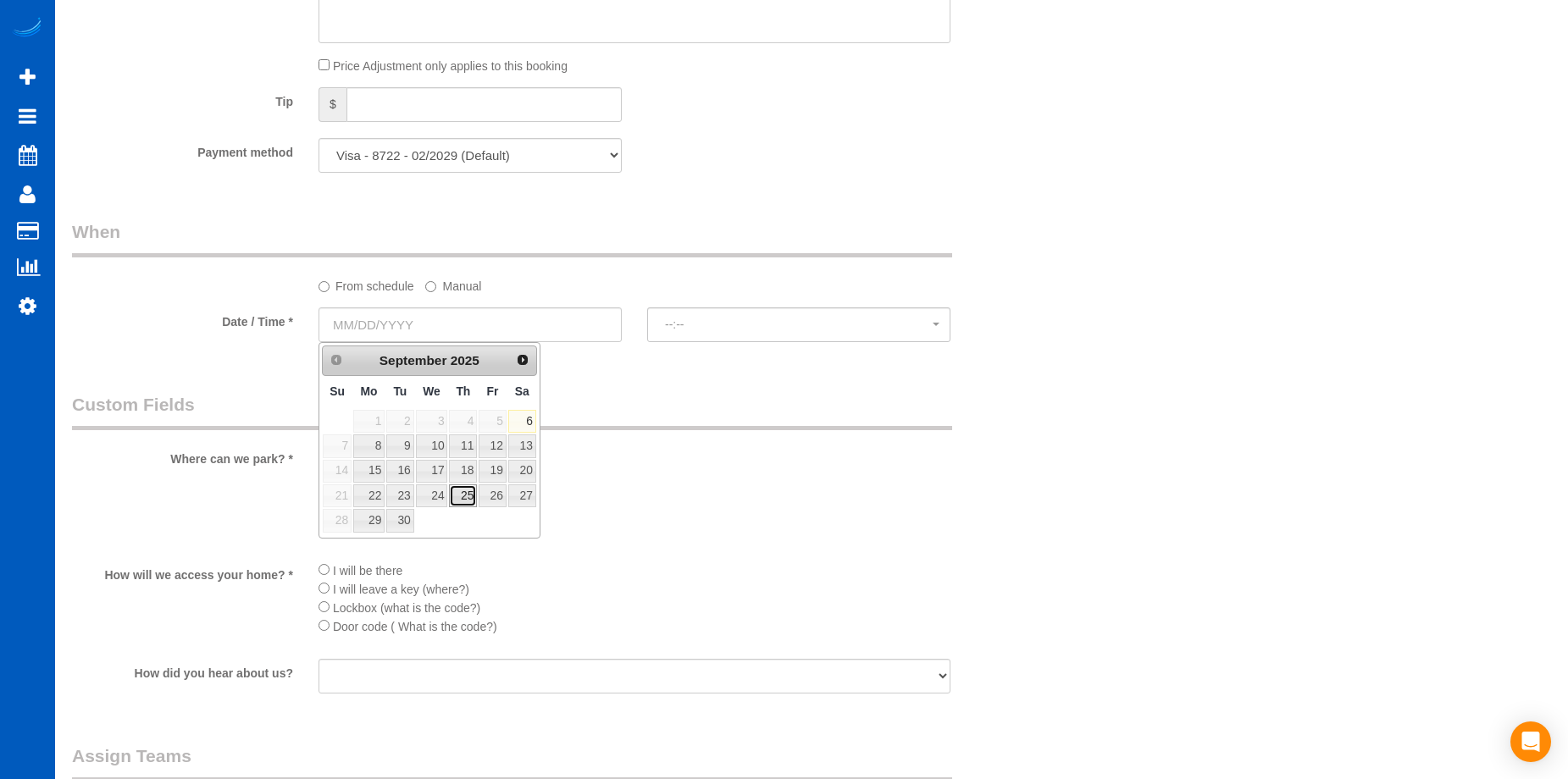
click at [463, 500] on link "25" at bounding box center [463, 496] width 28 height 23
type input "09/25/2025"
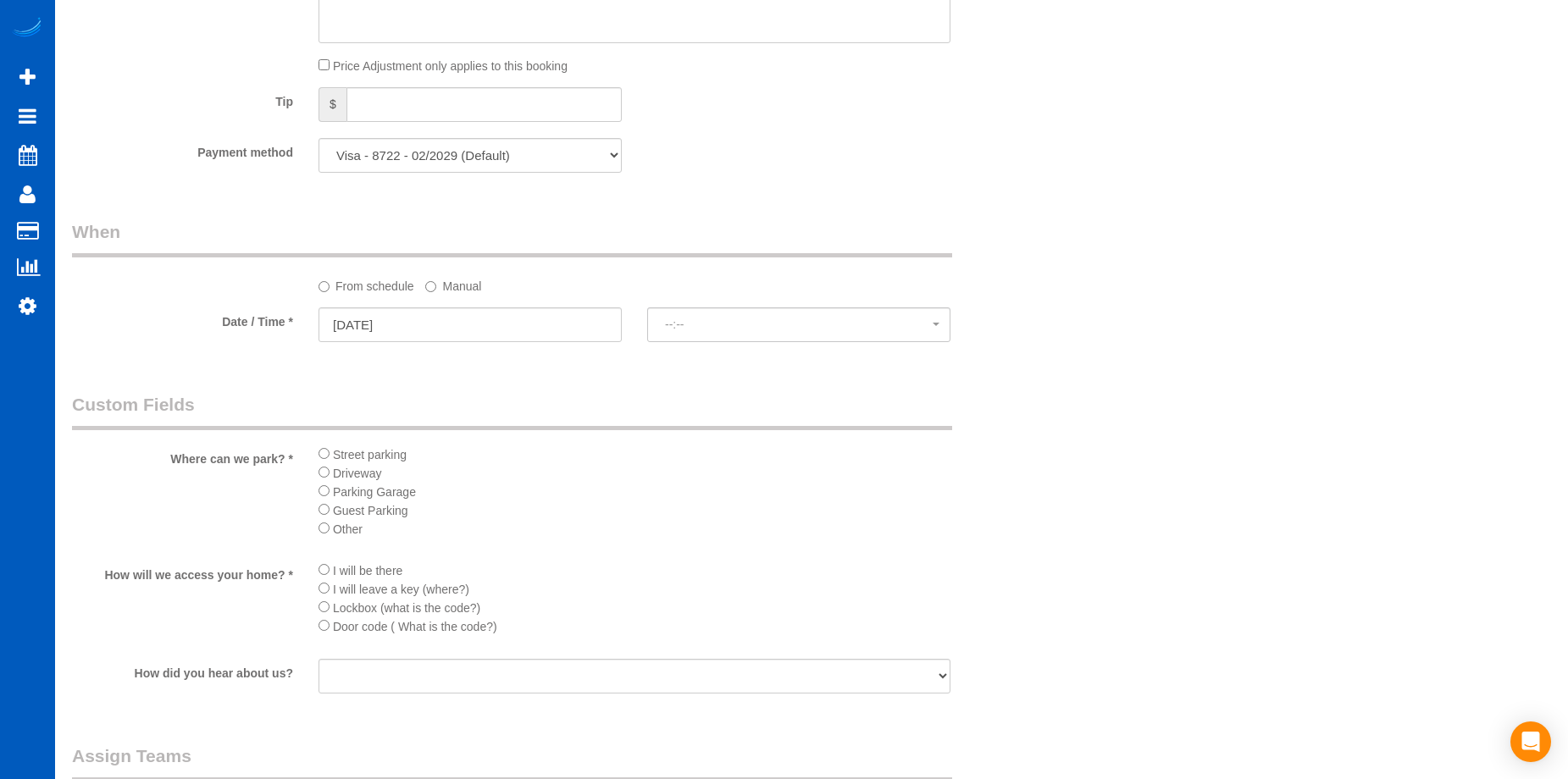
select select "spot18"
click at [443, 294] on label "Manual" at bounding box center [453, 283] width 56 height 23
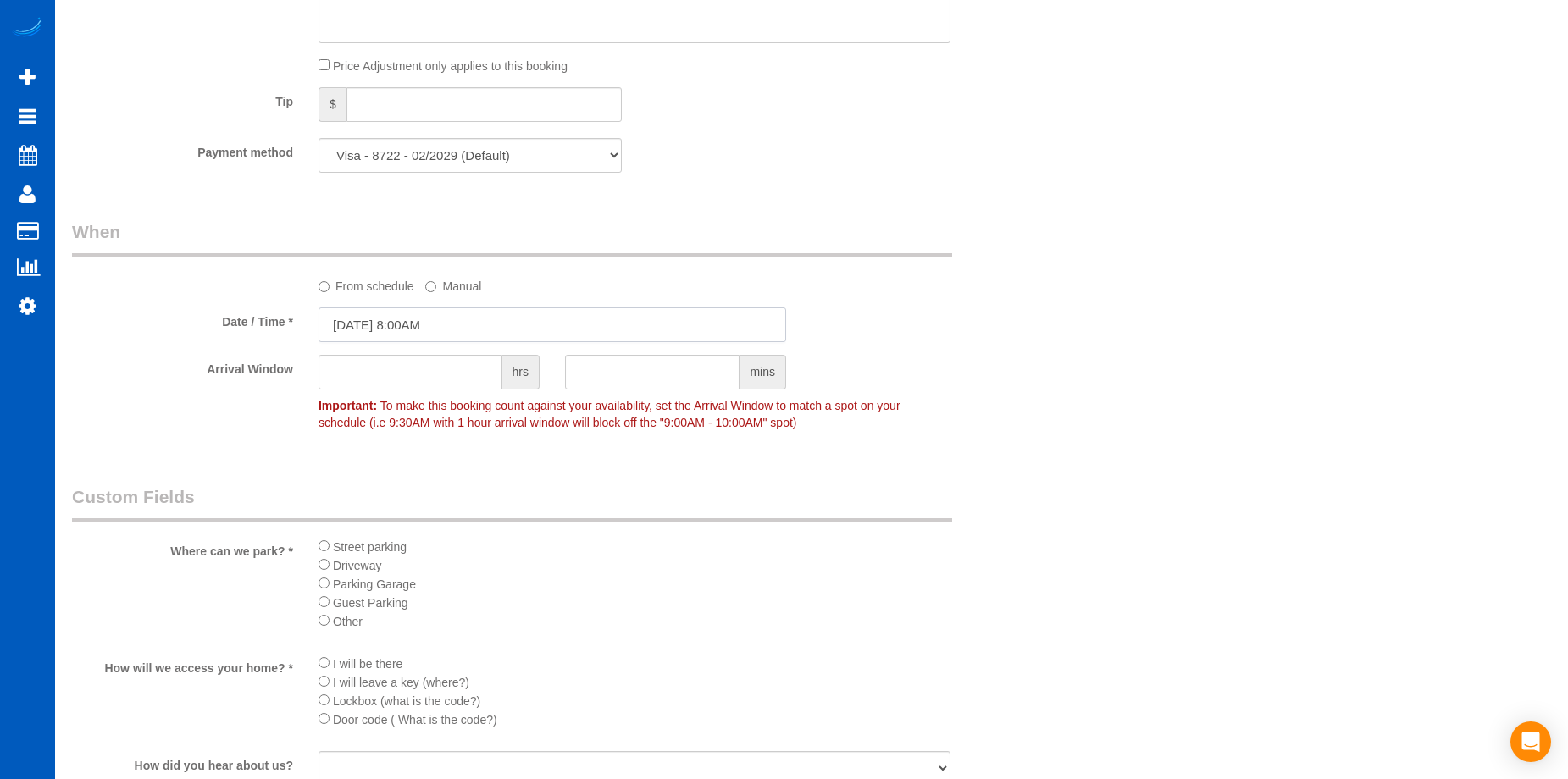
click at [432, 328] on input "09/25/2025 8:00AM" at bounding box center [552, 324] width 468 height 34
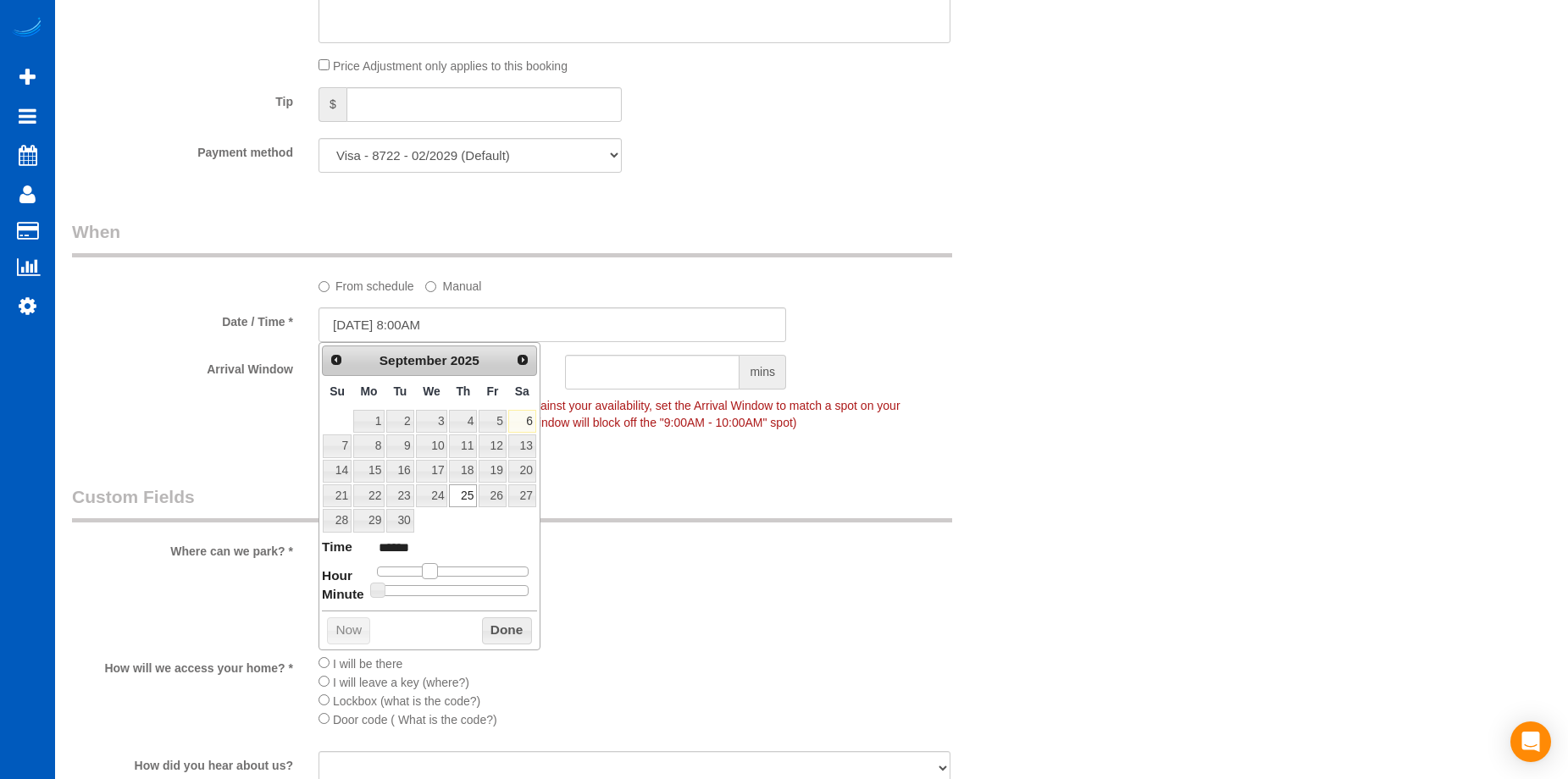
type input "09/25/2025 9:00AM"
type input "******"
type input "09/25/2025 10:00AM"
type input "*******"
drag, startPoint x: 435, startPoint y: 569, endPoint x: 451, endPoint y: 574, distance: 16.8
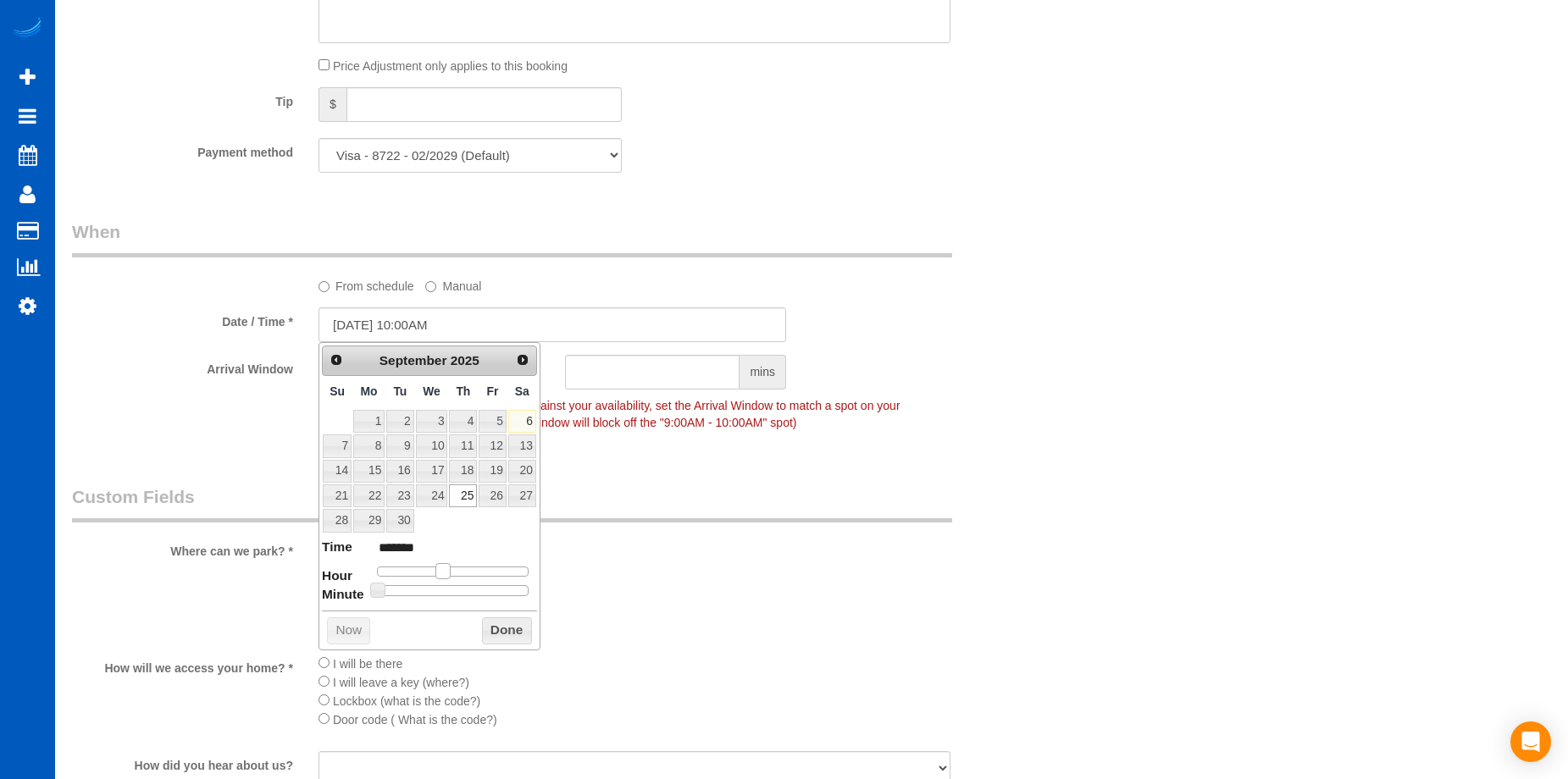
click at [451, 574] on span at bounding box center [443, 571] width 15 height 15
click at [507, 630] on button "Done" at bounding box center [507, 631] width 50 height 27
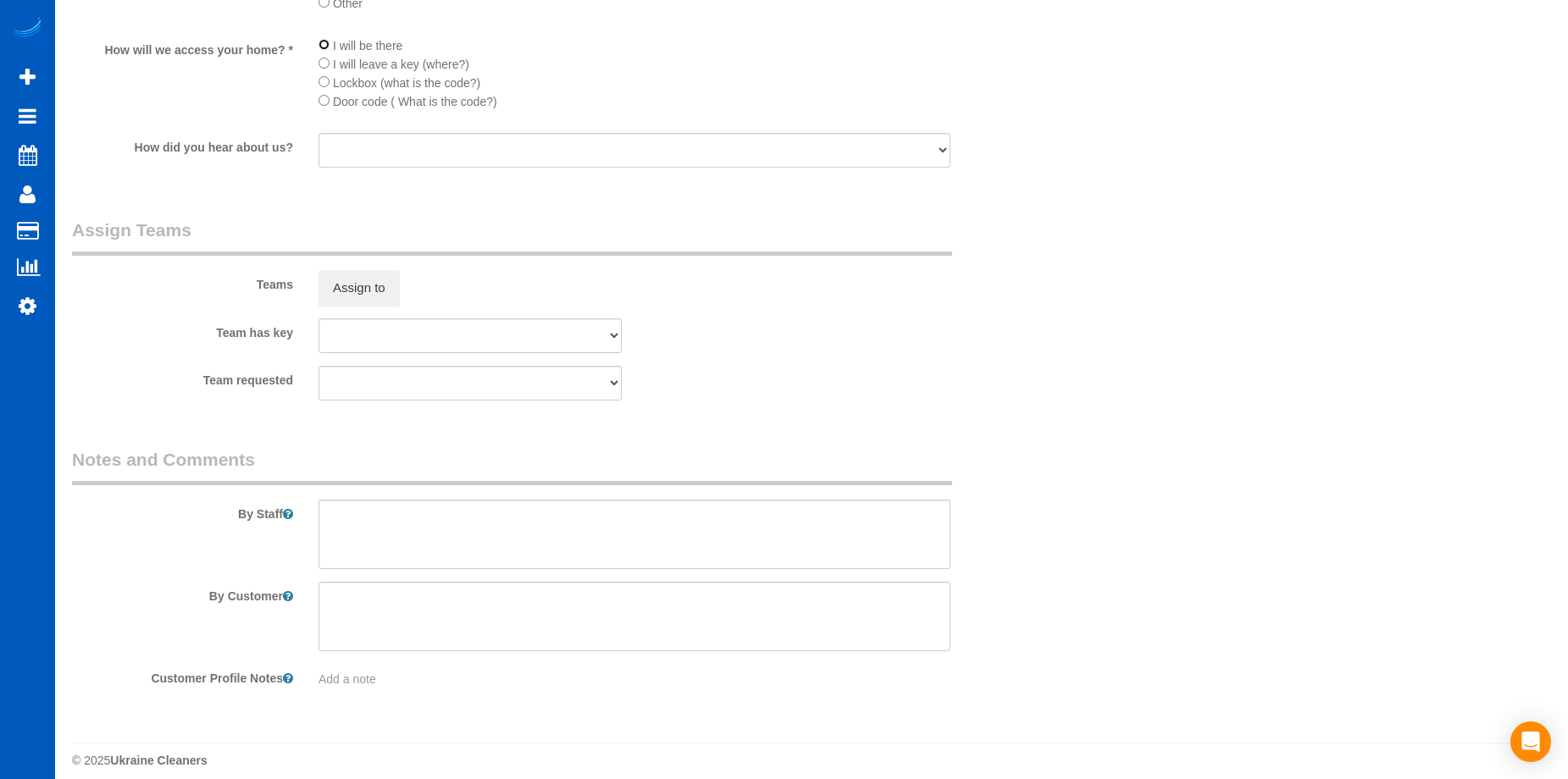
scroll to position [2158, 0]
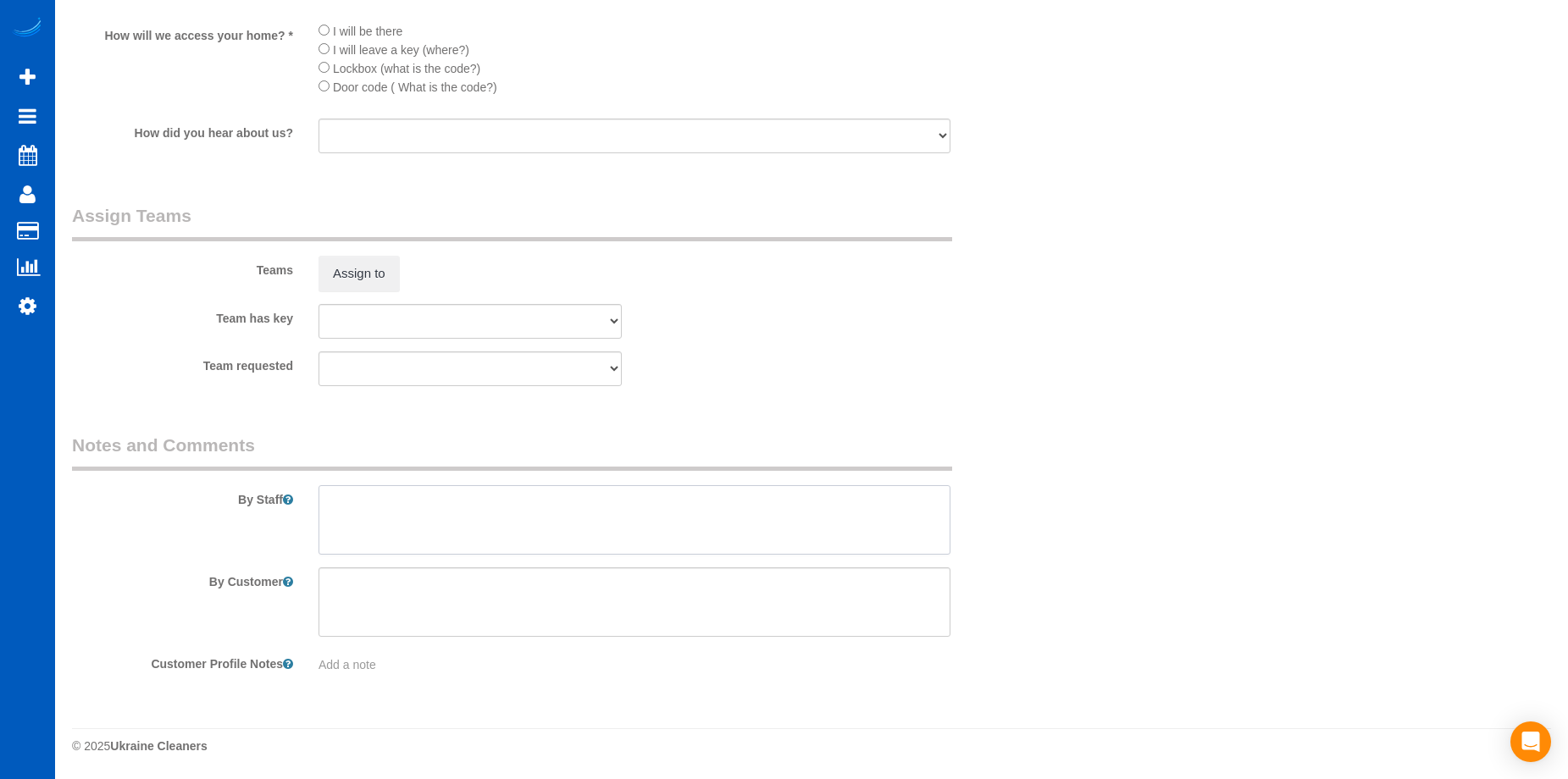
click at [508, 512] on textarea at bounding box center [634, 520] width 632 height 70
click at [546, 502] on textarea at bounding box center [634, 520] width 632 height 70
paste textarea "Products: Unscented and eco-friendly. Water only on the hard wood. There is no …"
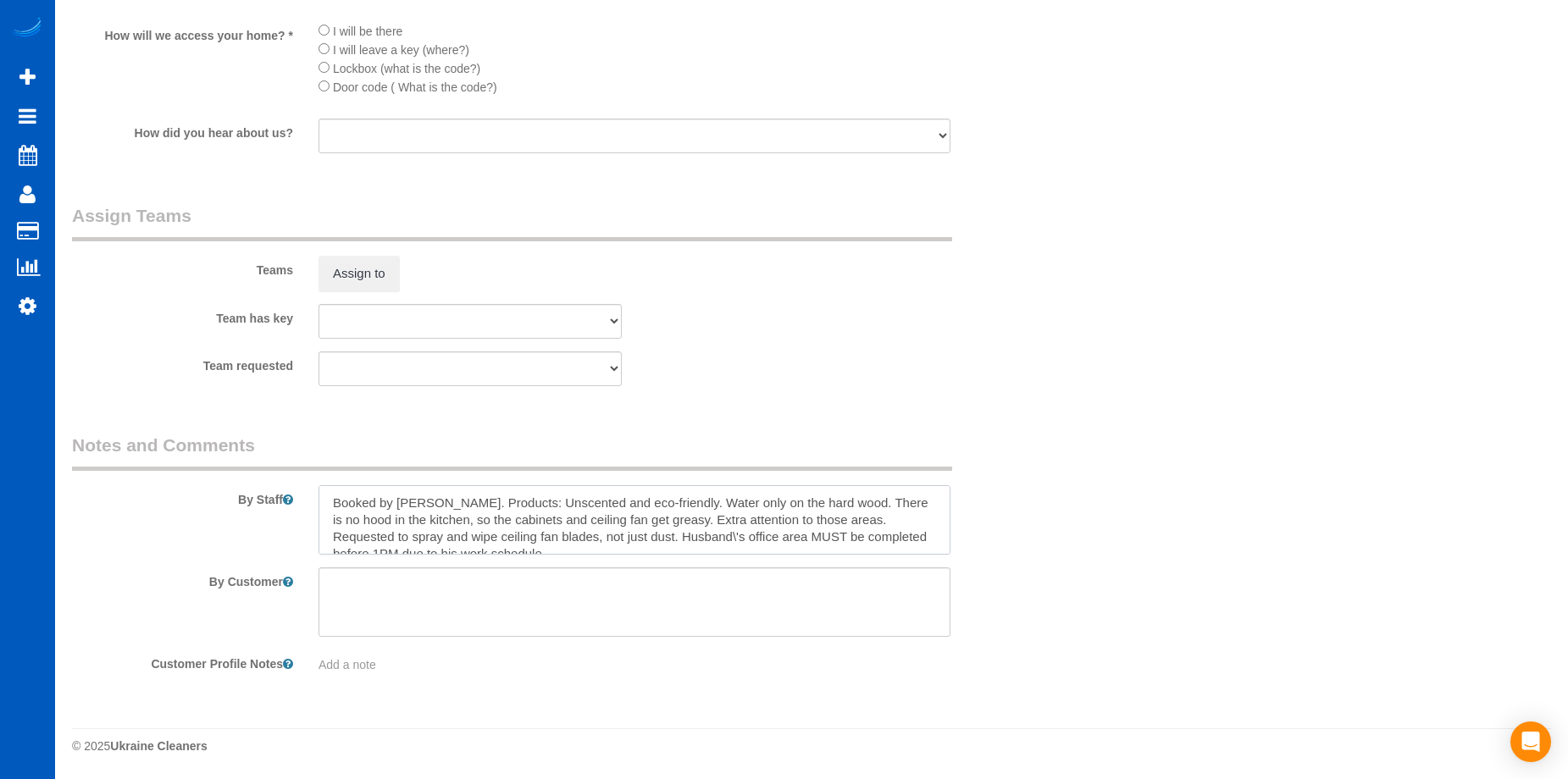
scroll to position [7, 0]
click at [656, 527] on textarea at bounding box center [634, 520] width 632 height 70
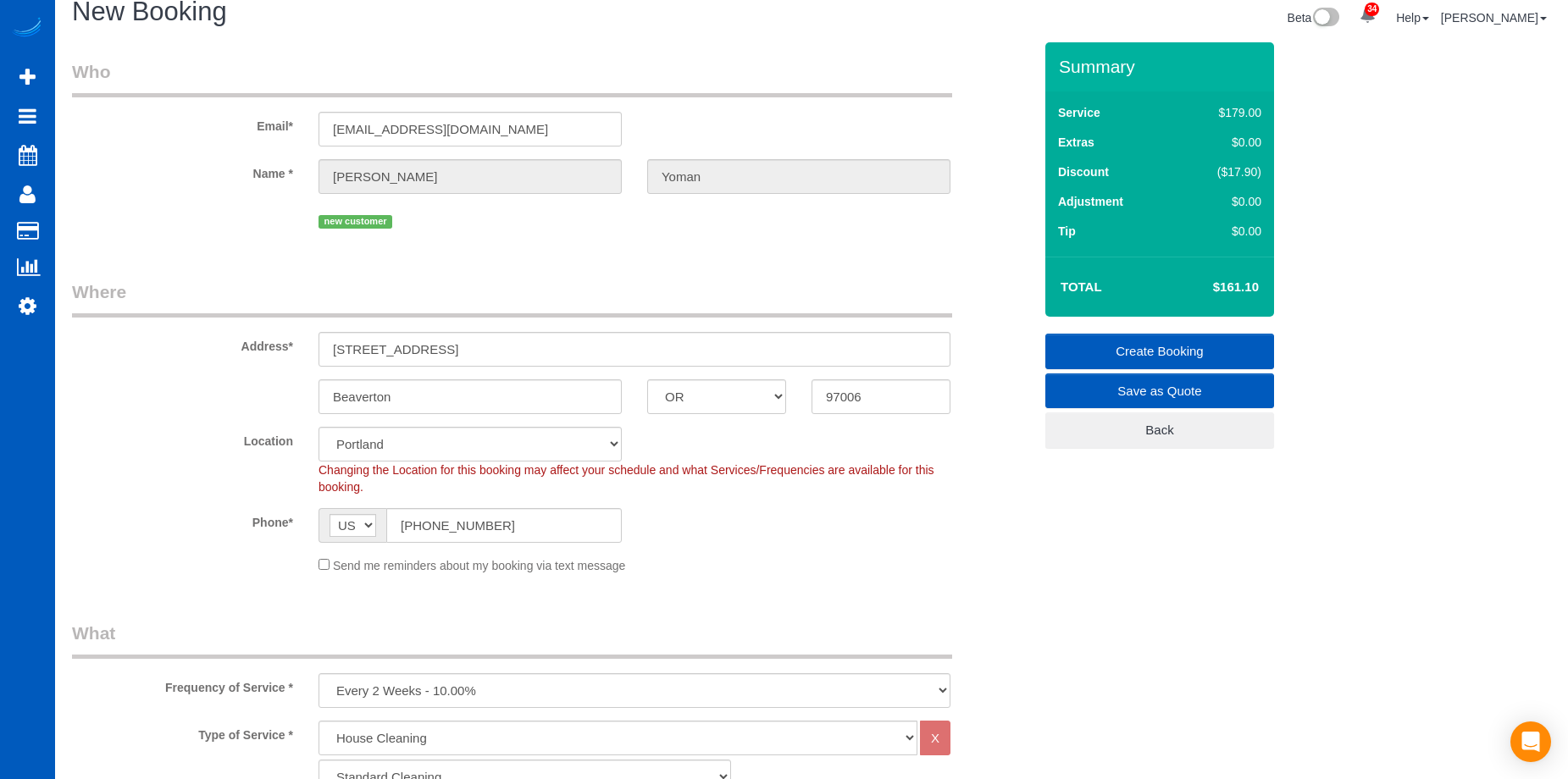
scroll to position [0, 0]
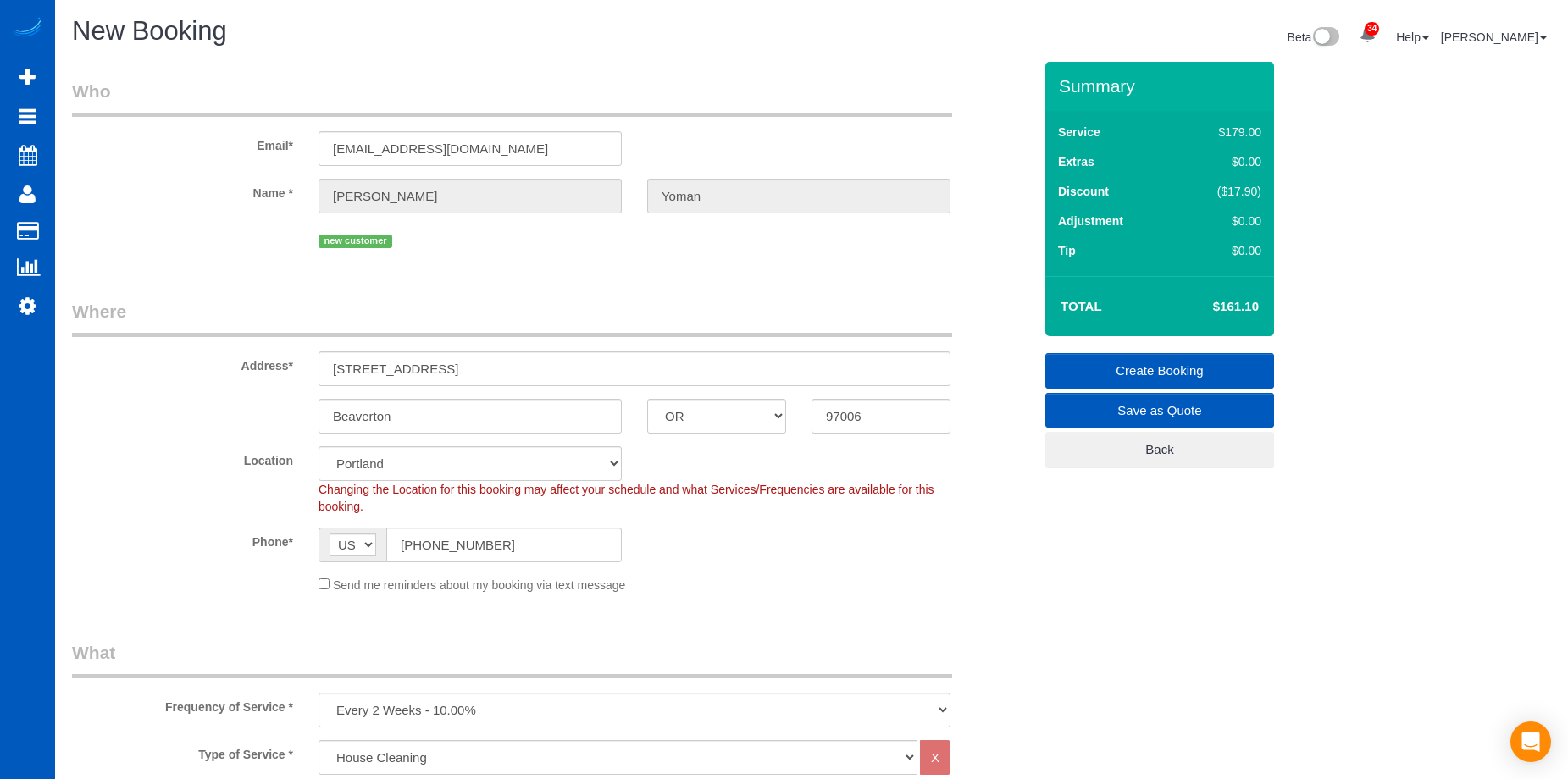
type textarea "Booked by Jade. Products: Unscented and eco-friendly. Water only on the hard wo…"
click at [1111, 356] on link "Create Booking" at bounding box center [1159, 371] width 228 height 35
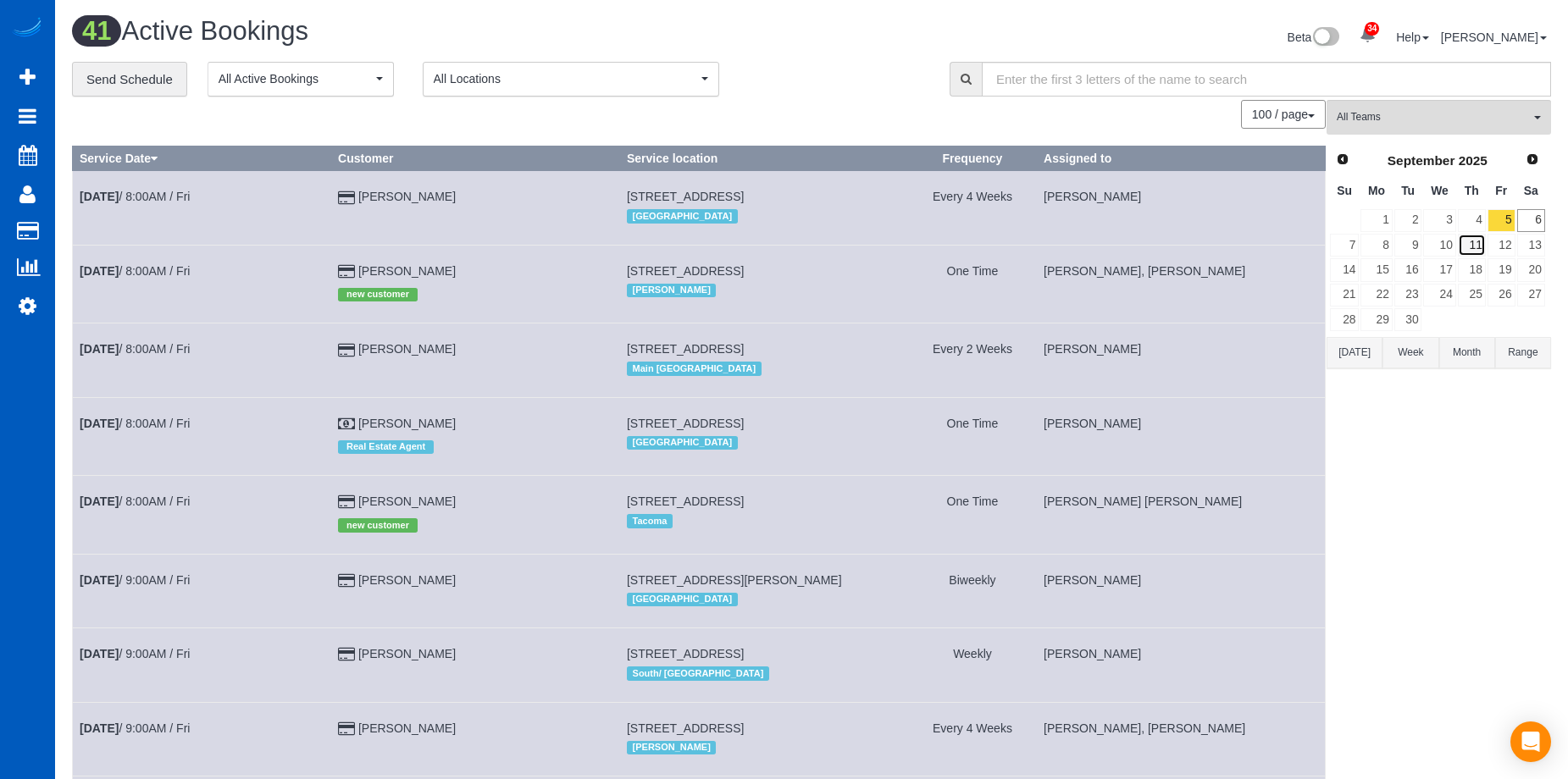
click at [1483, 240] on link "11" at bounding box center [1472, 245] width 28 height 23
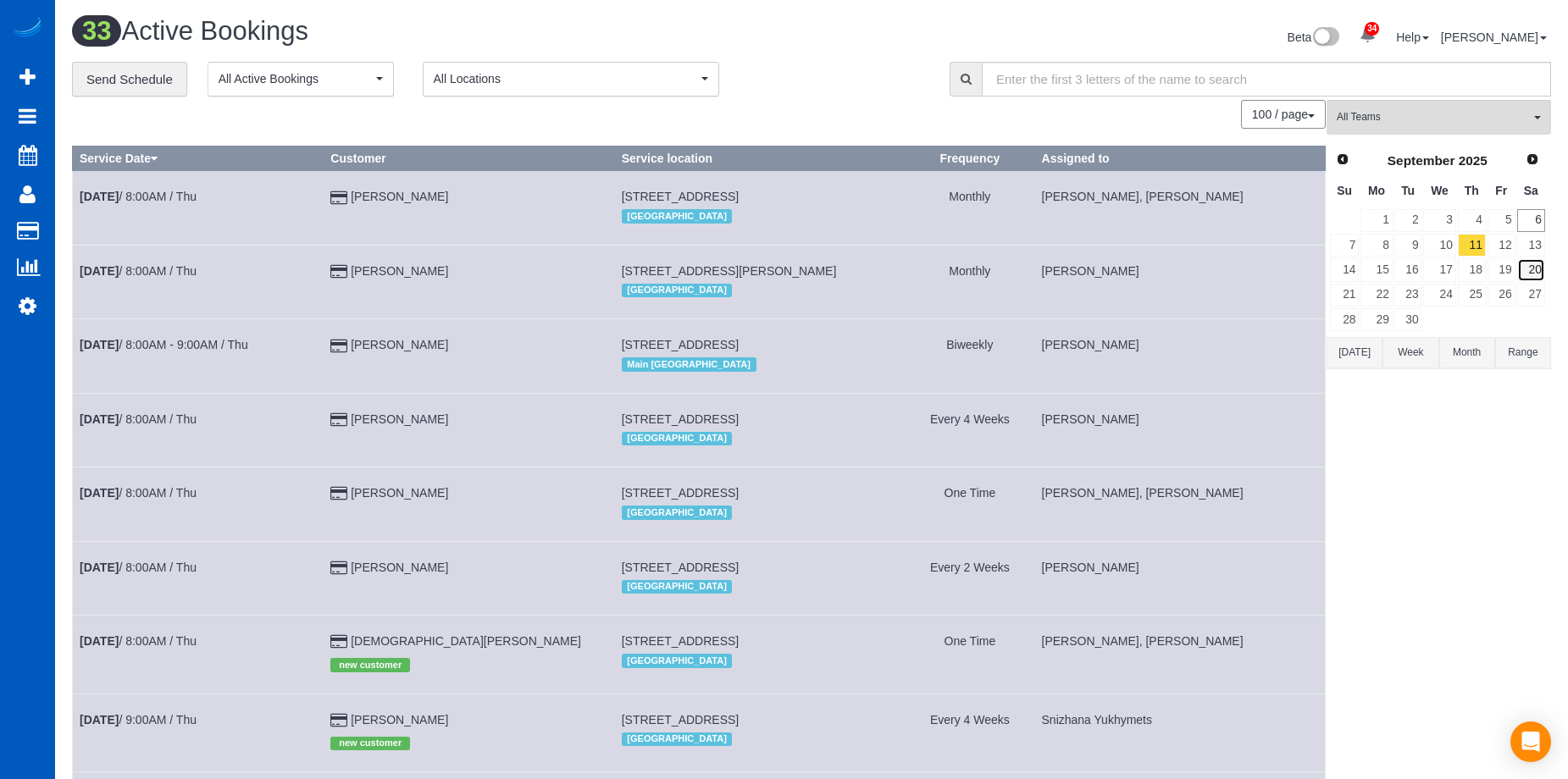
click at [1527, 262] on link "20" at bounding box center [1531, 269] width 28 height 23
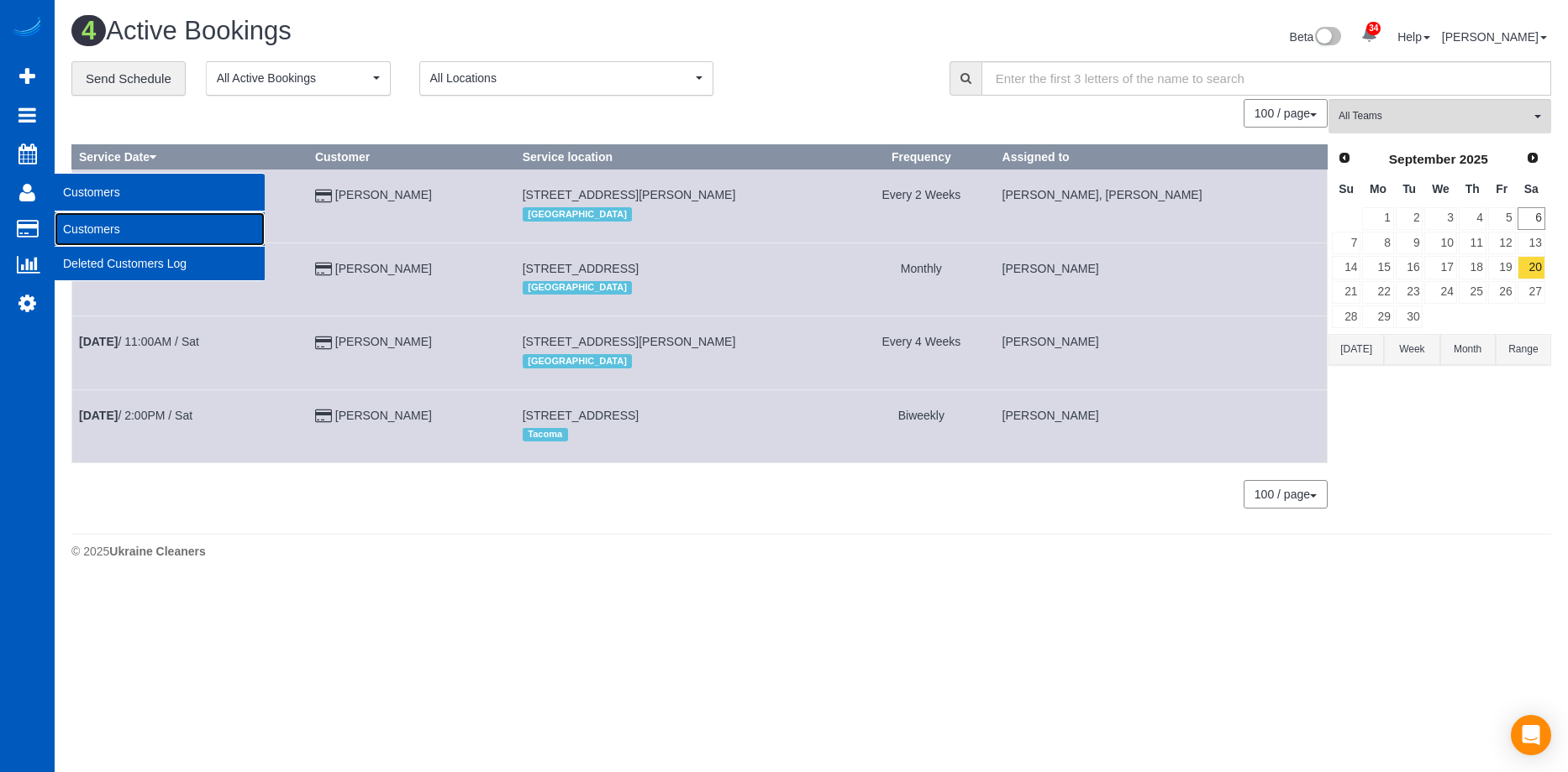
click at [77, 223] on link "Customers" at bounding box center [159, 229] width 210 height 33
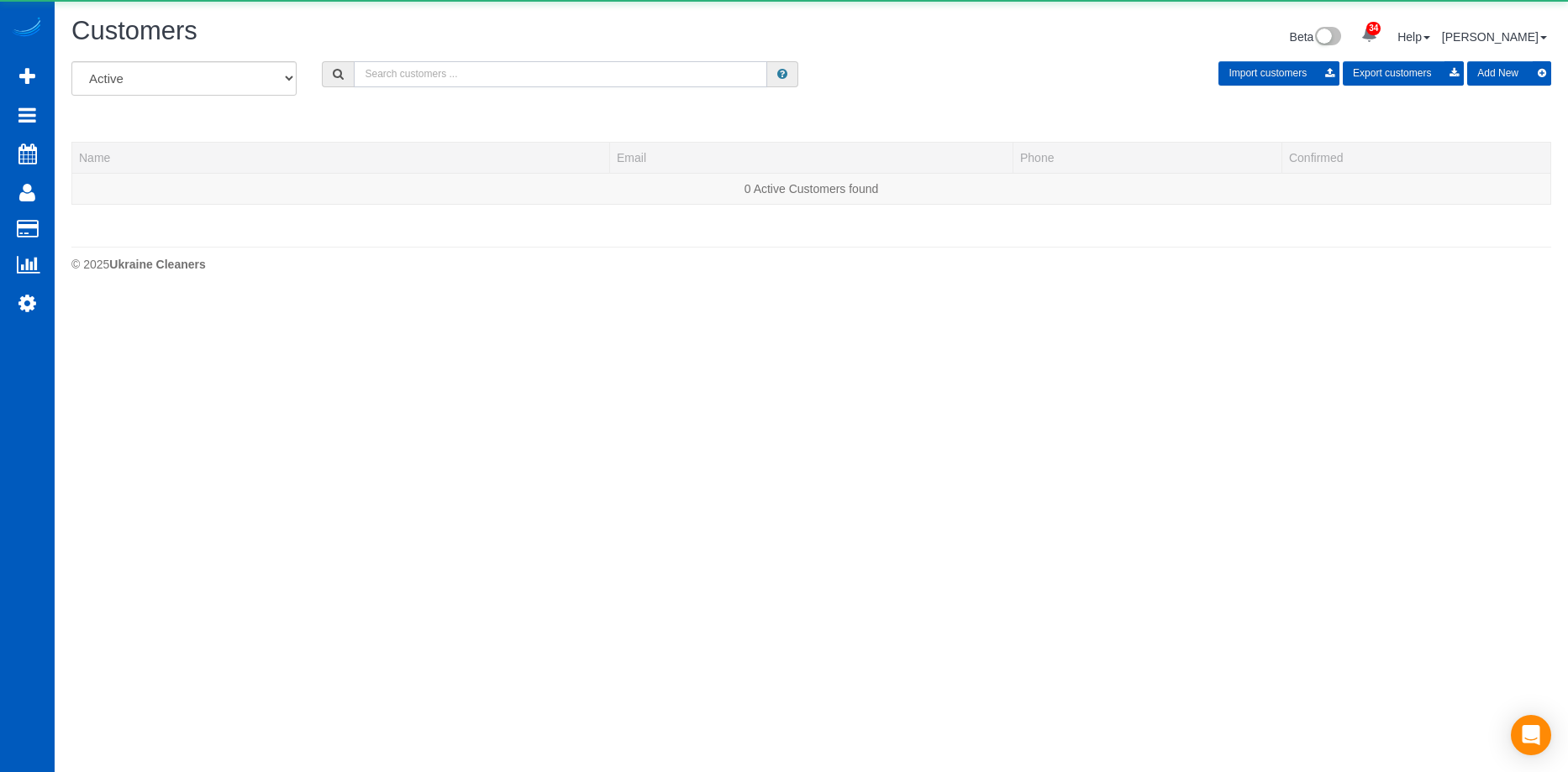
click at [522, 78] on input "text" at bounding box center [560, 74] width 413 height 26
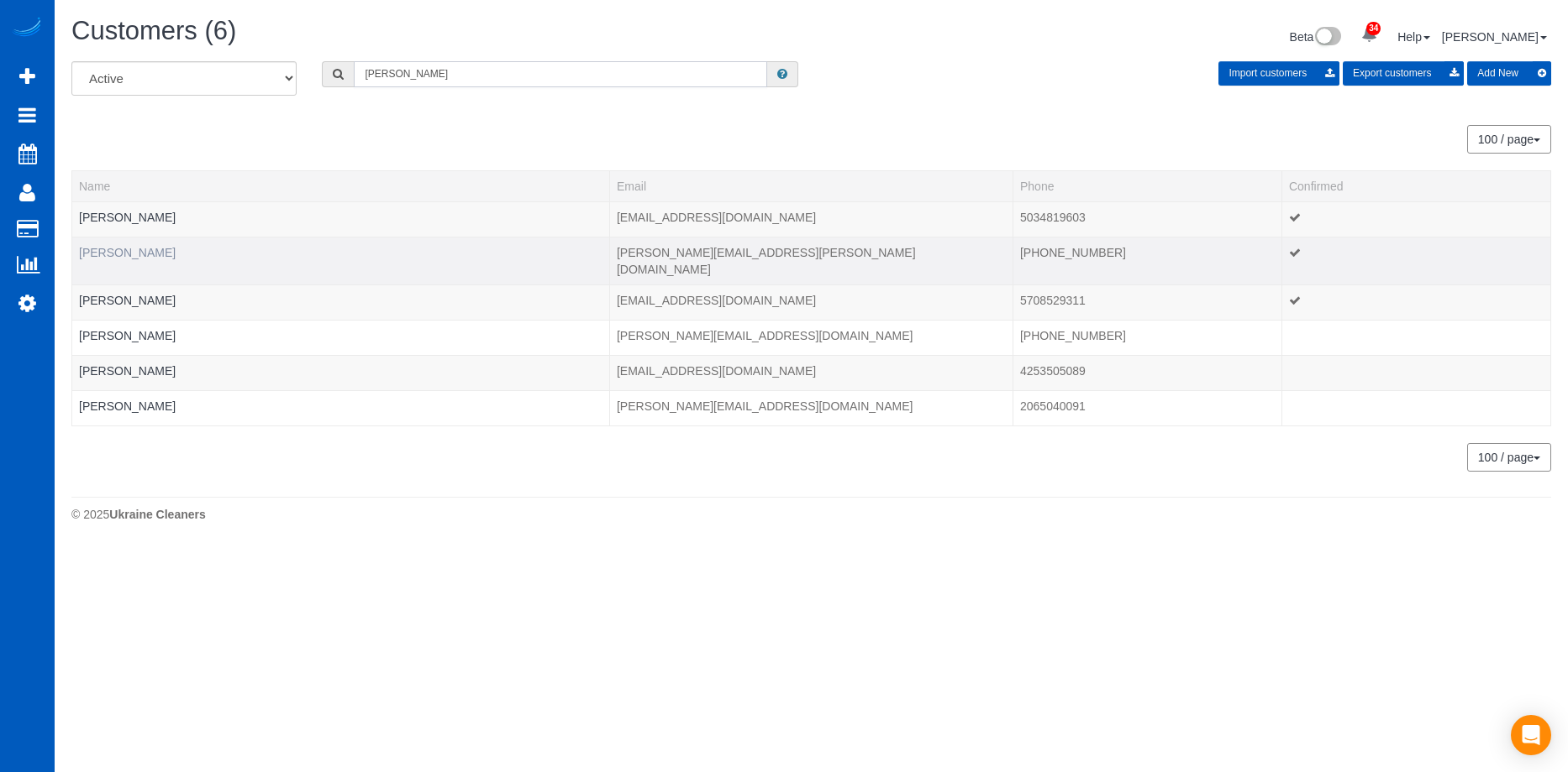
type input "Lindsey"
click at [140, 247] on link "[PERSON_NAME]" at bounding box center [127, 252] width 97 height 14
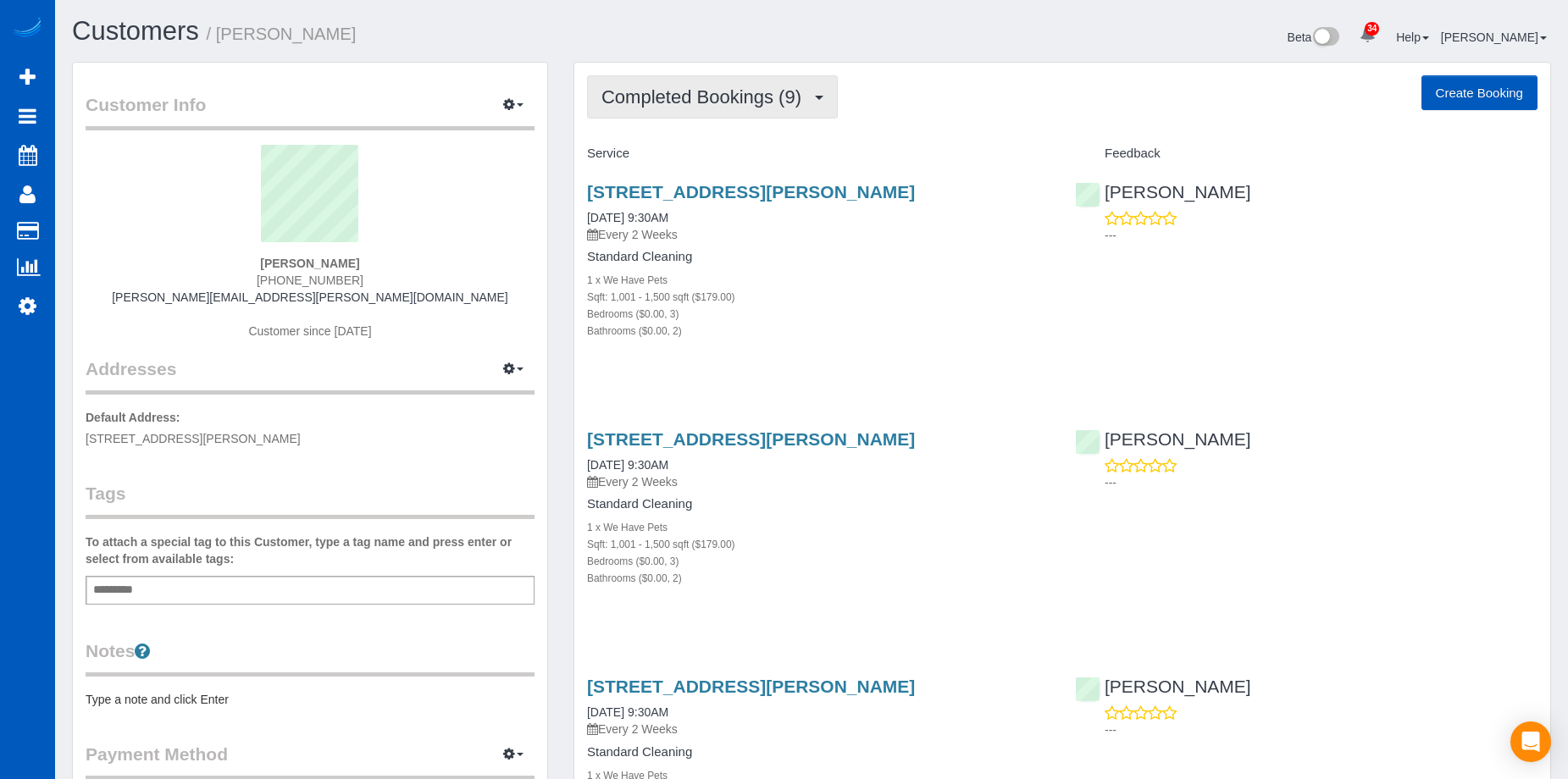
click at [792, 100] on span "Completed Bookings (9)" at bounding box center [706, 97] width 209 height 21
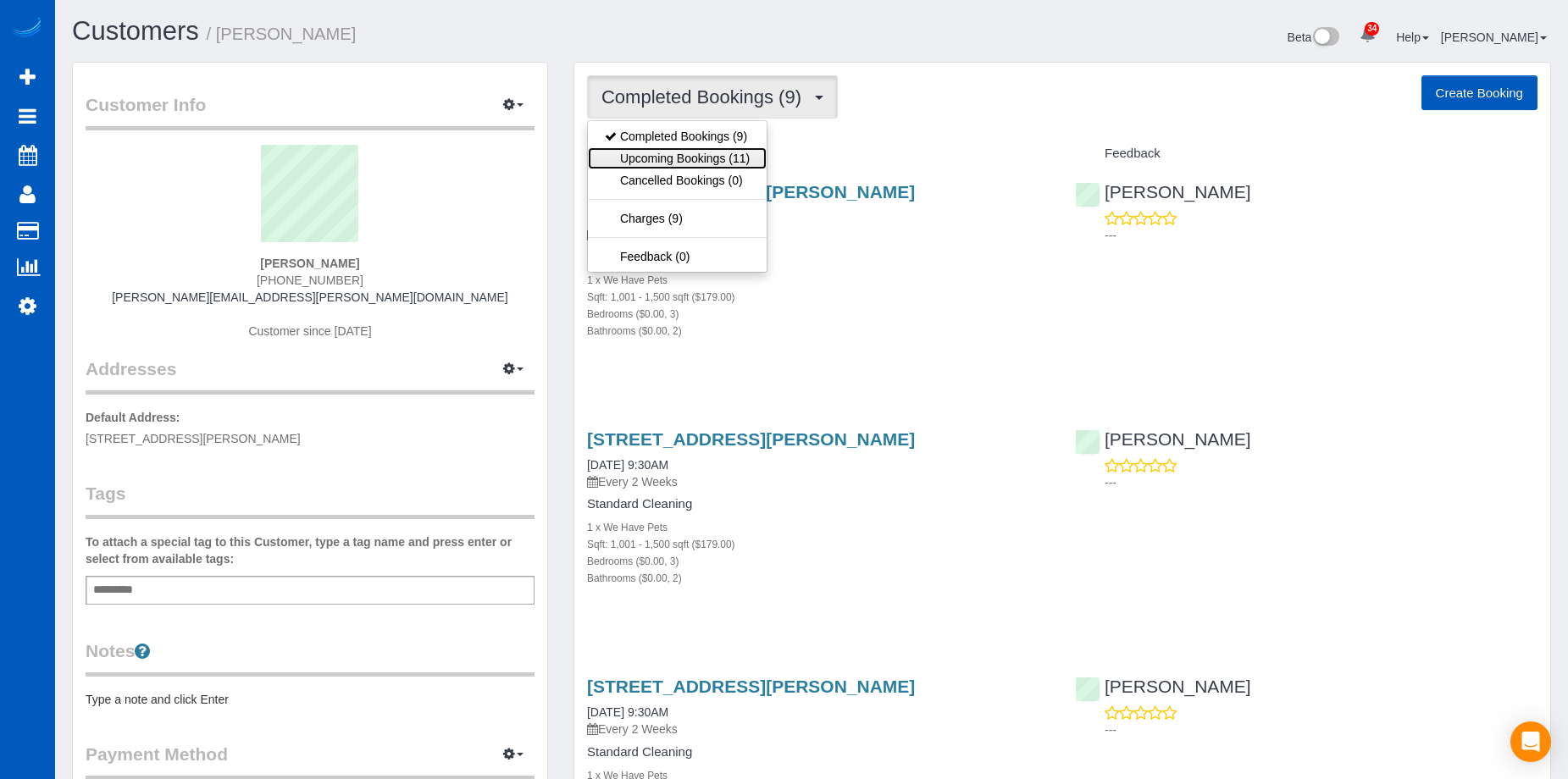
click at [706, 155] on link "Upcoming Bookings (11)" at bounding box center [677, 158] width 179 height 22
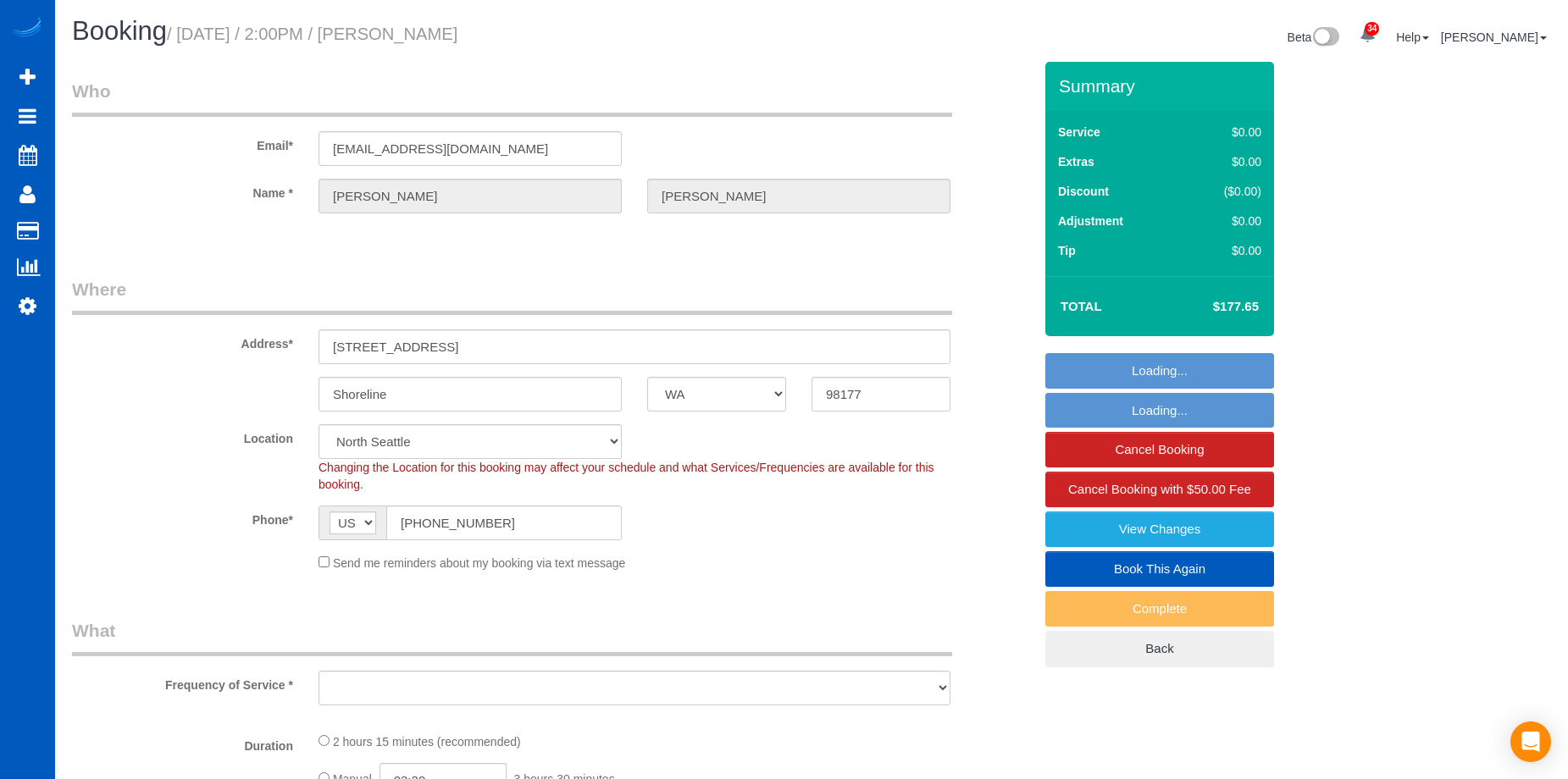
select select "WA"
select select "object:913"
select select "199"
select select "1501"
select select "3"
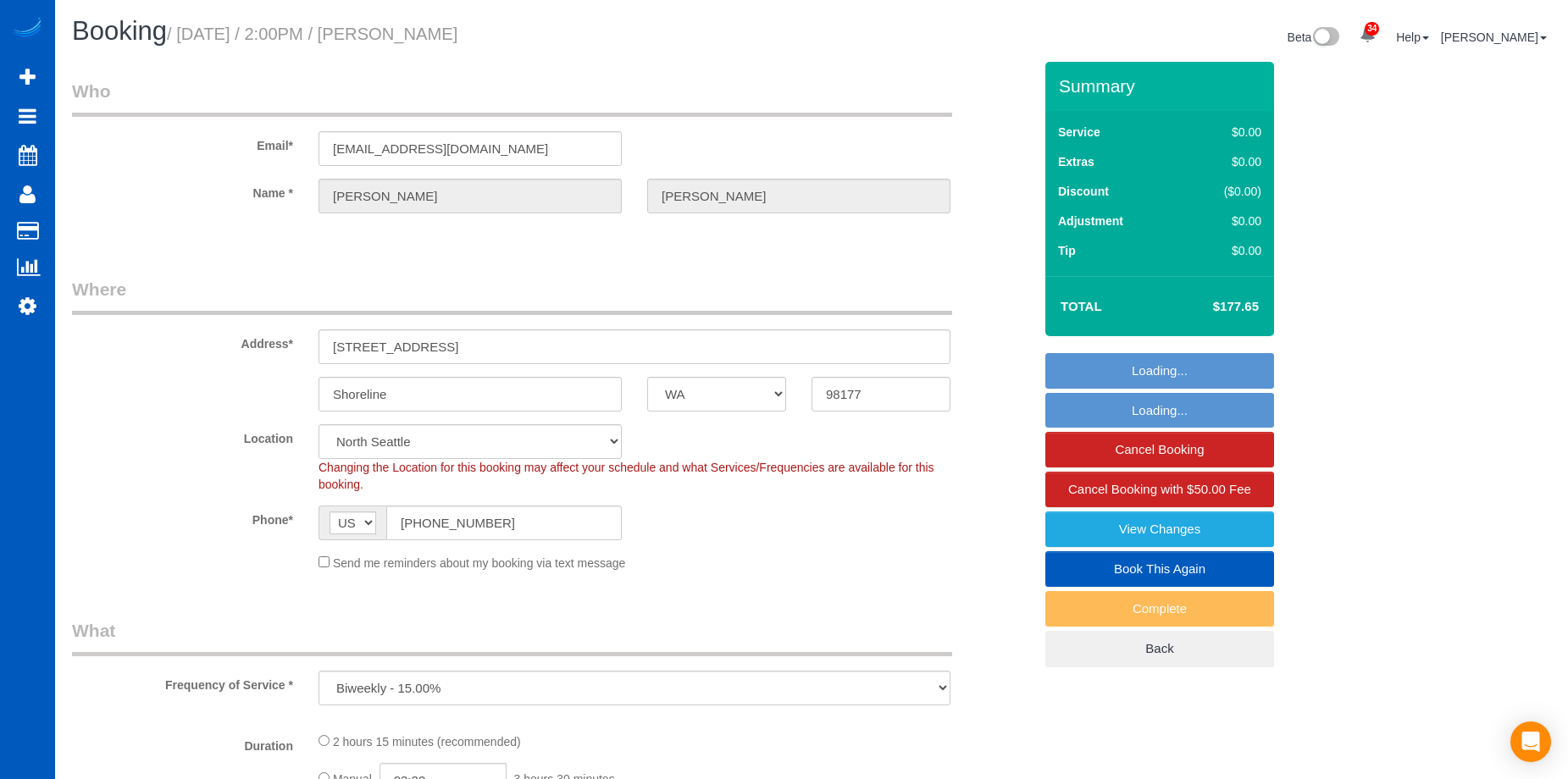
select select "3"
select select "spot1"
select select "object:1179"
select select "1501"
select select "3"
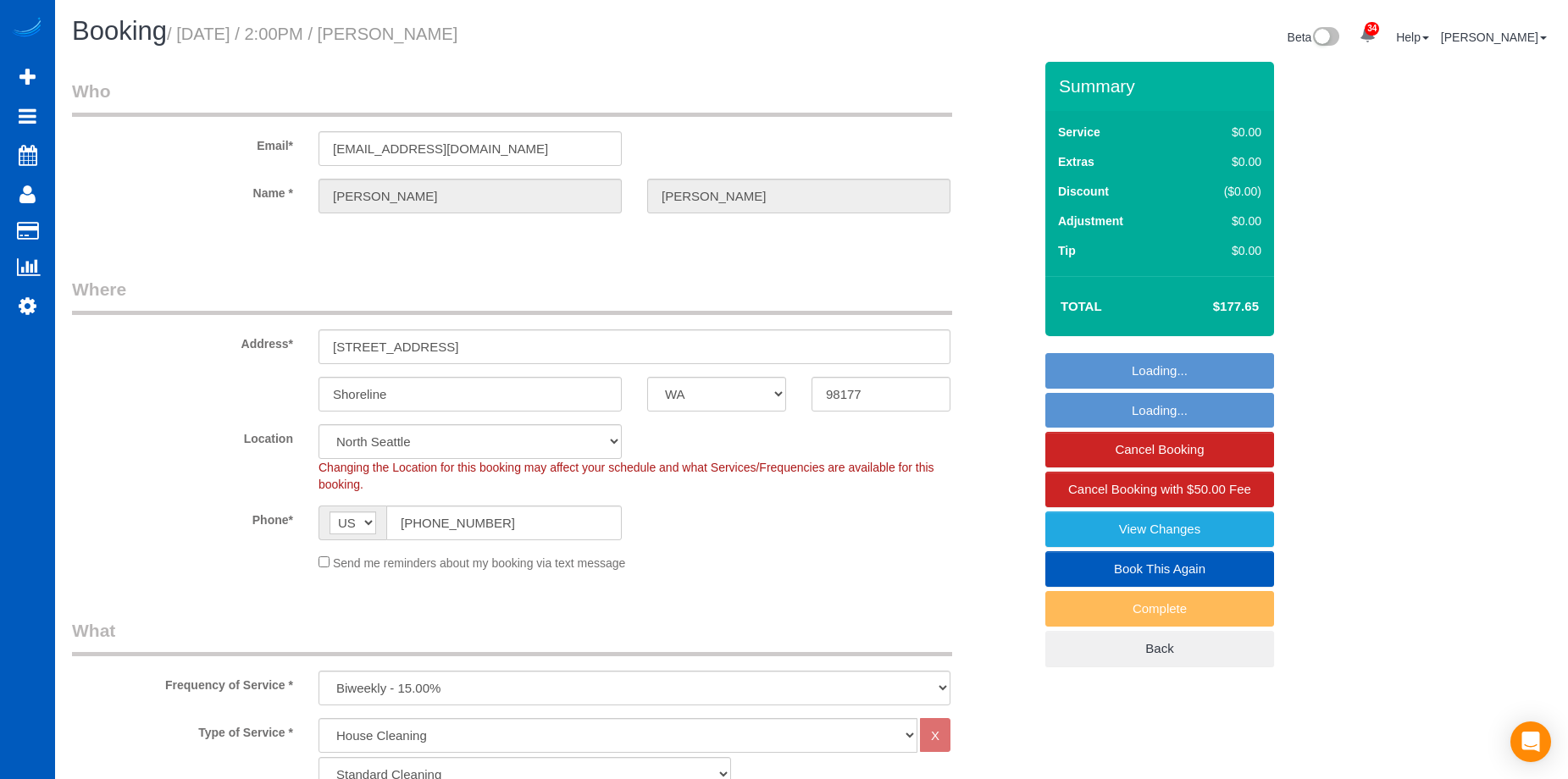
select select "3"
select select "WA"
select select "object:570"
select select "string:[GEOGRAPHIC_DATA]"
select select "spot1"
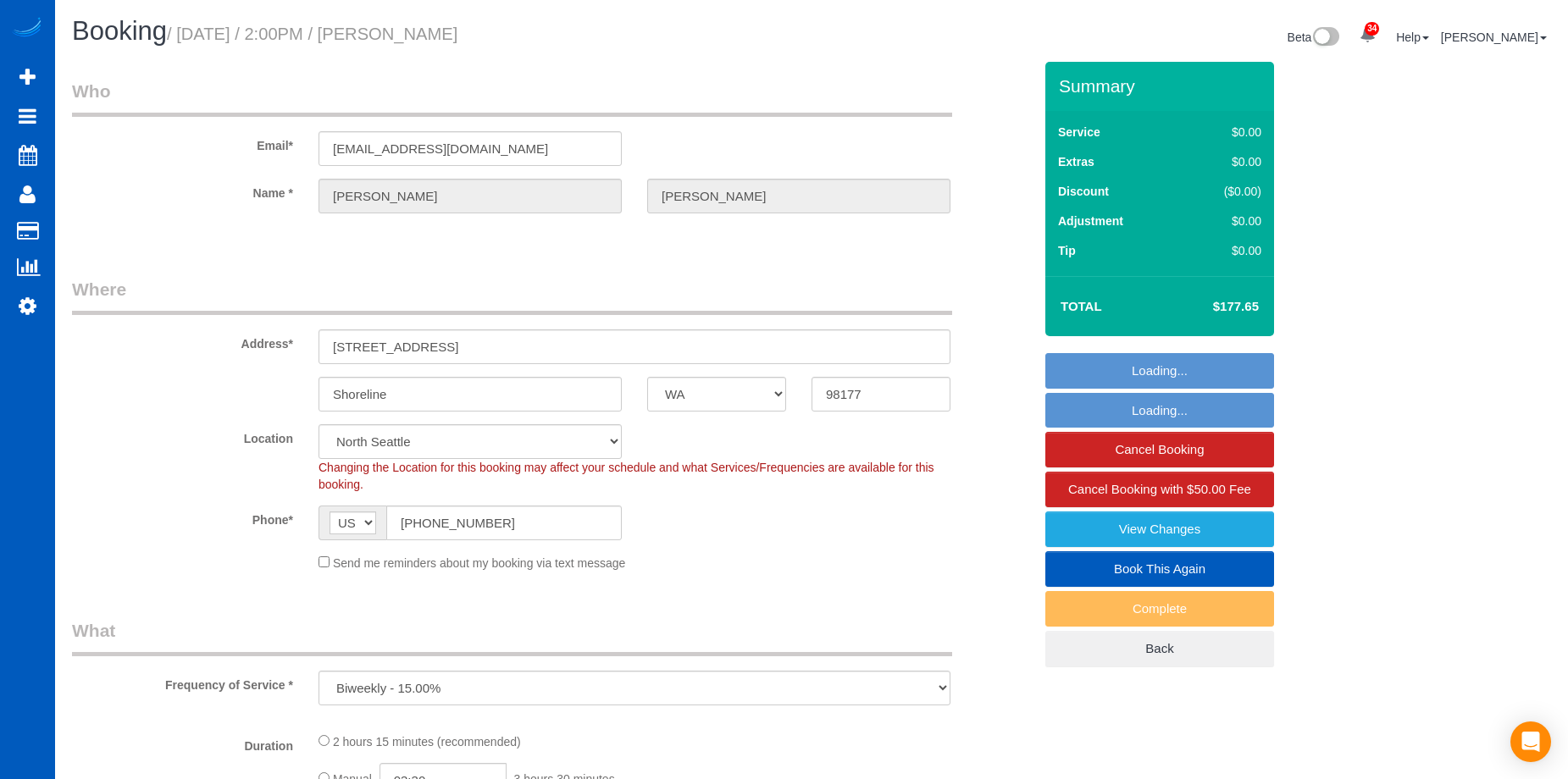
select select "199"
select select "1501"
select select "3"
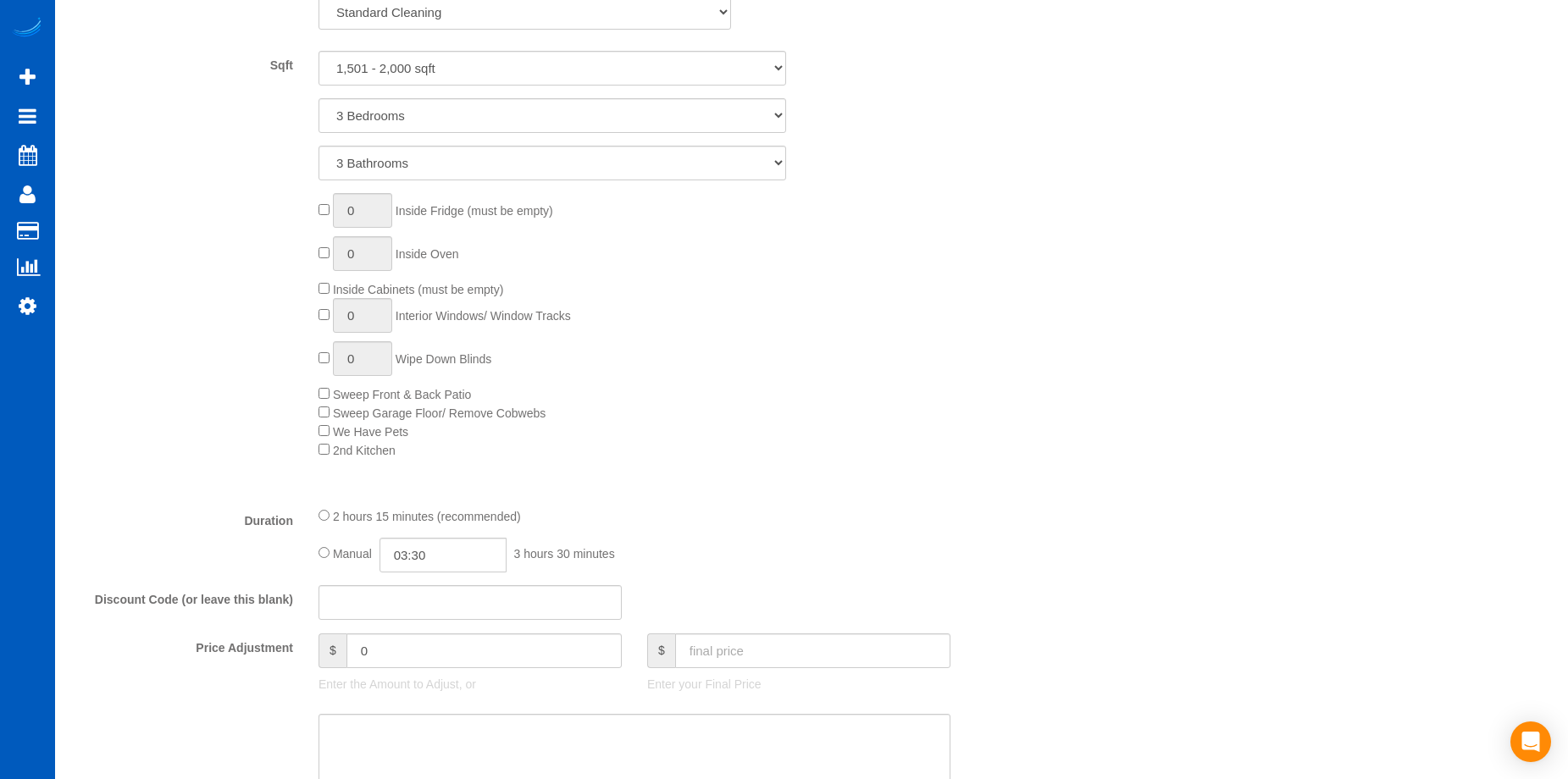
select select "1501"
select select "3"
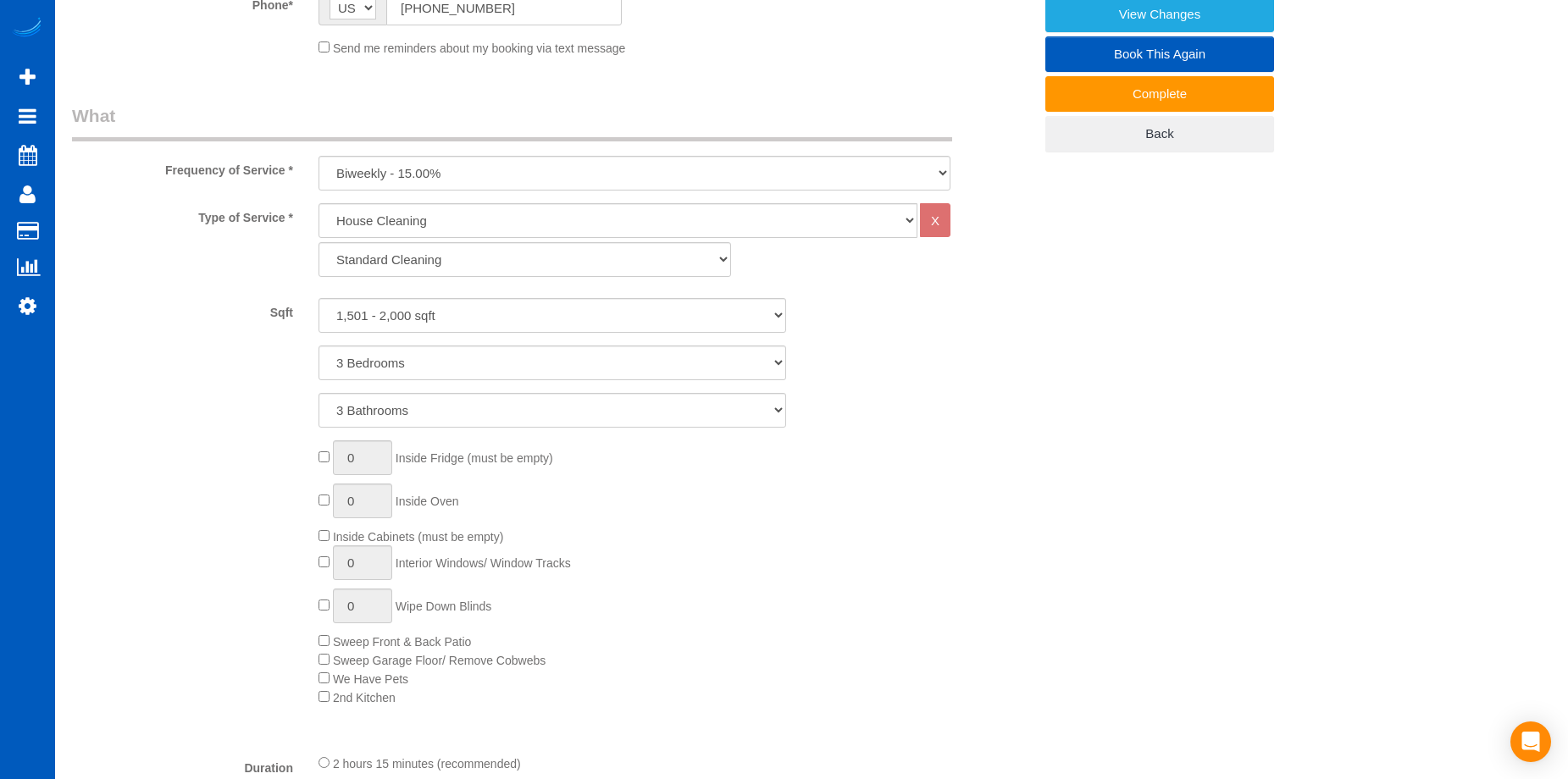
scroll to position [509, 0]
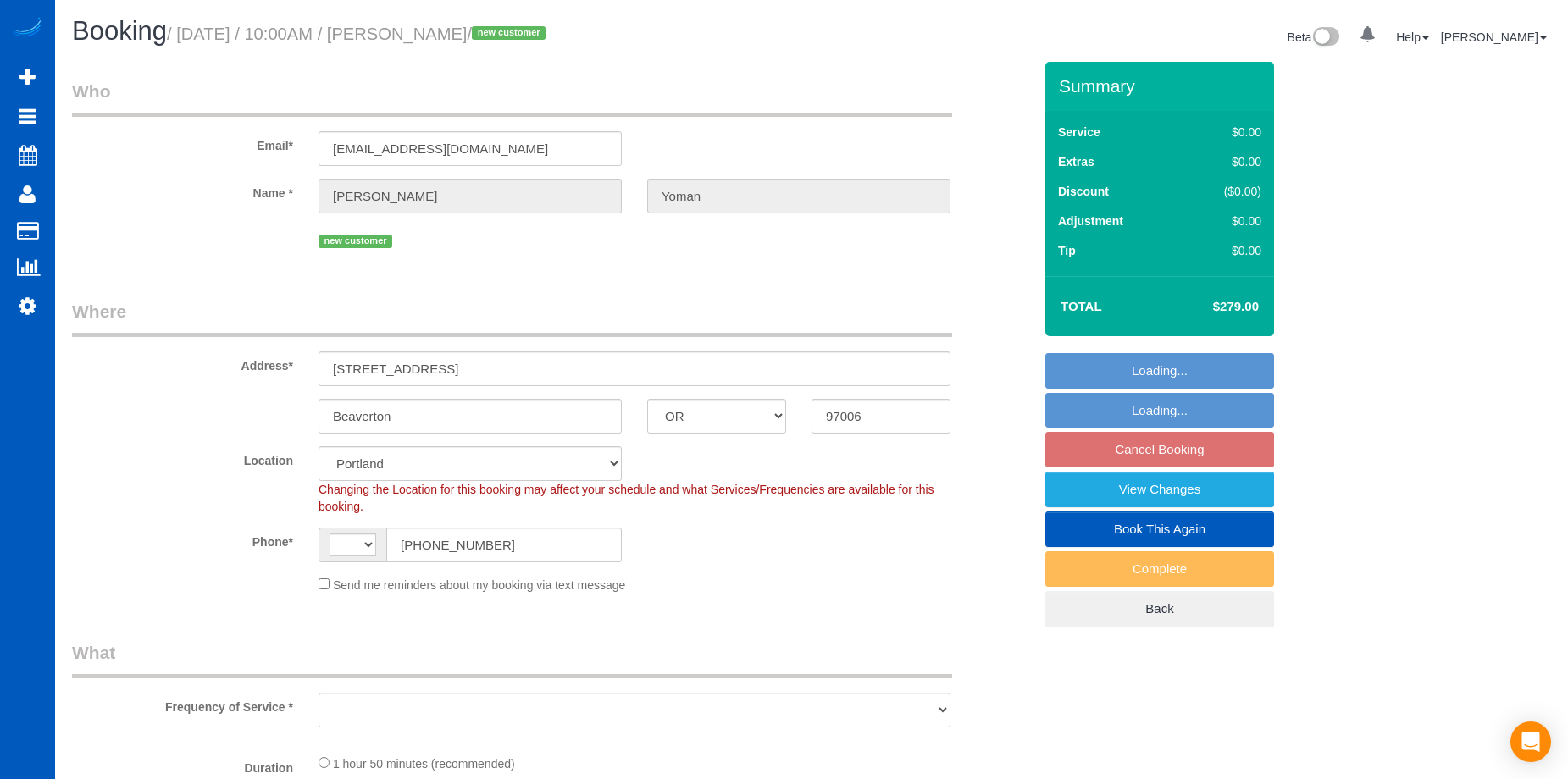
select select "OR"
select select "string:US"
select select "object:917"
select select "199"
select select "1001"
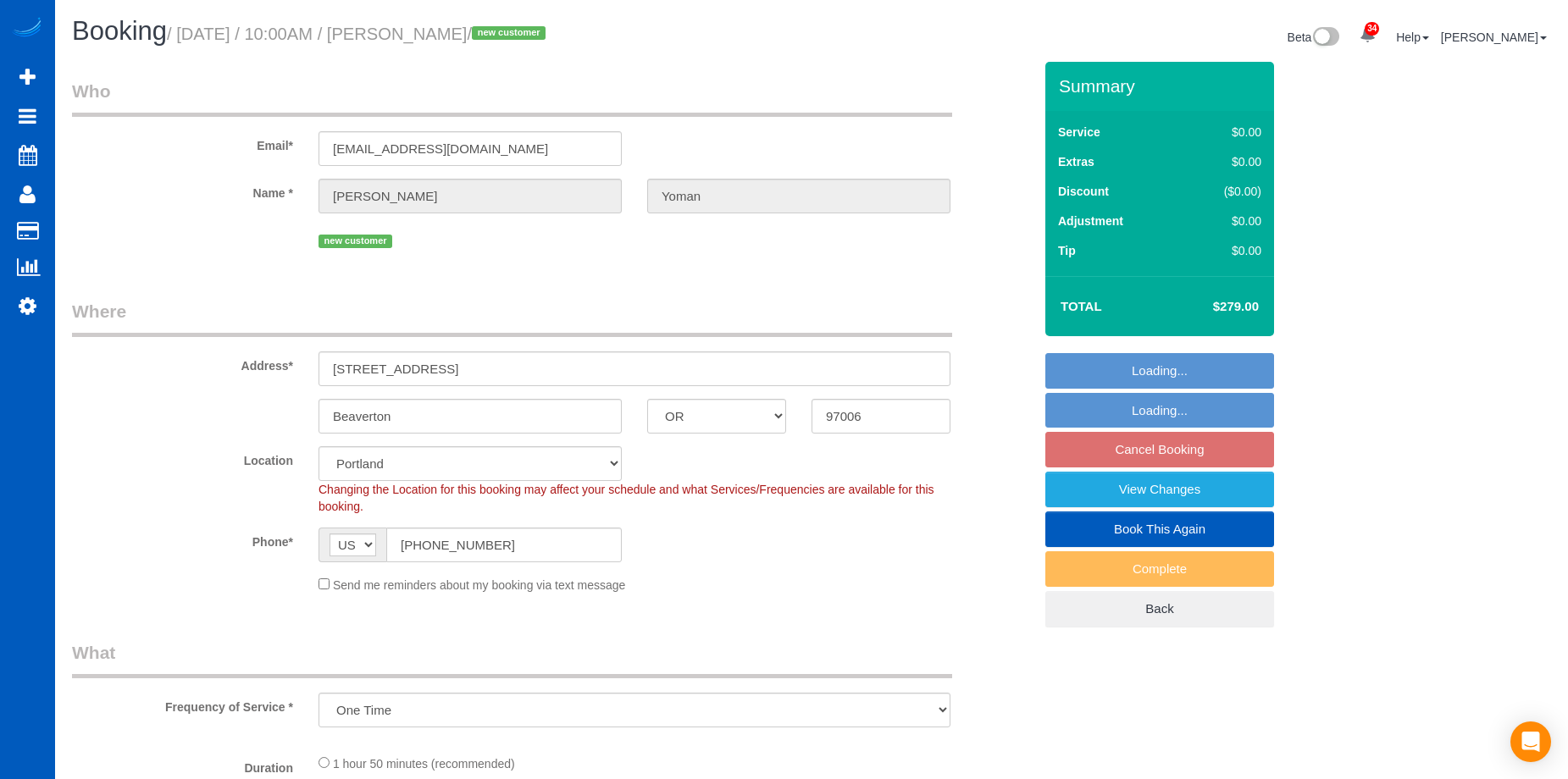
select select "3"
select select "2"
select select "1001"
select select "3"
select select "2"
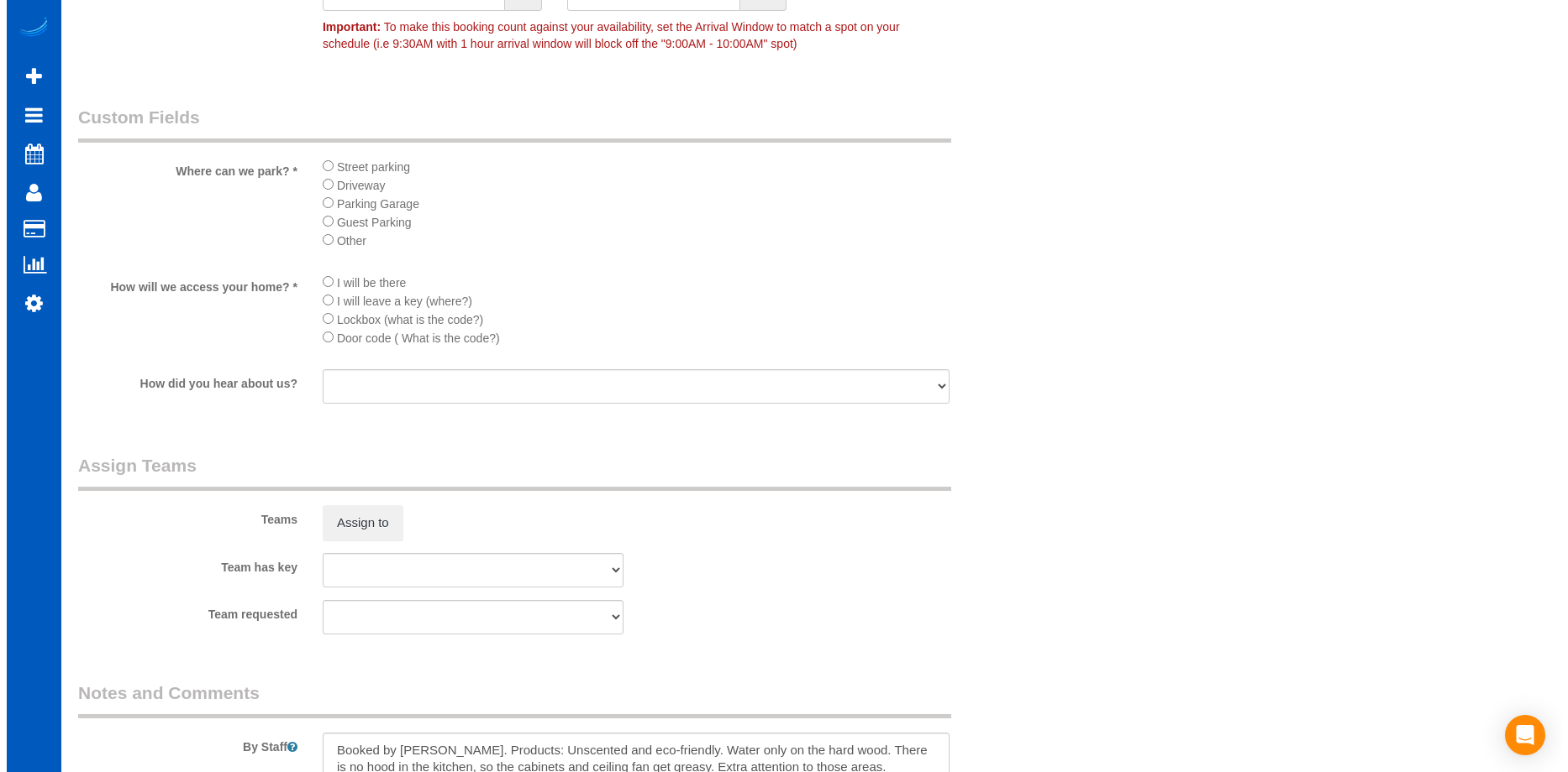
scroll to position [2015, 0]
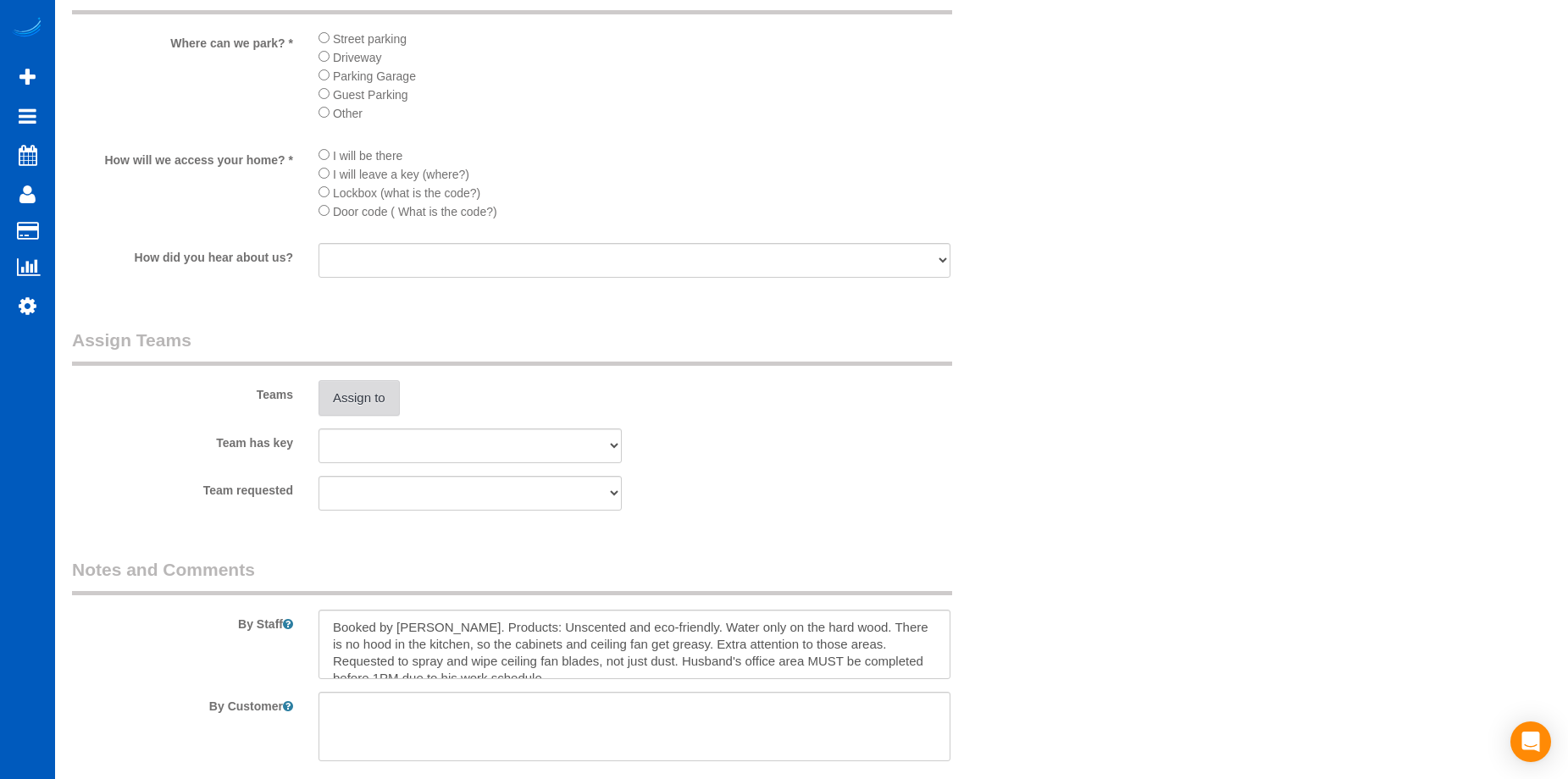
click at [362, 390] on button "Assign to" at bounding box center [359, 398] width 81 height 35
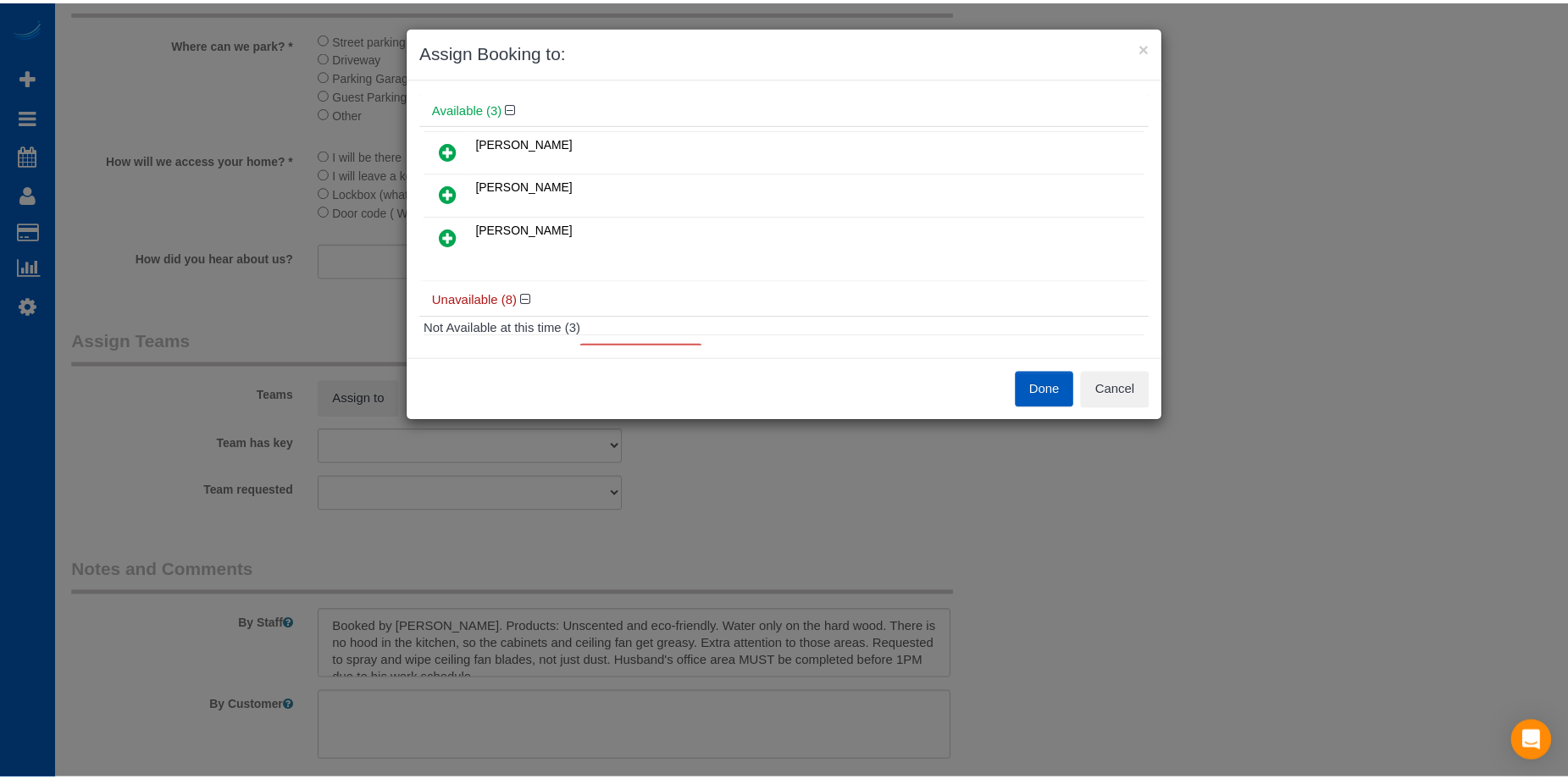
scroll to position [85, 0]
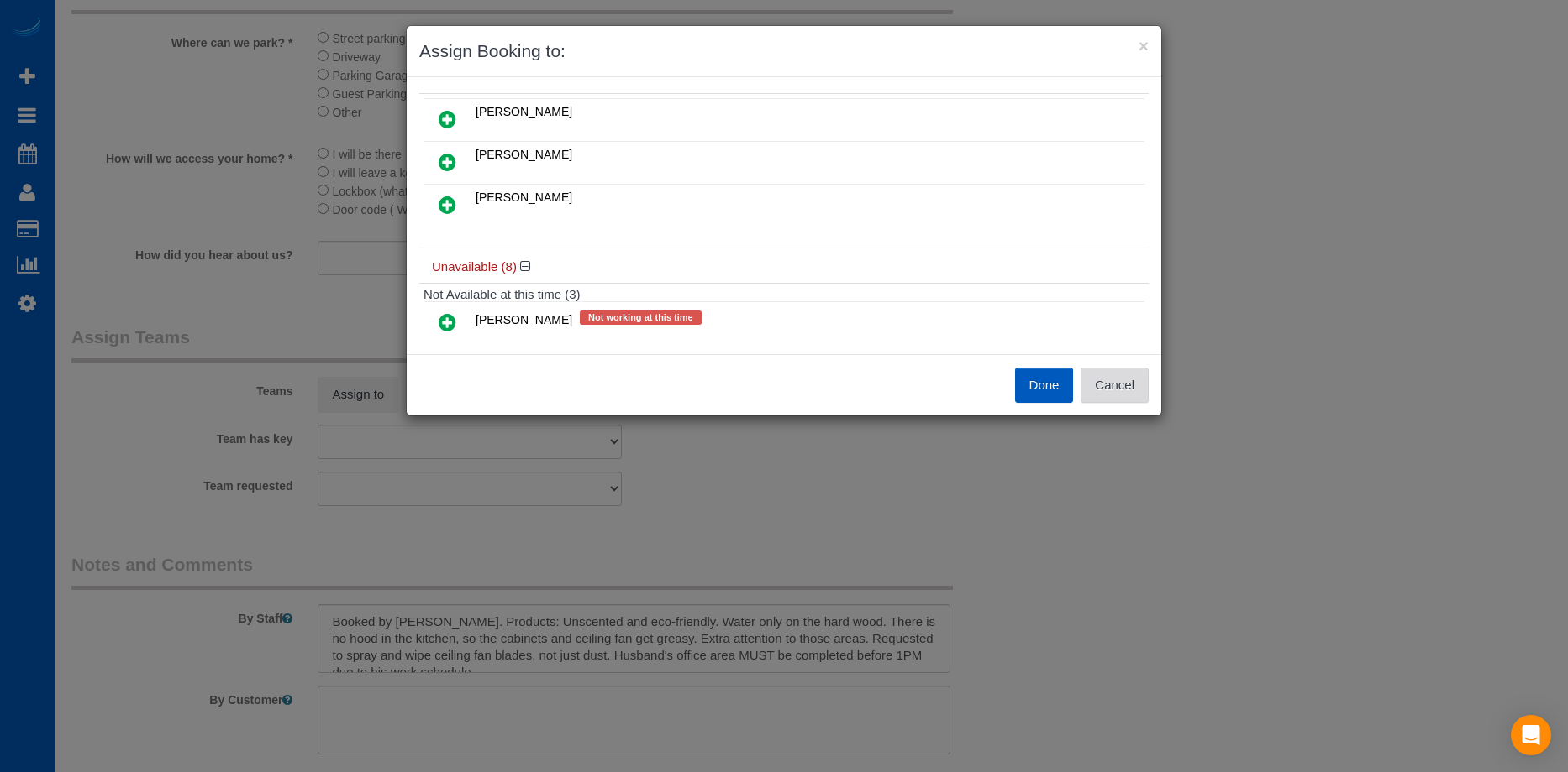
click at [1142, 387] on button "Cancel" at bounding box center [1114, 385] width 68 height 35
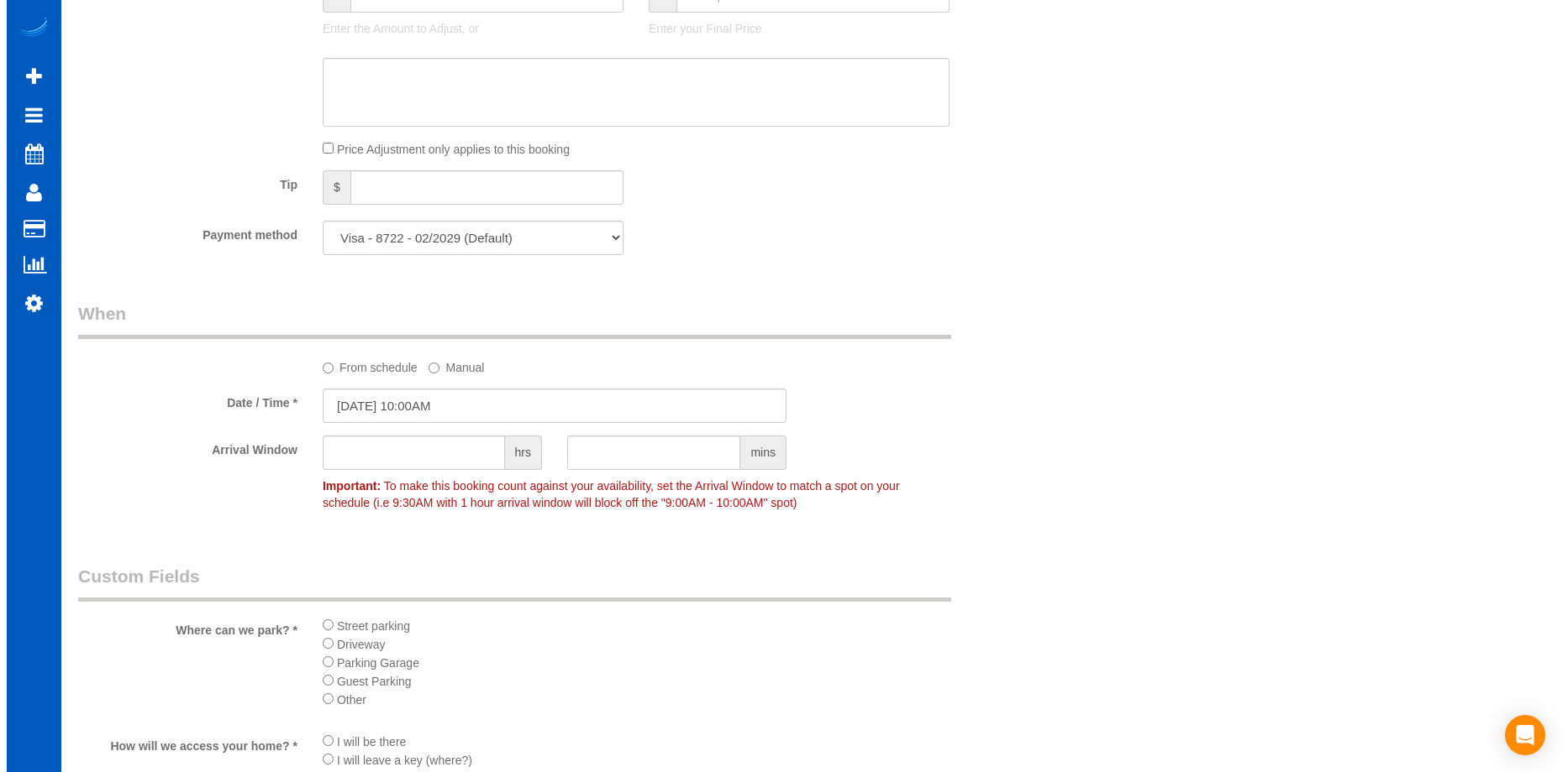
scroll to position [1679, 0]
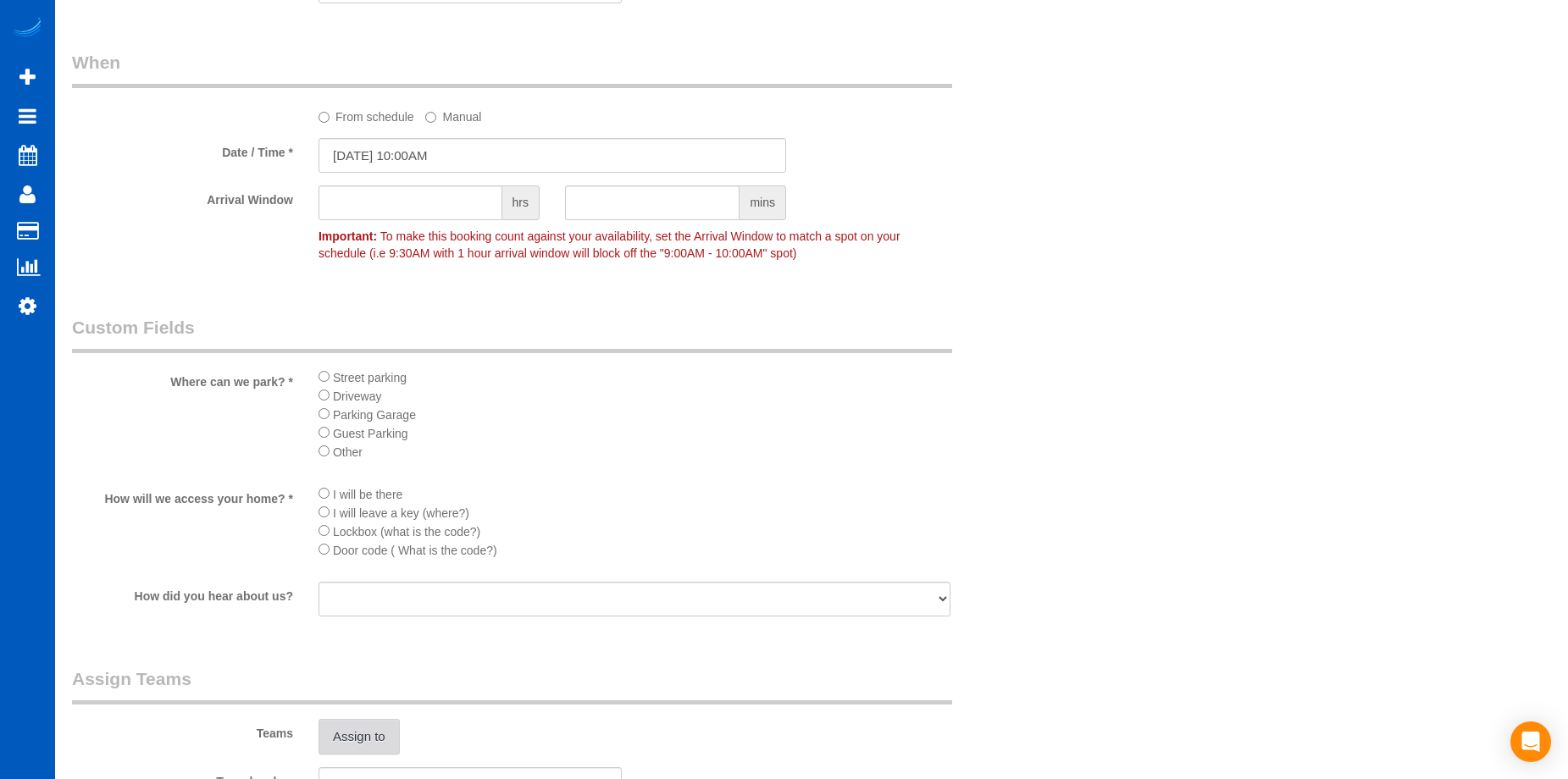
click at [386, 752] on button "Assign to" at bounding box center [359, 737] width 81 height 35
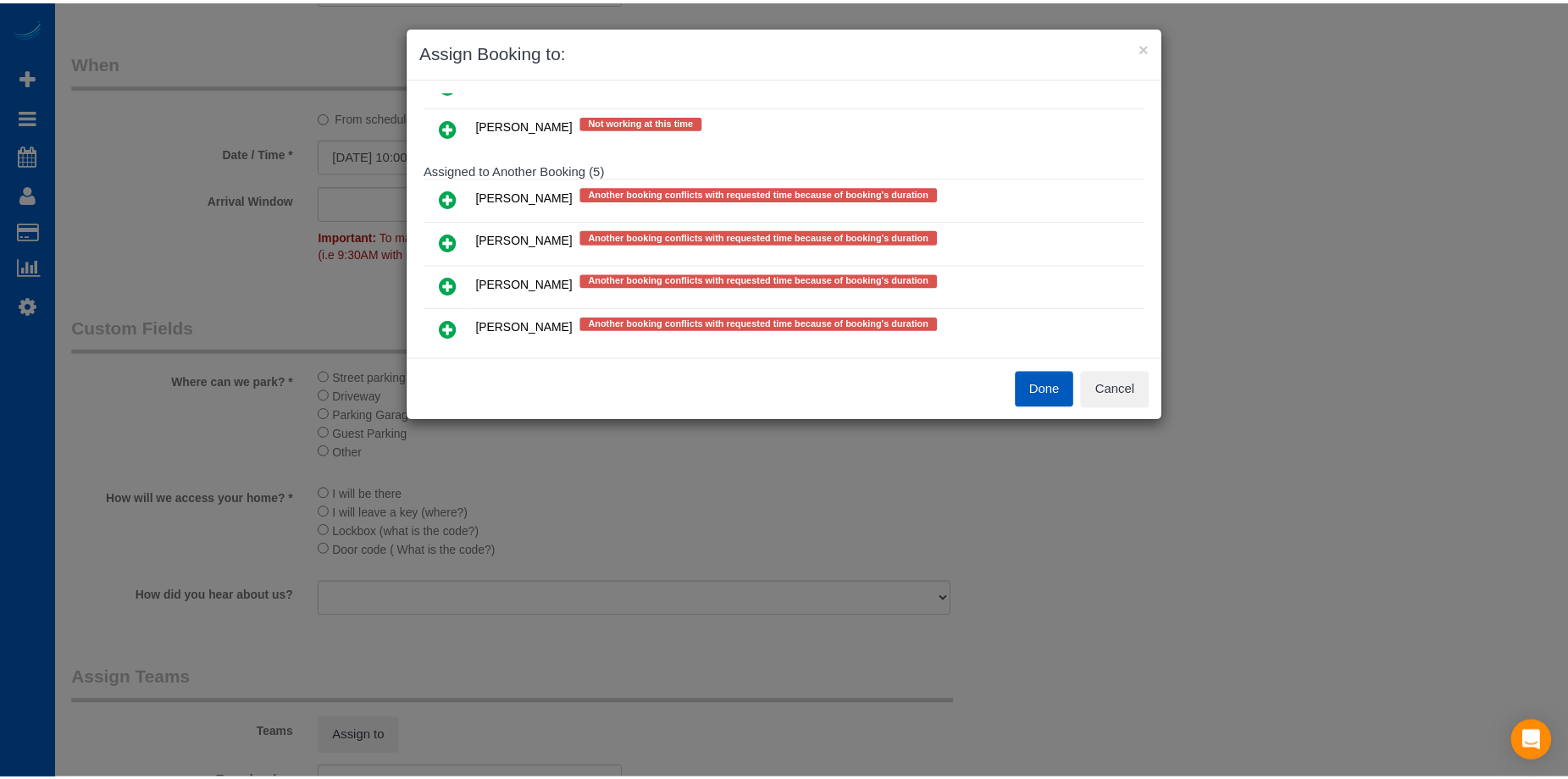
scroll to position [455, 0]
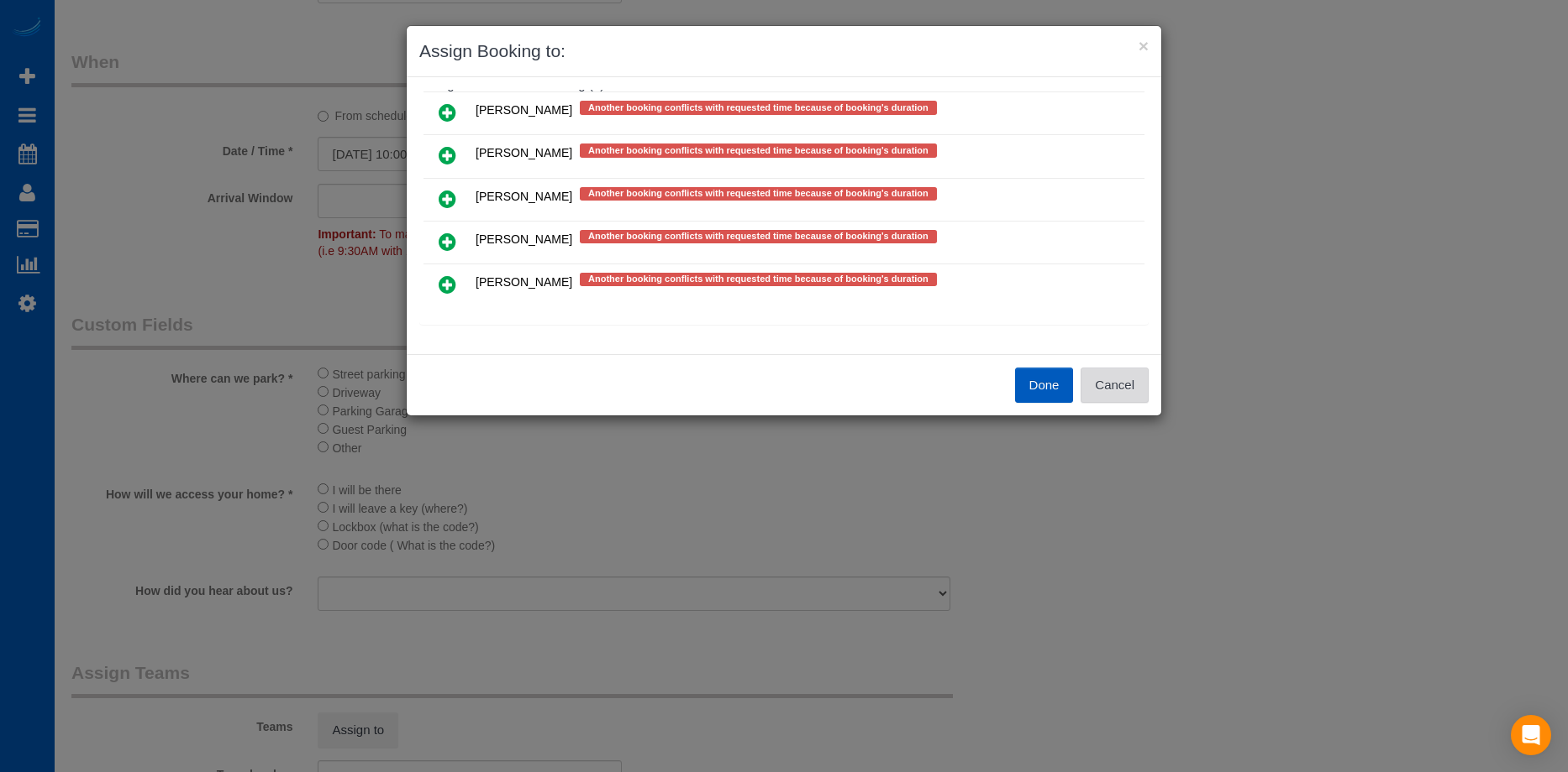
click at [1126, 378] on button "Cancel" at bounding box center [1114, 385] width 68 height 35
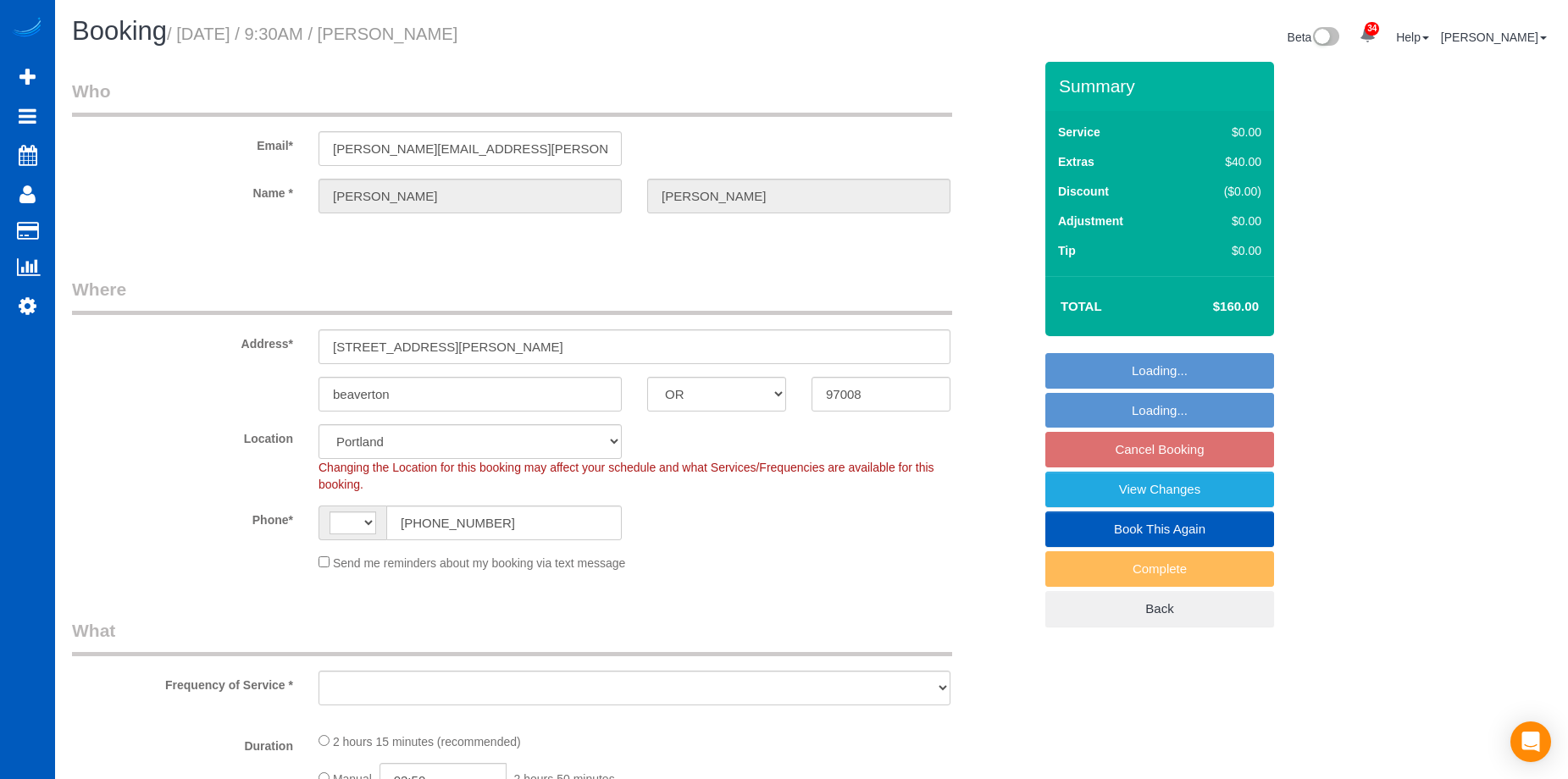
select select "OR"
select select "string:[GEOGRAPHIC_DATA]"
select select "object:1130"
select select "199"
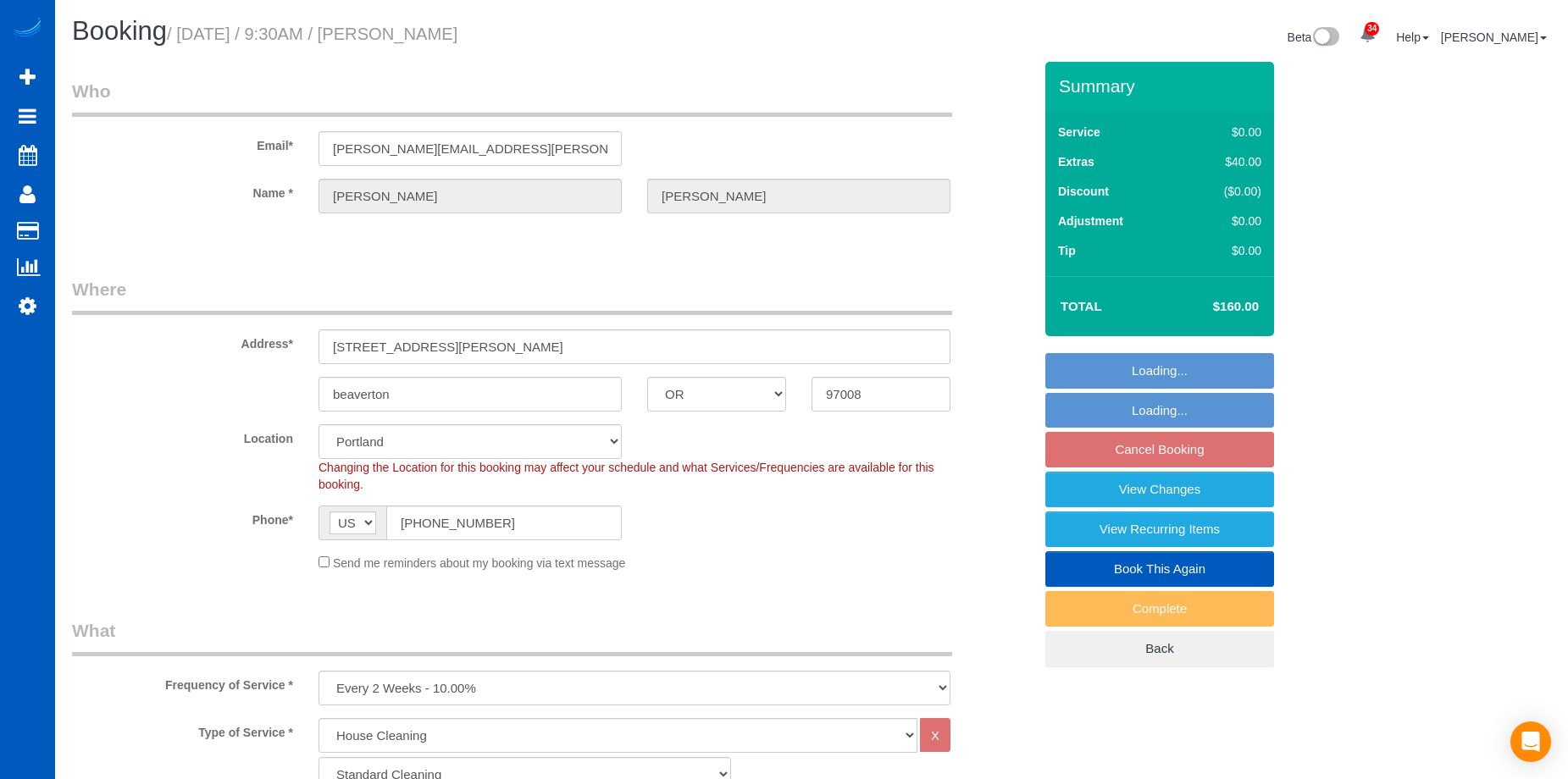
select select "1001"
select select "3"
select select "2"
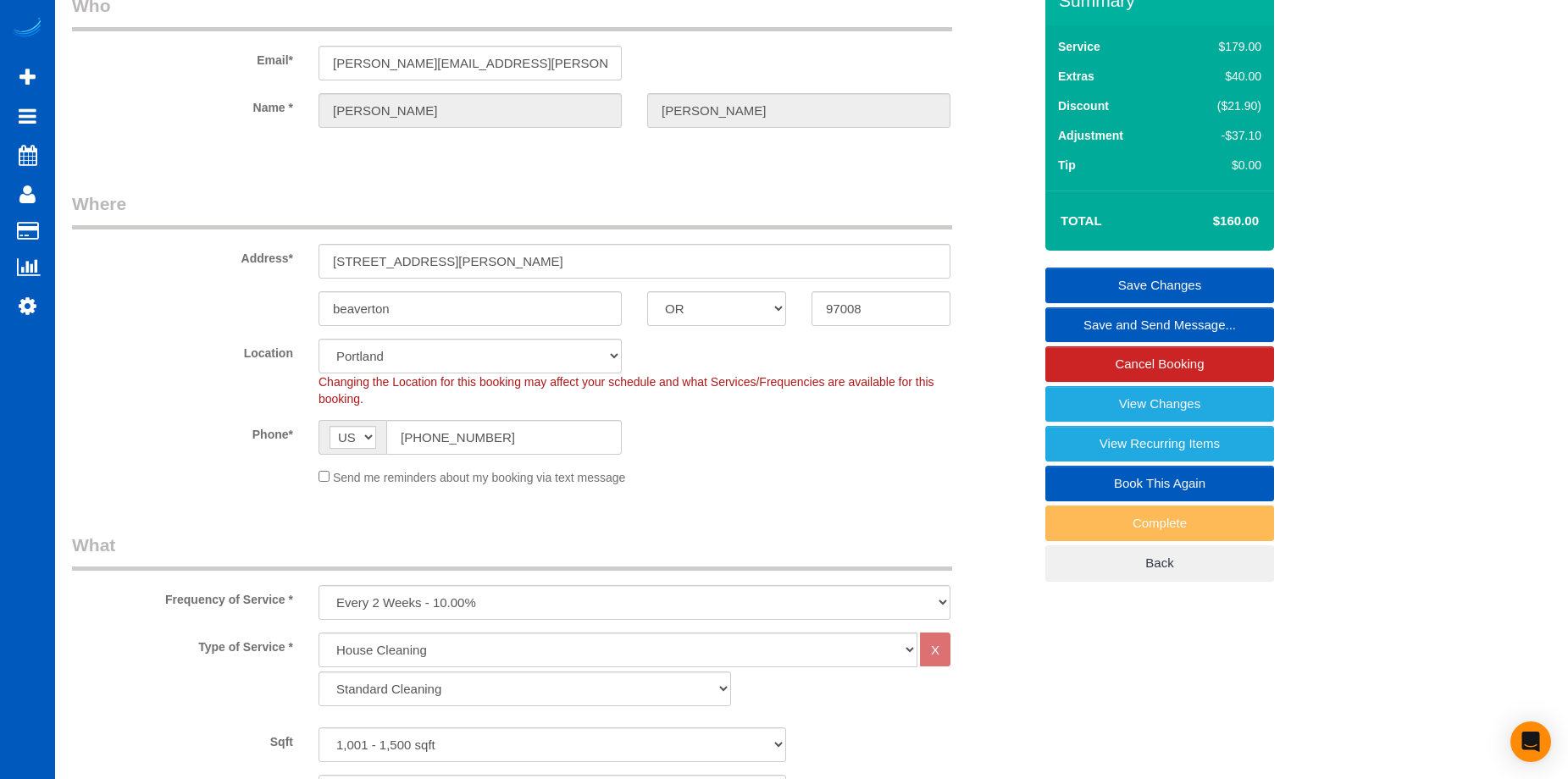
scroll to position [85, 0]
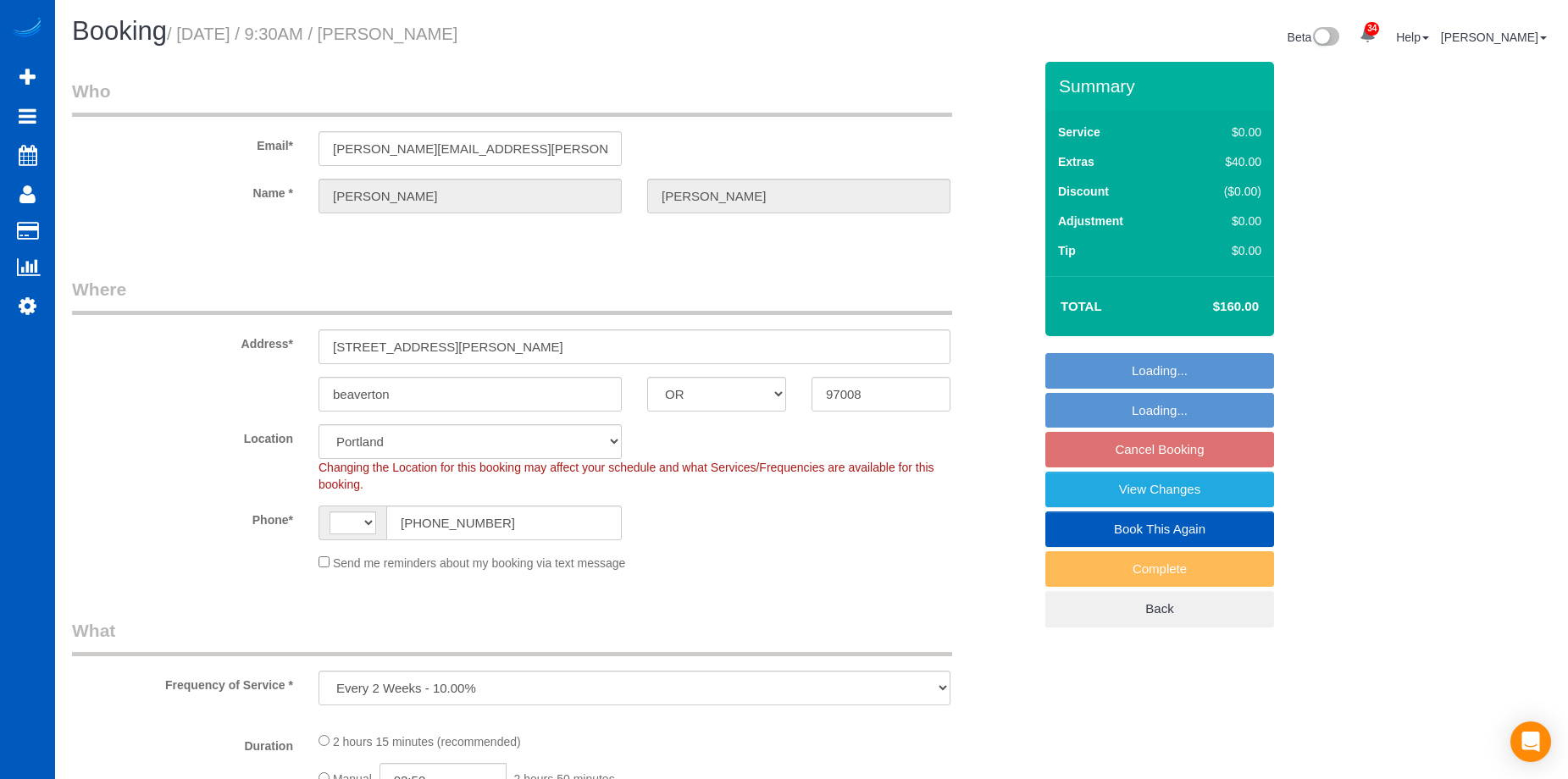
select select "OR"
select select "object:812"
select select "string:[GEOGRAPHIC_DATA]"
select select "199"
select select "1001"
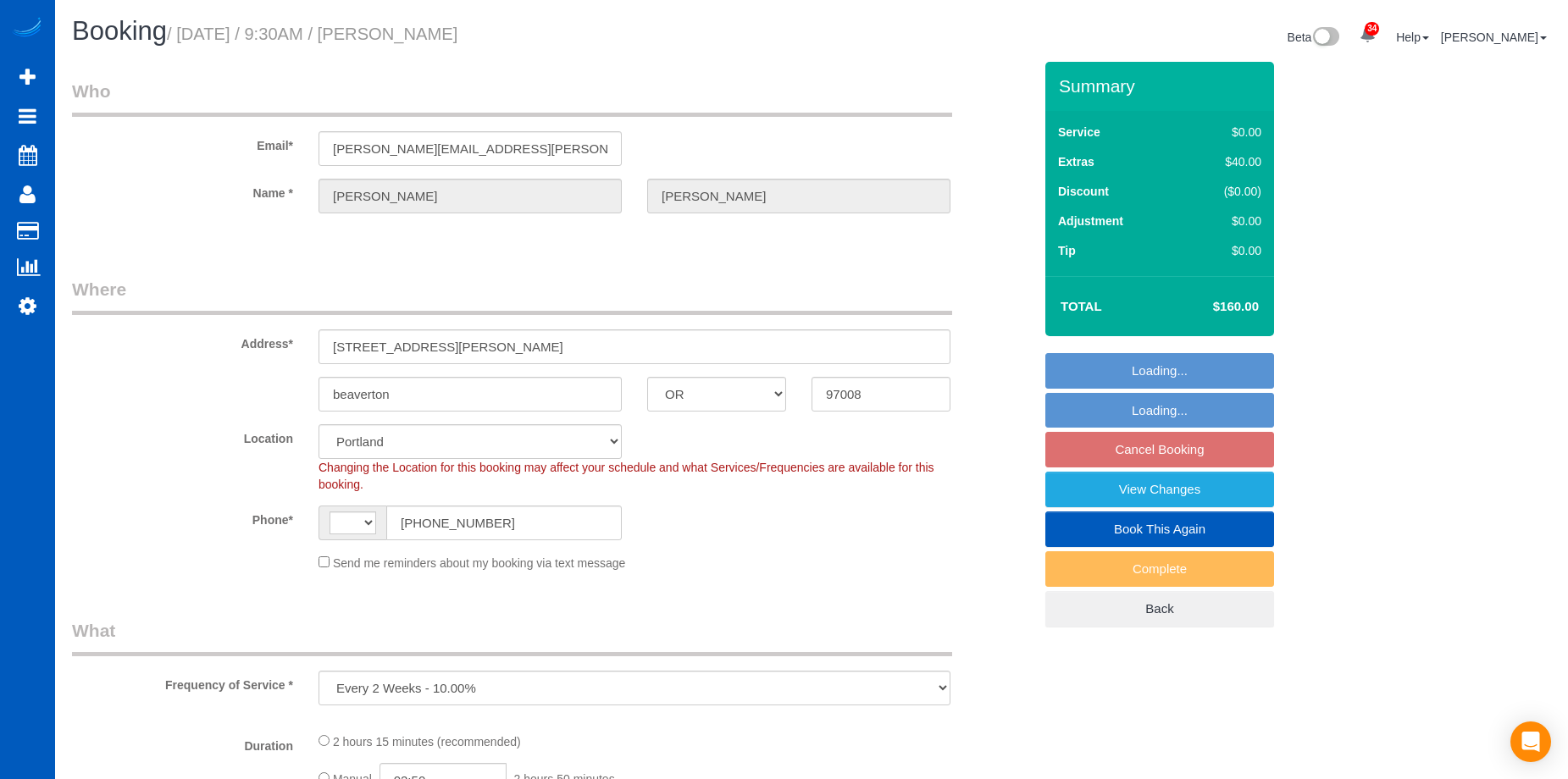
select select "3"
select select "2"
select select "OR"
select select "string:[GEOGRAPHIC_DATA]"
select select "199"
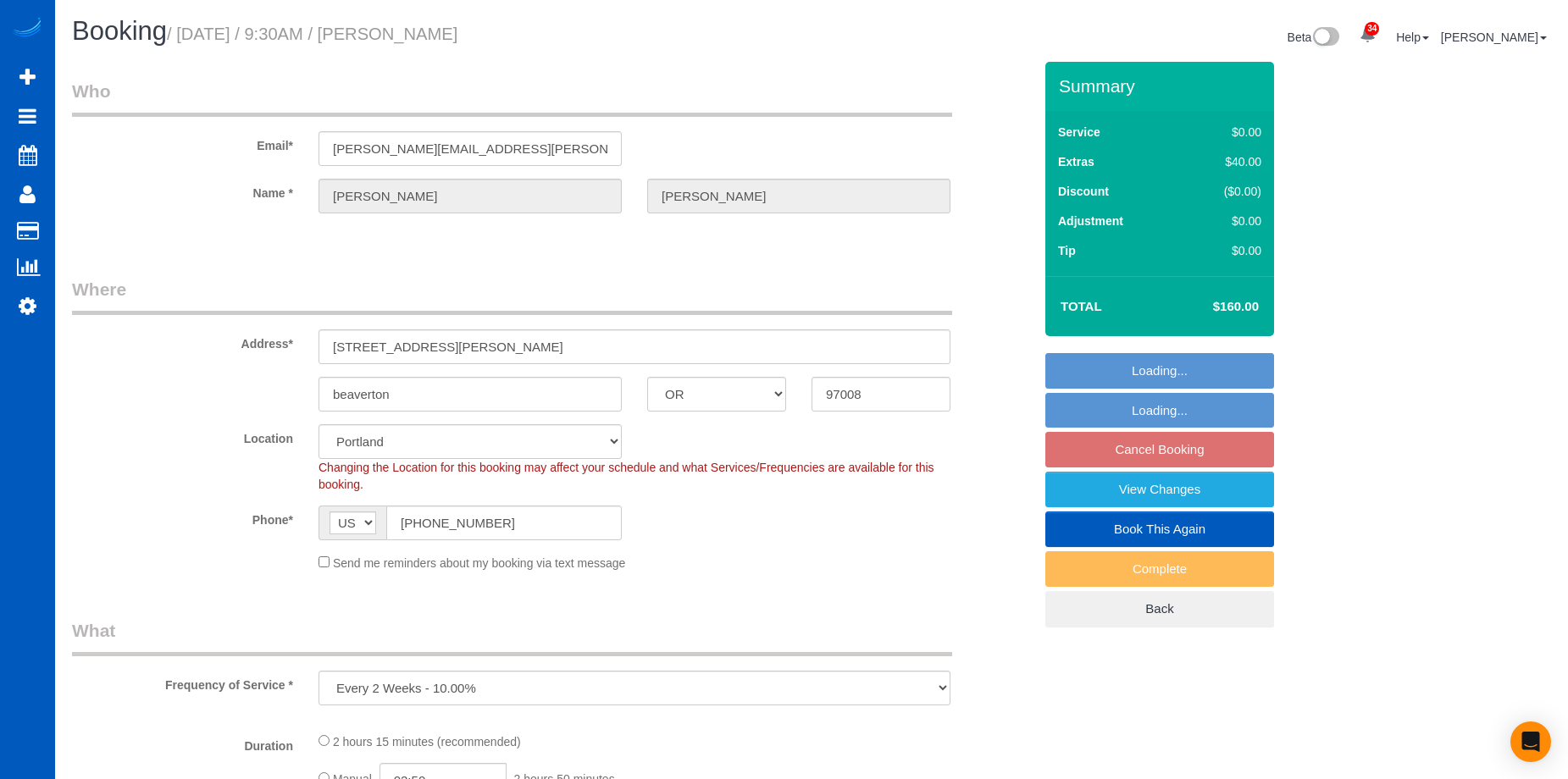
select select "1001"
select select "3"
select select "2"
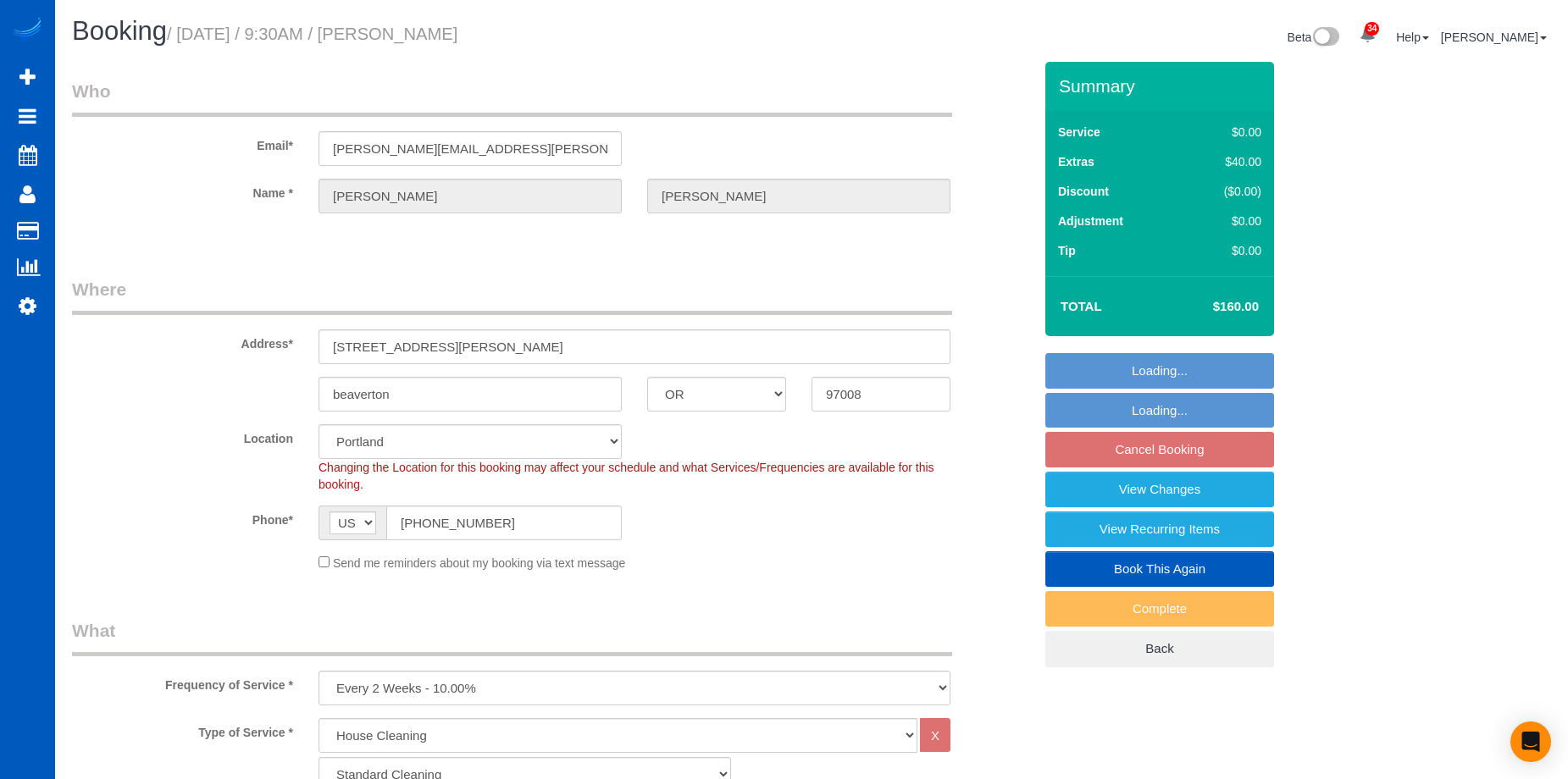
select select "1001"
select select "3"
select select "2"
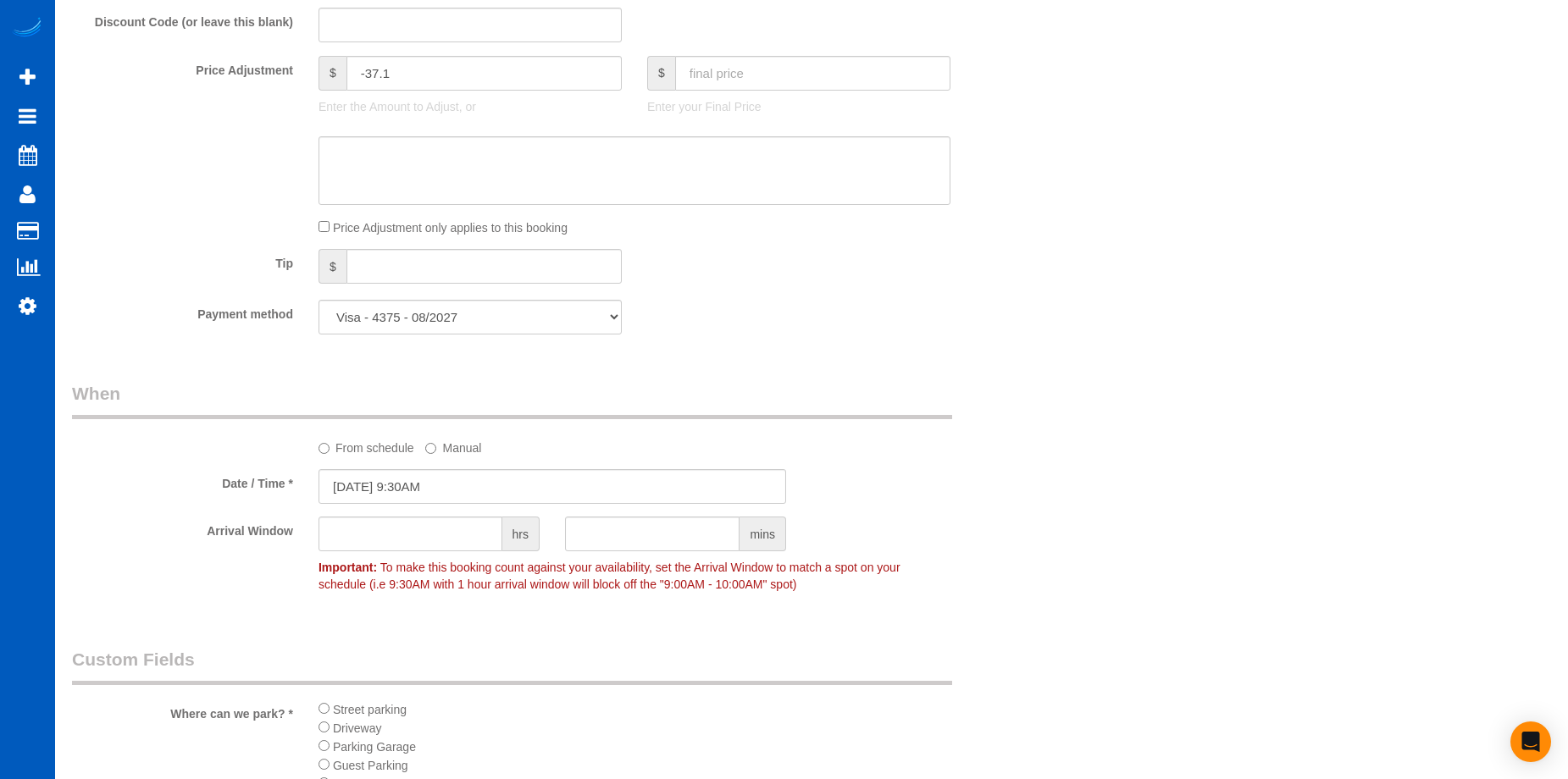
scroll to position [1525, 0]
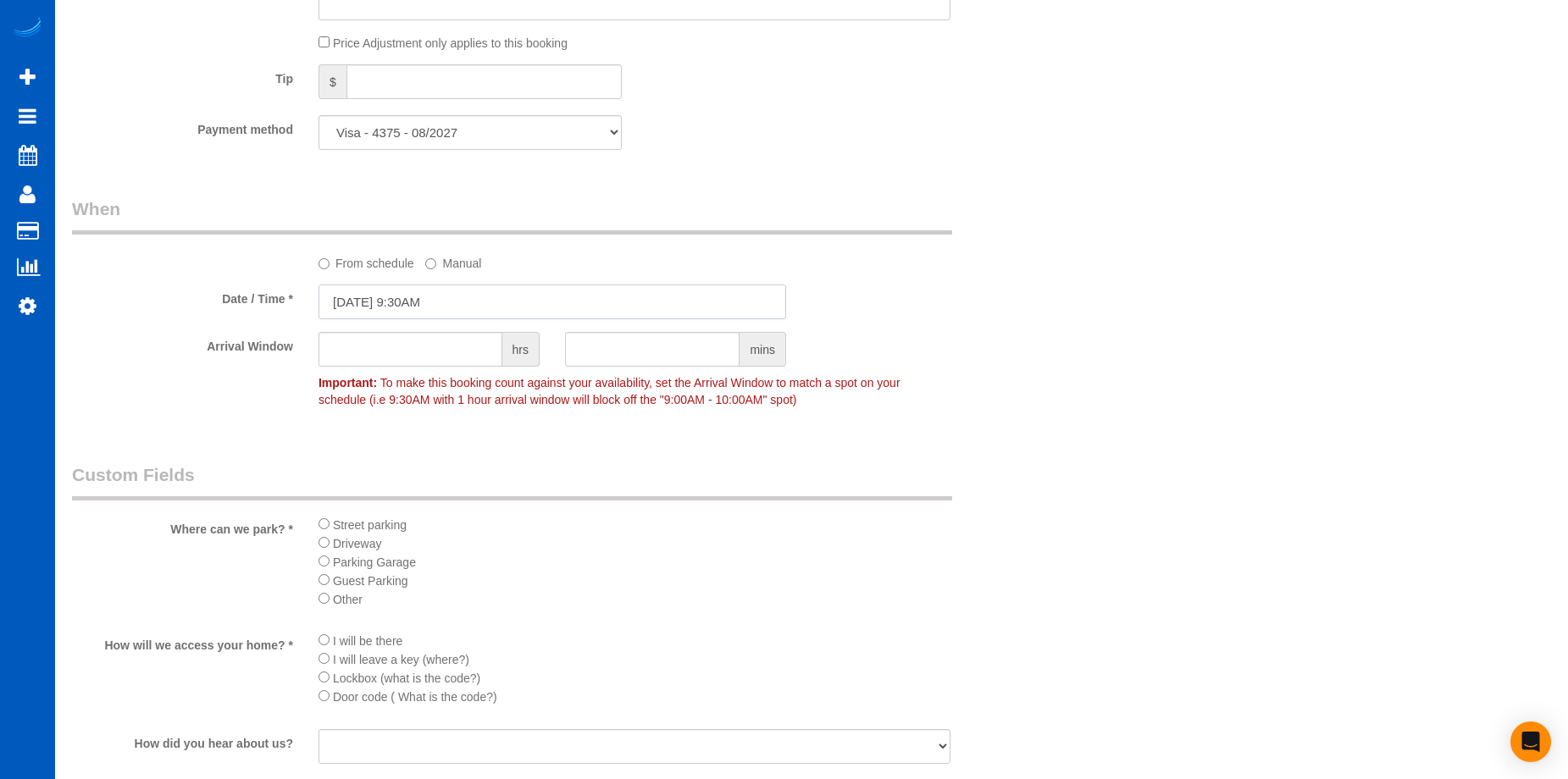
click at [620, 303] on input "[DATE] 9:30AM" at bounding box center [552, 301] width 468 height 34
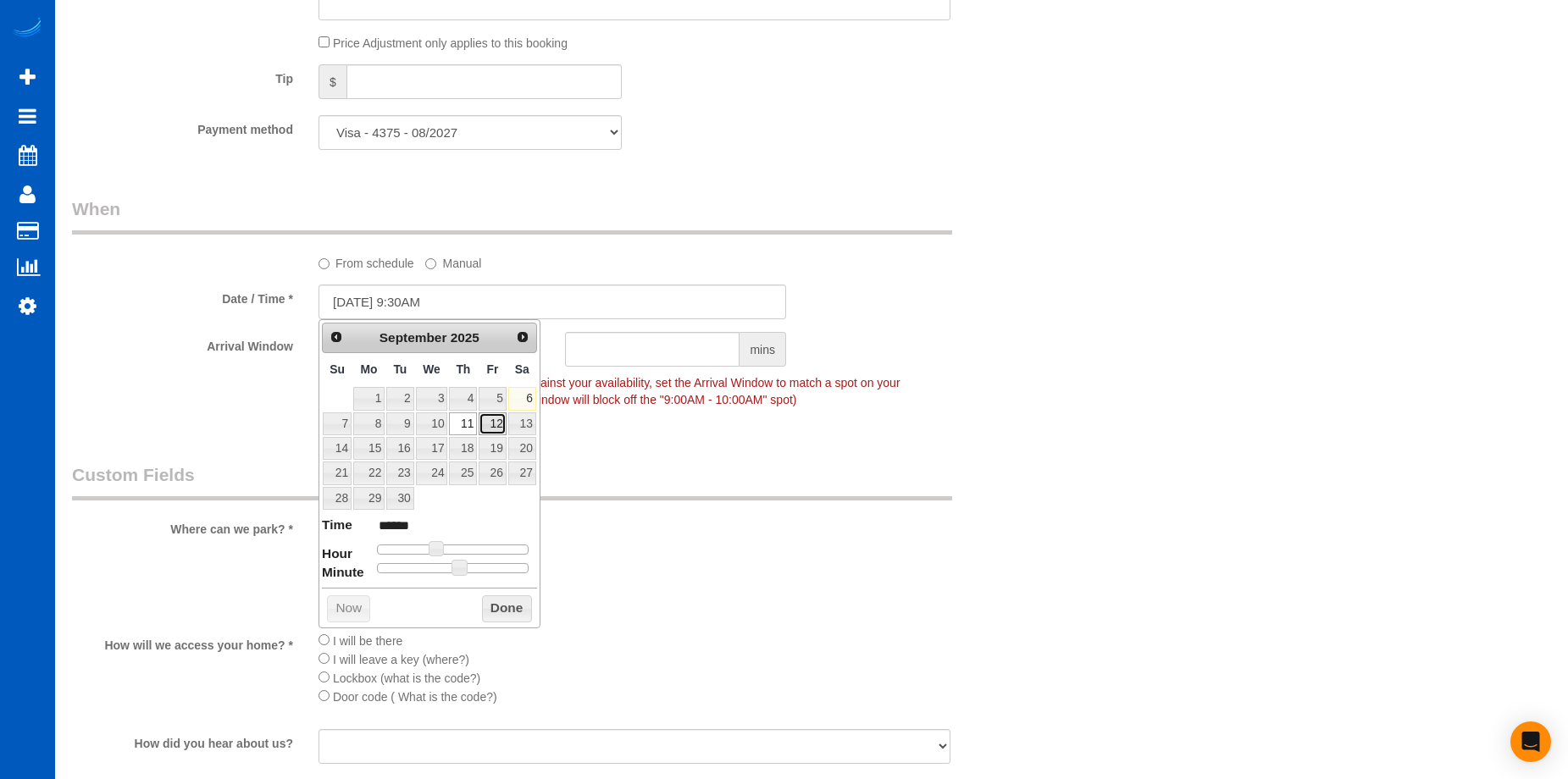
click at [498, 416] on link "12" at bounding box center [492, 424] width 27 height 23
type input "[DATE] 9:30AM"
click at [500, 425] on link "12" at bounding box center [492, 424] width 27 height 23
click at [511, 603] on button "Done" at bounding box center [507, 608] width 50 height 27
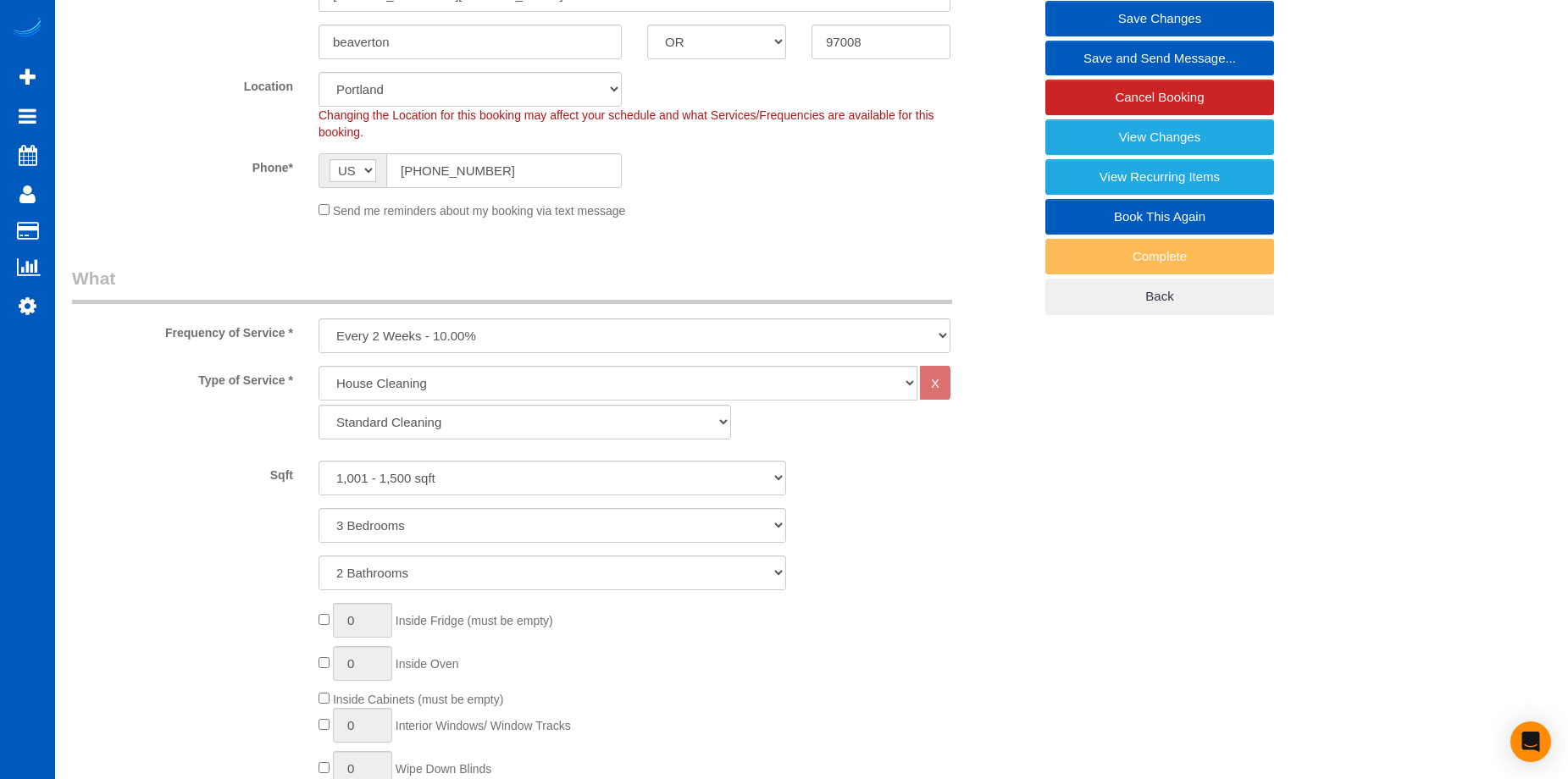
scroll to position [170, 0]
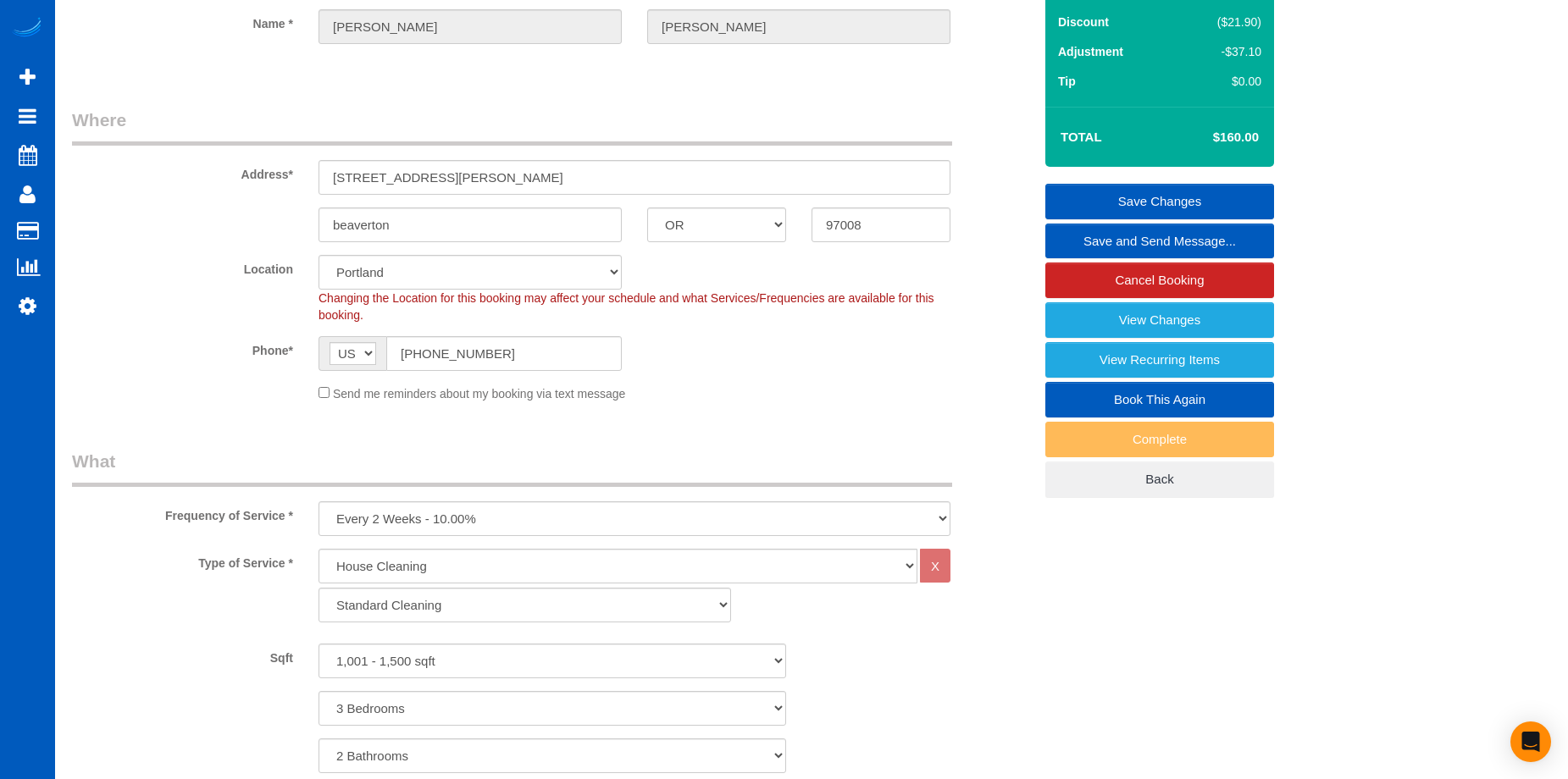
click at [1102, 203] on link "Save Changes" at bounding box center [1159, 201] width 228 height 35
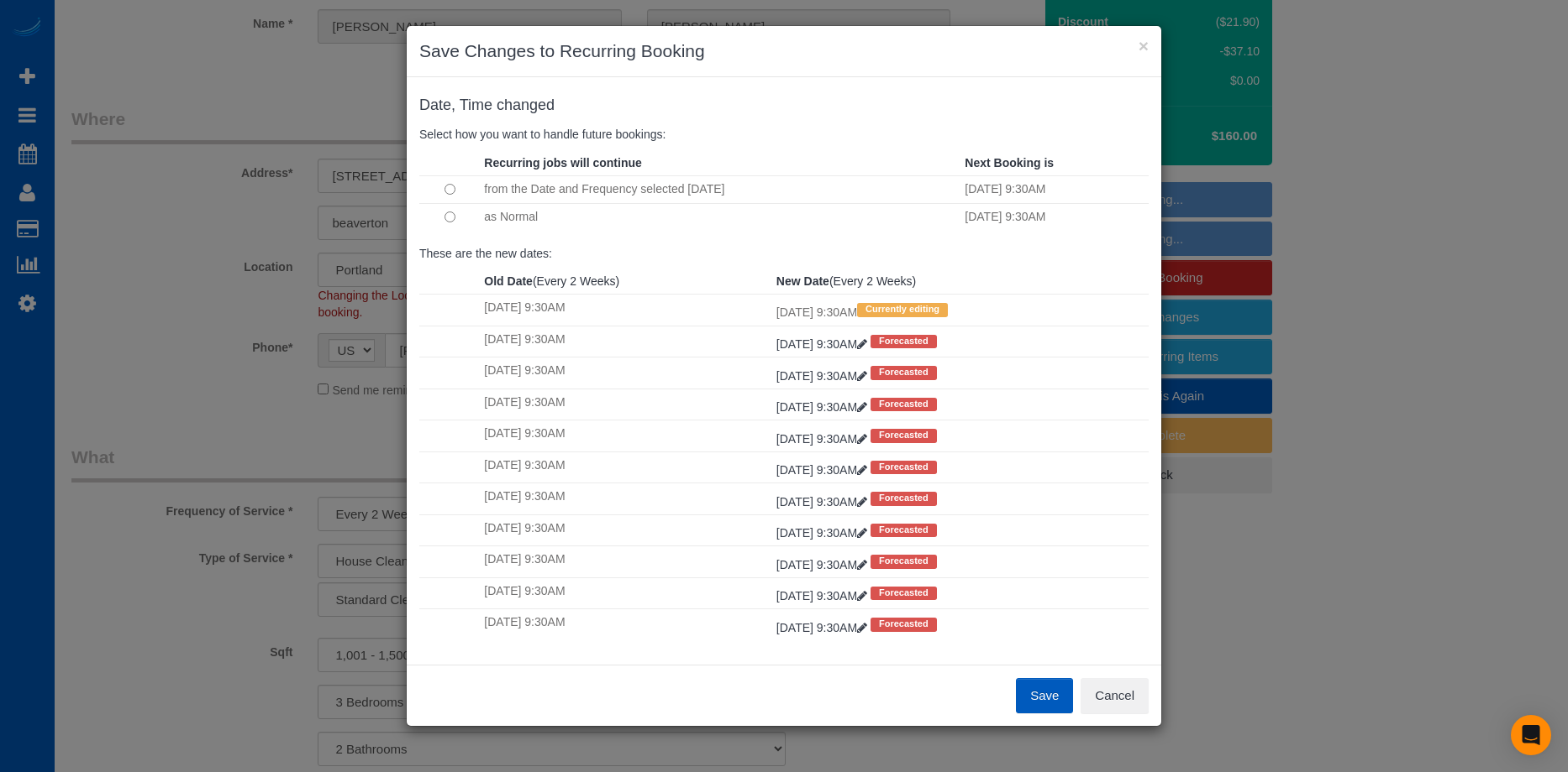
click at [1058, 689] on button "Save" at bounding box center [1044, 696] width 57 height 35
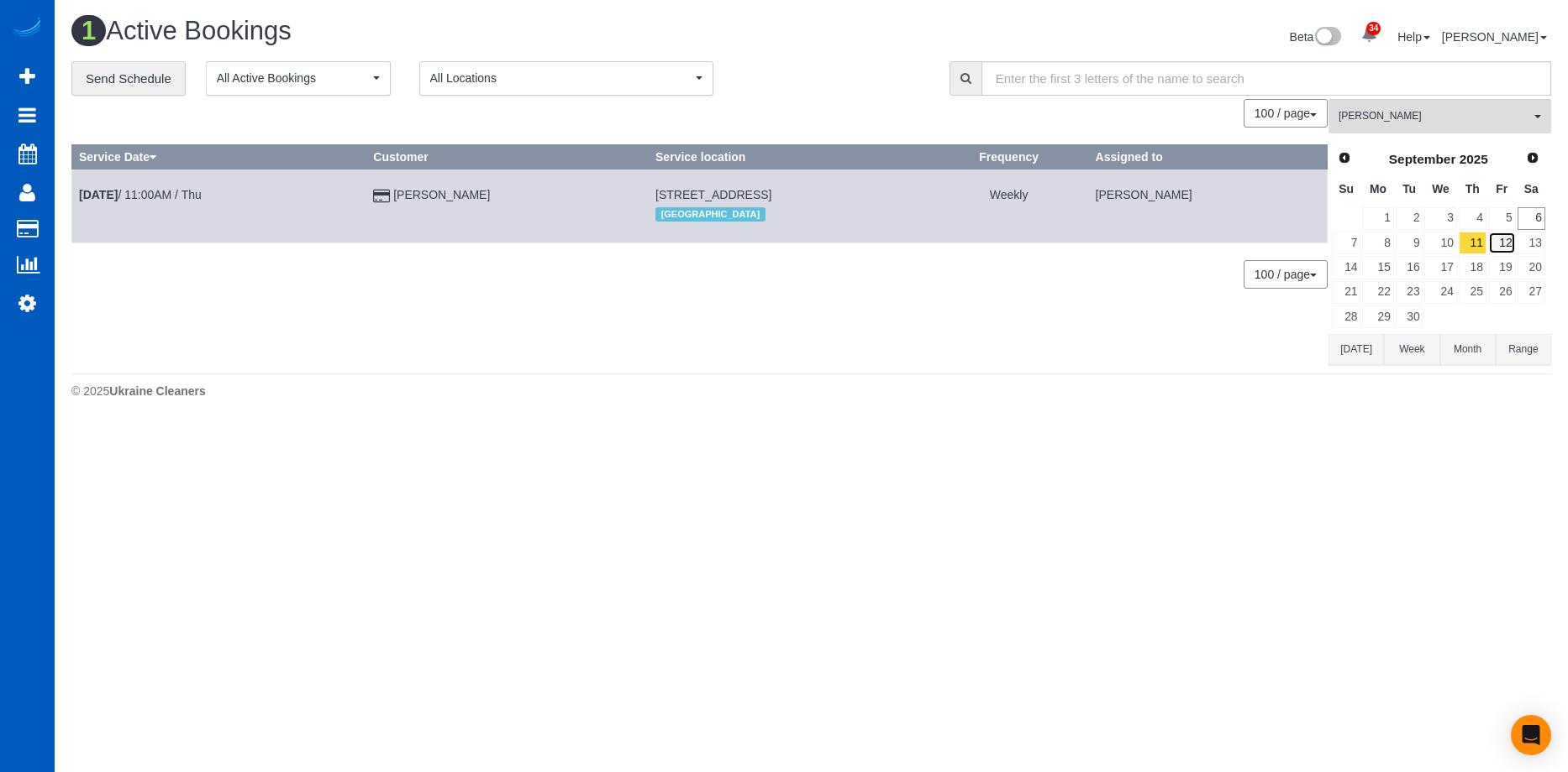
click at [1509, 232] on link "12" at bounding box center [1501, 243] width 28 height 23
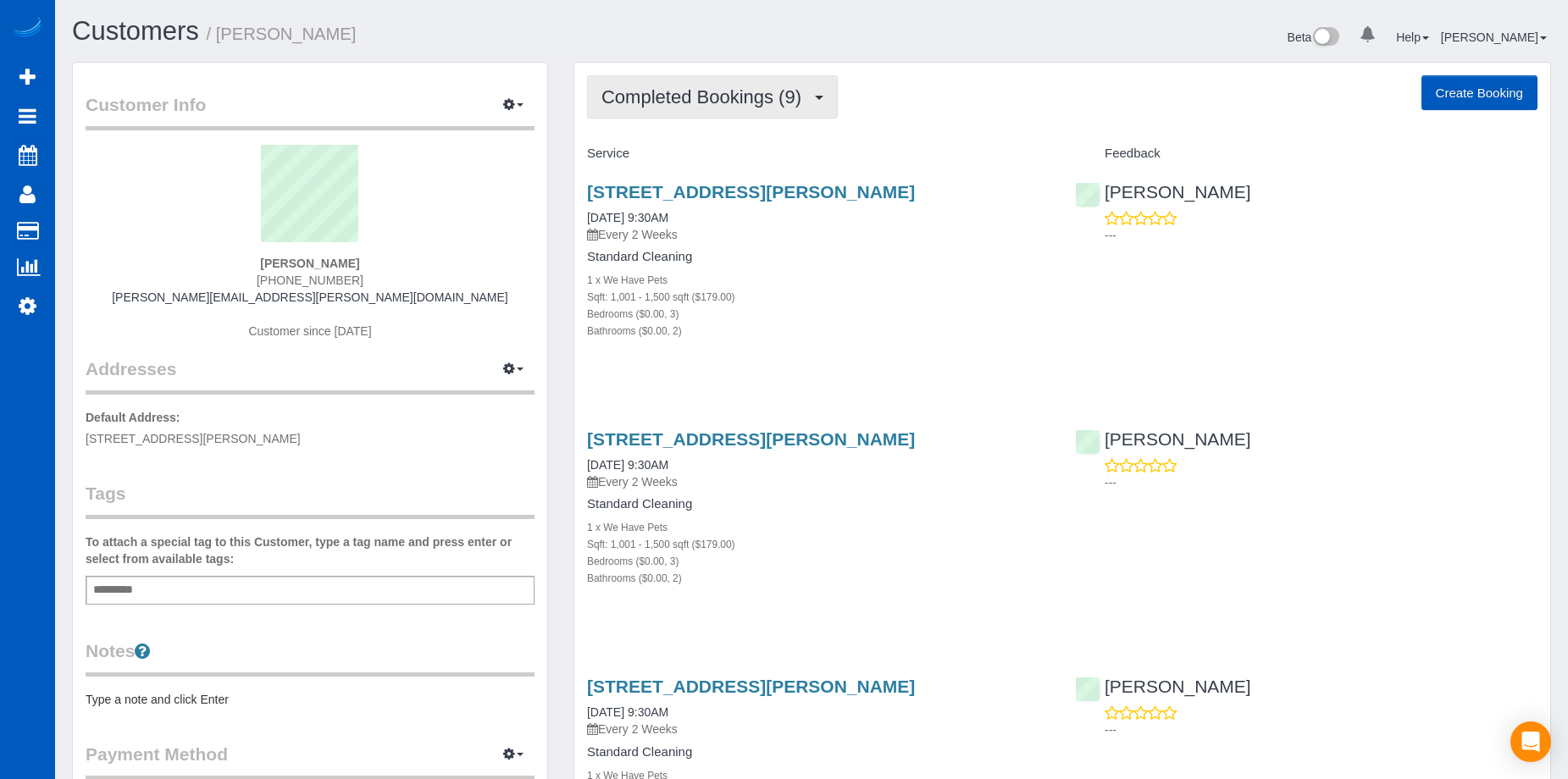
click at [792, 102] on span "Completed Bookings (9)" at bounding box center [706, 97] width 209 height 21
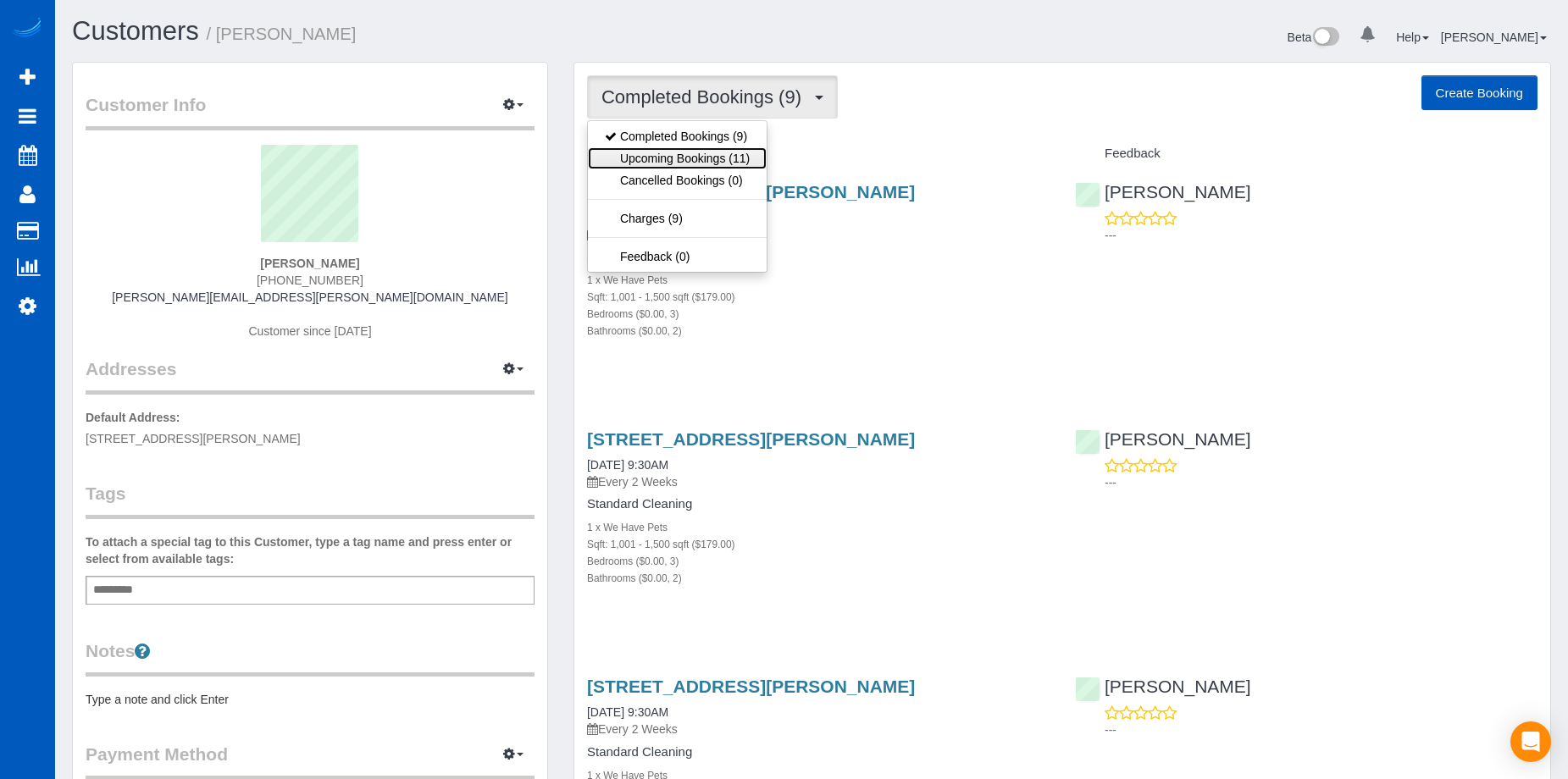
click at [730, 154] on link "Upcoming Bookings (11)" at bounding box center [677, 158] width 179 height 22
